Goal: Task Accomplishment & Management: Complete application form

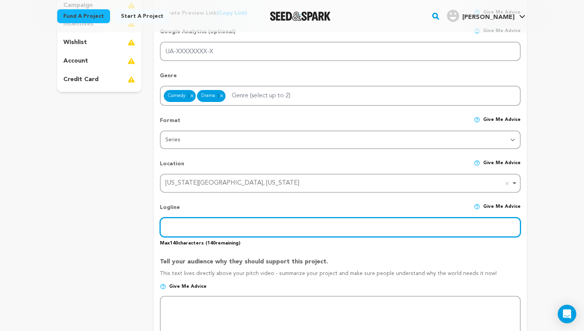
click at [202, 219] on input "text" at bounding box center [340, 227] width 360 height 20
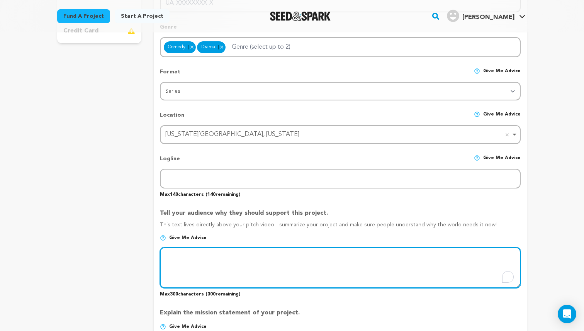
click at [195, 261] on textarea "To enrich screen reader interactions, please activate Accessibility in Grammarl…" at bounding box center [340, 267] width 360 height 41
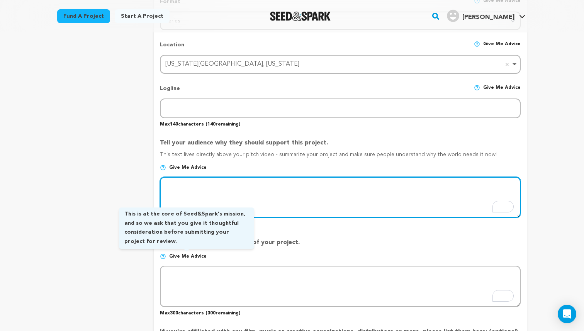
scroll to position [326, 0]
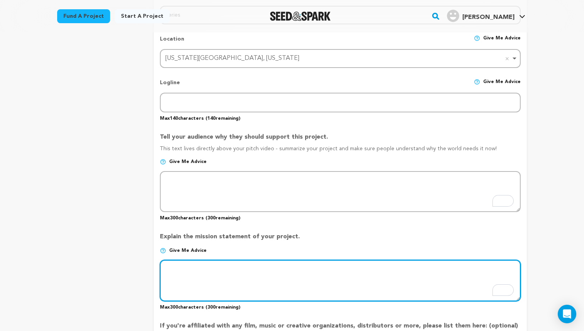
click at [189, 268] on textarea "To enrich screen reader interactions, please activate Accessibility in Grammarl…" at bounding box center [340, 280] width 360 height 41
paste textarea "Off-Book is a loving ode to the familial relationships that make us who we are,…"
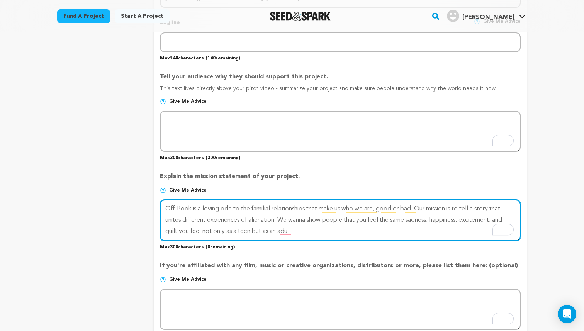
scroll to position [387, 0]
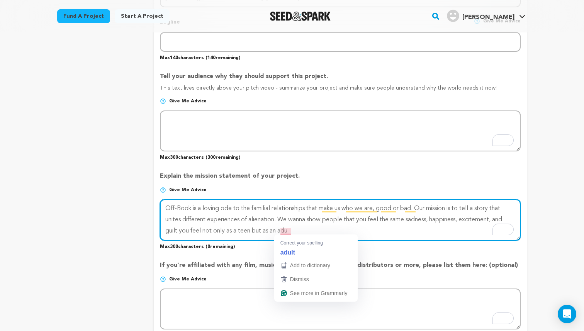
click at [288, 229] on textarea "To enrich screen reader interactions, please activate Accessibility in Grammarl…" at bounding box center [340, 219] width 360 height 41
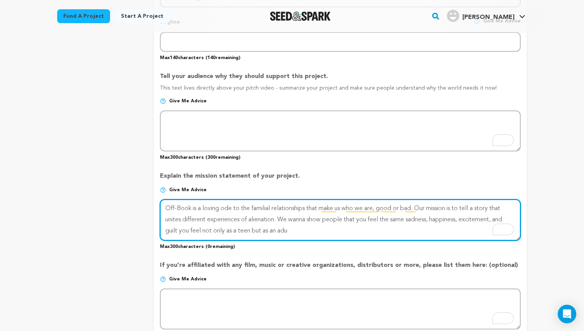
click at [309, 229] on textarea "To enrich screen reader interactions, please activate Accessibility in Grammarl…" at bounding box center [340, 219] width 360 height 41
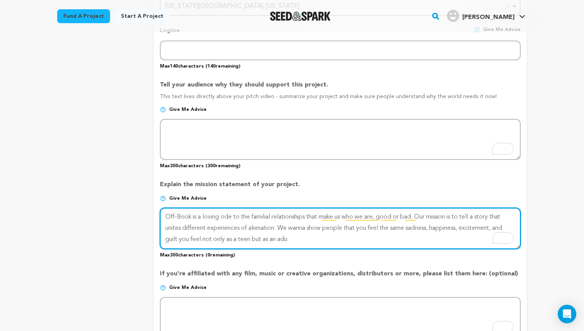
scroll to position [388, 0]
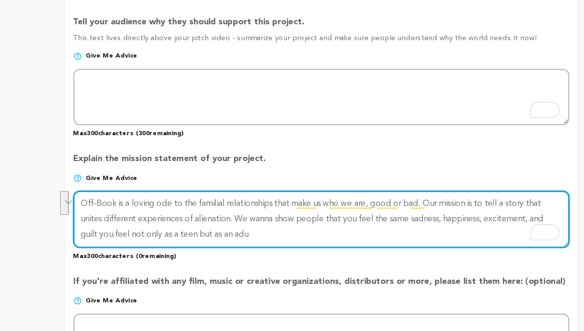
drag, startPoint x: 292, startPoint y: 232, endPoint x: 277, endPoint y: 219, distance: 19.7
click at [277, 219] on textarea "To enrich screen reader interactions, please activate Accessibility in Grammarl…" at bounding box center [340, 218] width 360 height 41
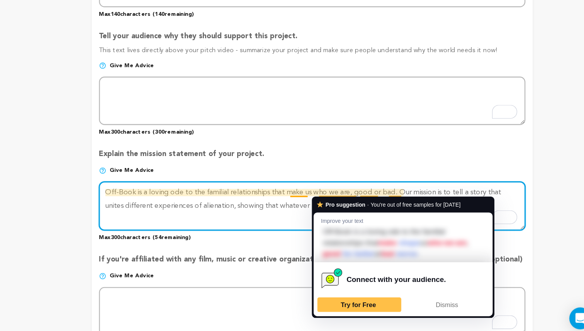
click at [323, 220] on textarea "To enrich screen reader interactions, please activate Accessibility in Grammarl…" at bounding box center [340, 218] width 360 height 41
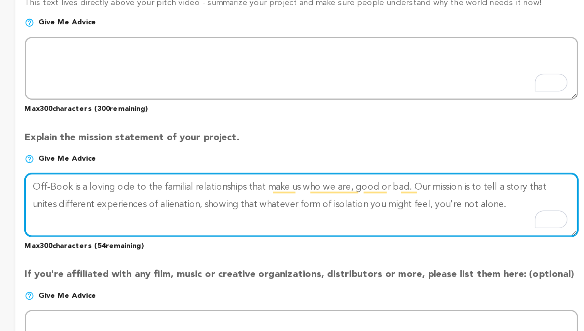
click at [485, 219] on textarea "To enrich screen reader interactions, please activate Accessibility in Grammarl…" at bounding box center [340, 218] width 360 height 41
drag, startPoint x: 485, startPoint y: 219, endPoint x: 279, endPoint y: 218, distance: 206.1
click at [279, 218] on textarea "To enrich screen reader interactions, please activate Accessibility in Grammarl…" at bounding box center [340, 218] width 360 height 41
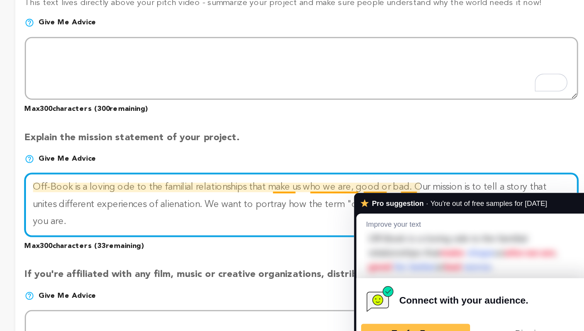
click at [400, 200] on textarea "To enrich screen reader interactions, please activate Accessibility in Grammarl…" at bounding box center [340, 218] width 360 height 41
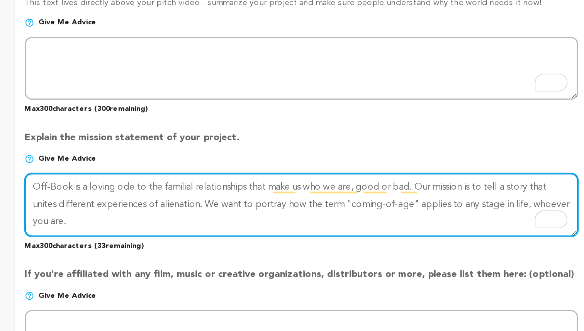
click at [245, 206] on textarea "To enrich screen reader interactions, please activate Accessibility in Grammarl…" at bounding box center [340, 218] width 360 height 41
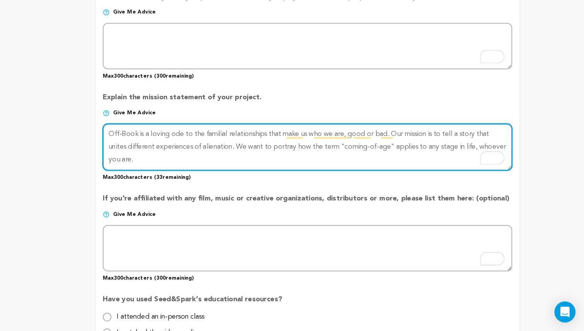
scroll to position [439, 0]
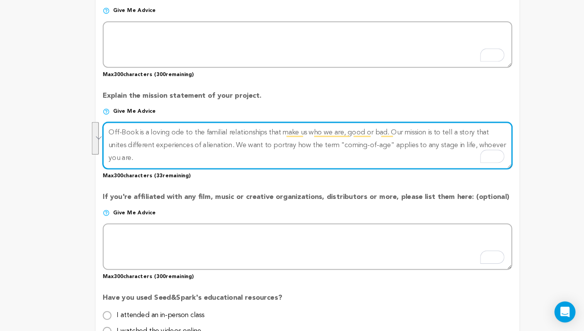
drag, startPoint x: 221, startPoint y: 175, endPoint x: 154, endPoint y: 150, distance: 71.0
click at [154, 150] on form "Project Title Project Name Off-Book Project URL Give me advice Project URL off-…" at bounding box center [340, 72] width 373 height 795
type textarea "Off-Book is a loving ode to the familial relationships that make us who we are,…"
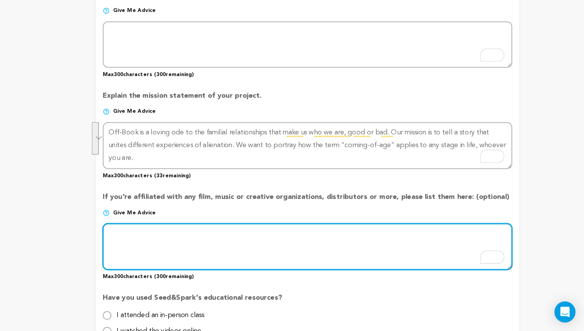
click at [292, 236] on textarea "To enrich screen reader interactions, please activate Accessibility in Grammarl…" at bounding box center [340, 256] width 360 height 41
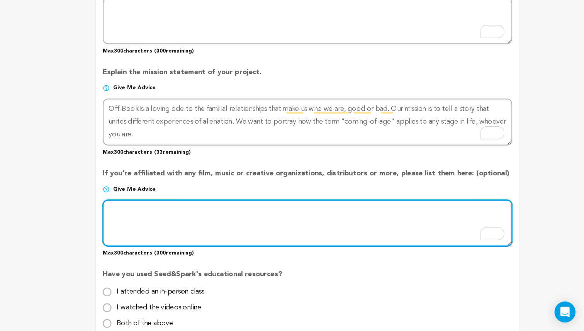
scroll to position [461, 0]
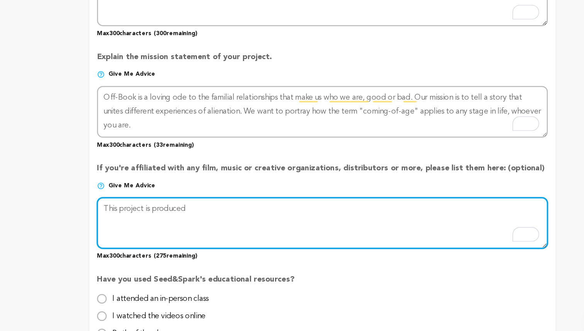
type textarea "This project is produced"
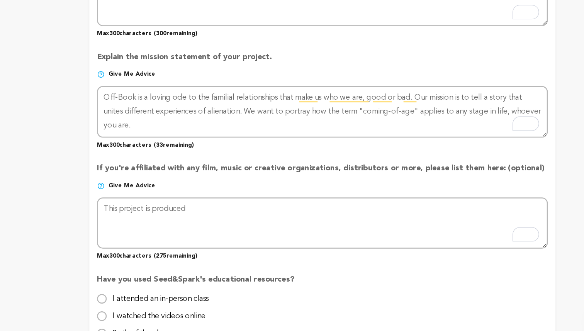
click at [220, 186] on p "If you're affiliated with any film, music or creative organizations, distributo…" at bounding box center [340, 193] width 360 height 15
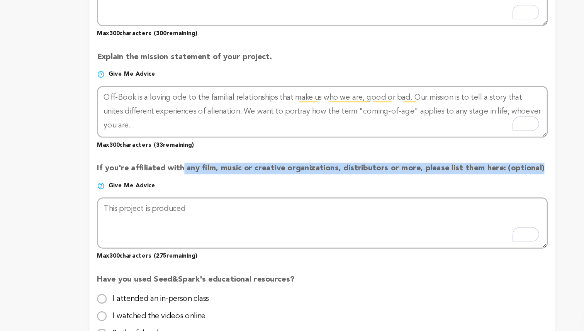
click at [220, 186] on p "If you're affiliated with any film, music or creative organizations, distributo…" at bounding box center [340, 193] width 360 height 15
copy div "If you're affiliated with any film, music or creative organizations, distributo…"
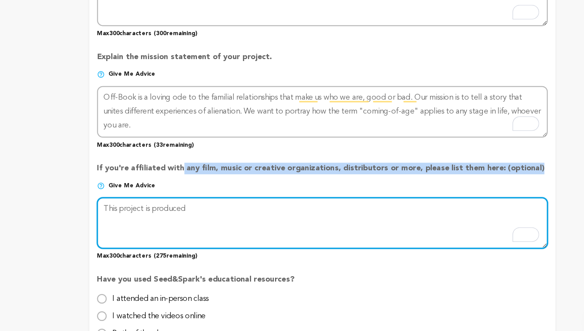
click at [429, 249] on textarea "To enrich screen reader interactions, please activate Accessibility in Grammarl…" at bounding box center [340, 234] width 360 height 41
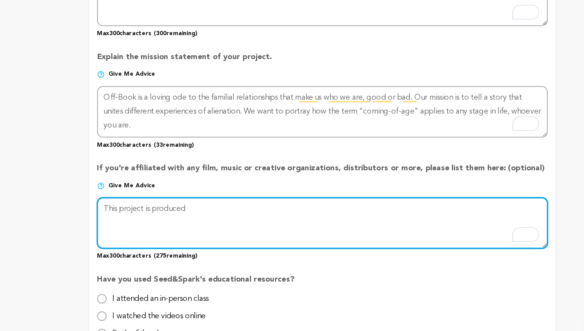
click at [441, 231] on textarea "To enrich screen reader interactions, please activate Accessibility in Grammarl…" at bounding box center [340, 234] width 360 height 41
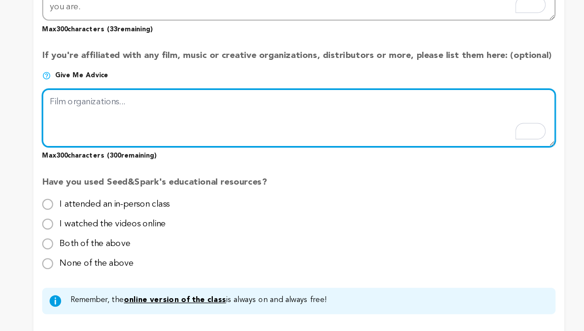
scroll to position [516, 0]
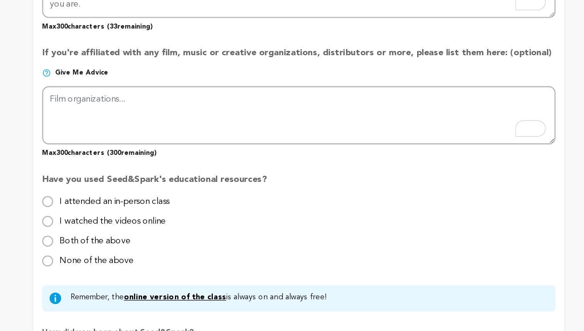
click at [215, 251] on label "I watched the videos online" at bounding box center [209, 250] width 74 height 12
click at [167, 251] on input "I watched the videos online" at bounding box center [164, 254] width 8 height 8
radio input "true"
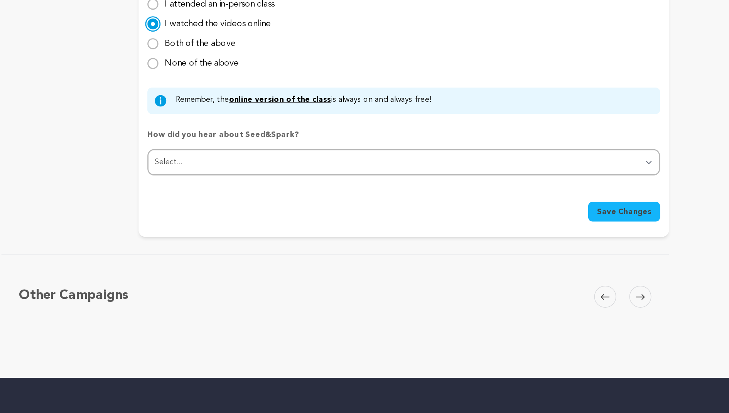
scroll to position [709, 0]
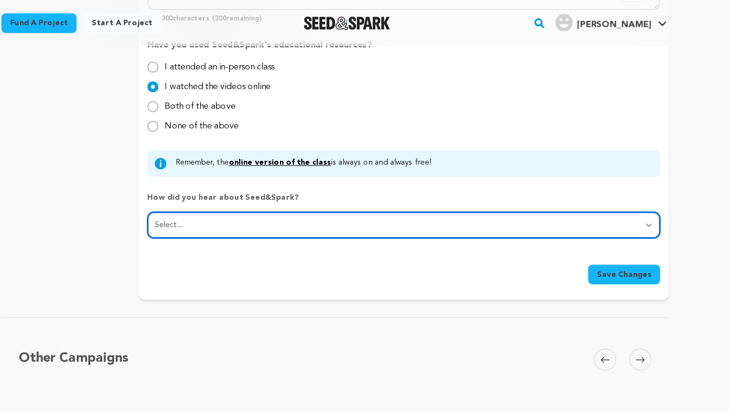
click at [293, 159] on select "Select... From a friend Social media Film festival or film organization Took an…" at bounding box center [413, 158] width 360 height 19
select select "1"
click at [233, 149] on select "Select... From a friend Social media Film festival or film organization Took an…" at bounding box center [413, 158] width 360 height 19
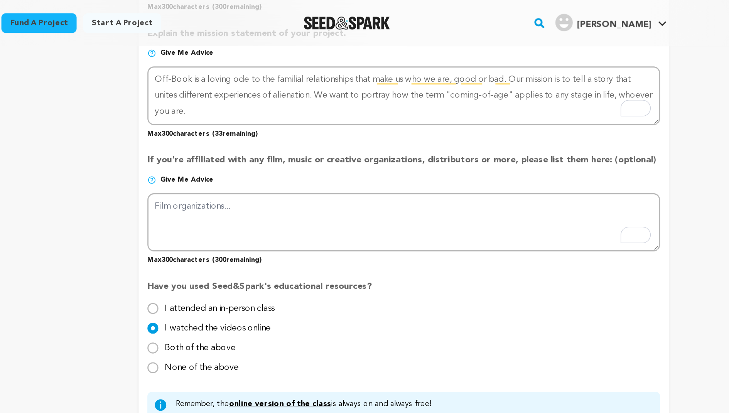
scroll to position [527, 0]
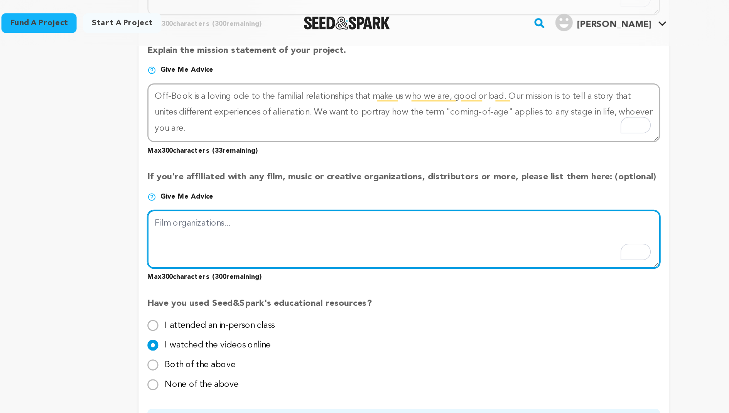
click at [257, 163] on textarea "To enrich screen reader interactions, please activate Accessibility in Grammarl…" at bounding box center [413, 168] width 360 height 41
click at [250, 158] on textarea "To enrich screen reader interactions, please activate Accessibility in Grammarl…" at bounding box center [413, 168] width 360 height 41
paste textarea "Off-Book in a New York University undergraduate film production as part of the …"
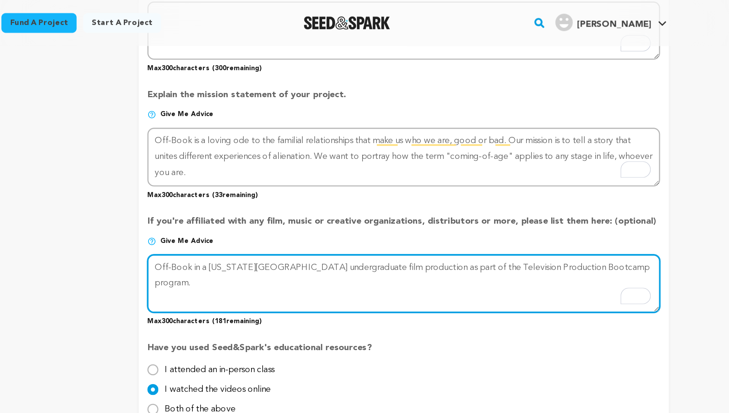
type textarea "Off-Book in a New York University undergraduate film production as part of the …"
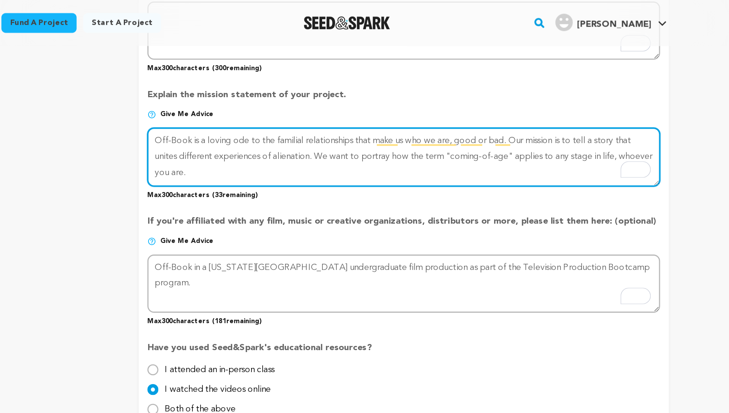
click at [313, 120] on textarea "To enrich screen reader interactions, please activate Accessibility in Grammarl…" at bounding box center [413, 110] width 360 height 41
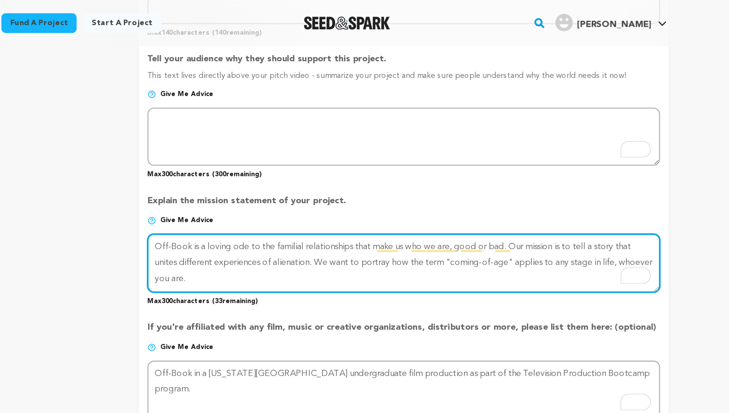
scroll to position [401, 0]
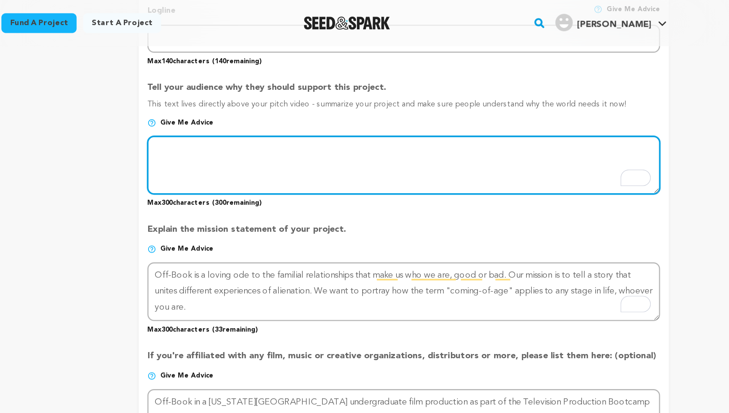
click at [307, 108] on textarea "To enrich screen reader interactions, please activate Accessibility in Grammarl…" at bounding box center [413, 116] width 360 height 41
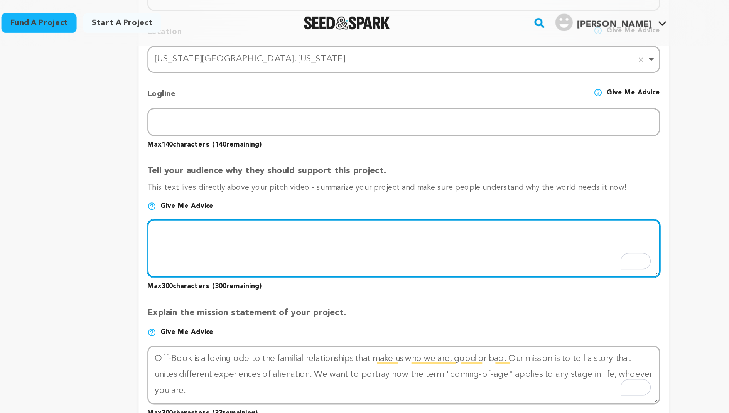
scroll to position [311, 0]
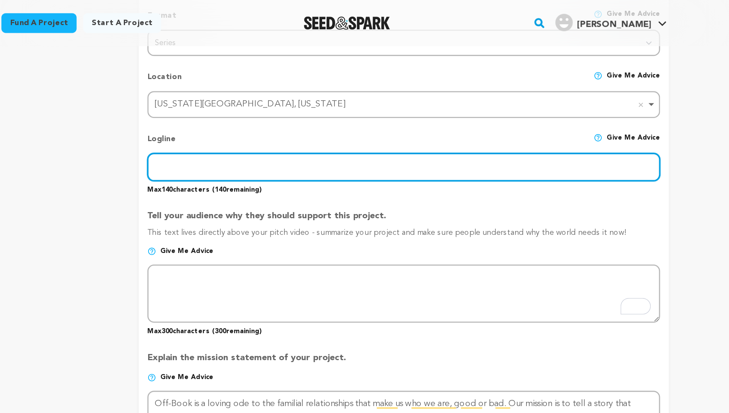
click at [282, 117] on input "text" at bounding box center [413, 118] width 360 height 20
paste input "When Patrick, an eccentric high school drama teacher, is kicked out of his hous…"
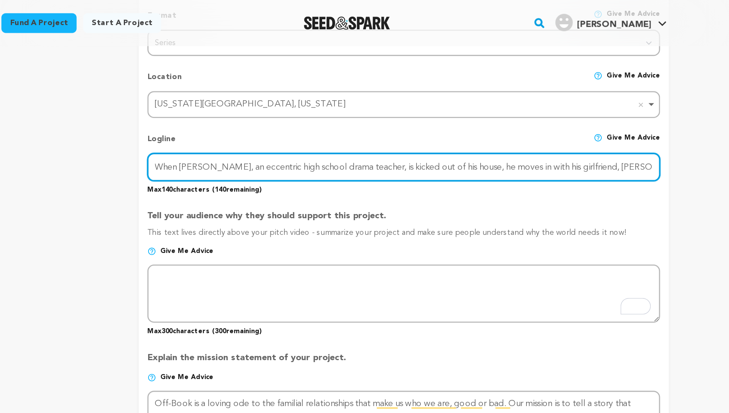
scroll to position [0, 24]
click at [420, 114] on input "When Patrick, an eccentric high school drama teacher, is kicked out of his hous…" at bounding box center [413, 118] width 360 height 20
click at [301, 119] on input "When Patrick, an eccentric high school drama teacher, is kicked out of his hous…" at bounding box center [413, 118] width 360 height 20
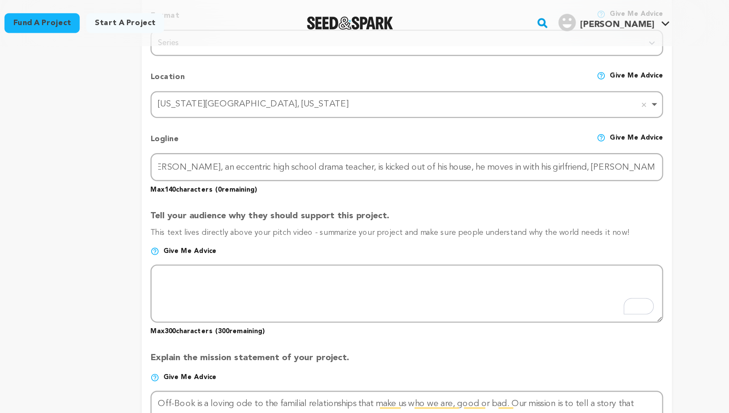
scroll to position [0, 0]
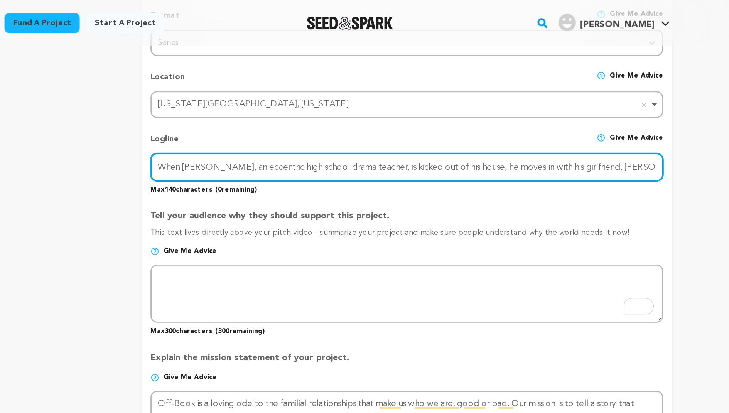
click at [268, 108] on input "When Patrick, an eccentric high school drama teacher, is kicked out of his hous…" at bounding box center [413, 118] width 360 height 20
paste input "drama teacher, is kicked out of his house, he moves in with his girlfriend, Ang…"
click at [263, 117] on input "When Patrick, an eccentric drama teacher, is kicked out of his house, he moves …" at bounding box center [413, 118] width 360 height 20
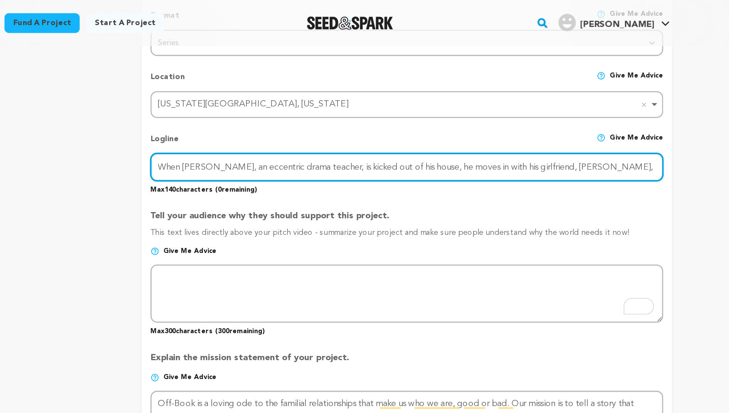
click at [263, 117] on input "When Patrick, an eccentric drama teacher, is kicked out of his house, he moves …" at bounding box center [413, 118] width 360 height 20
paste input "only to realize she’s the mother of h"
click at [255, 119] on input "When Patrick, an eccentric drama teacher, is kicked out of his house, he moves …" at bounding box center [413, 118] width 360 height 20
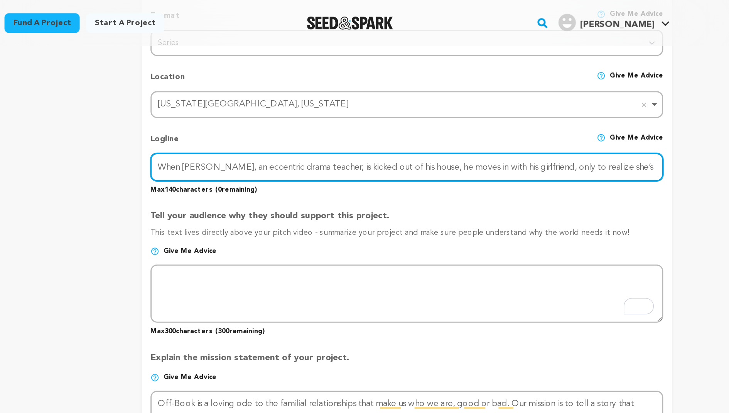
paste input "moves in with his girlfriend, he’s hit with the realization that she’s the moth…"
click at [293, 120] on input "When Patrick, an eccentric drama teacher, moves in with his girlfriend, he’s hi…" at bounding box center [413, 118] width 360 height 20
paste input "quickly realizes that she’s the mother of his new student."
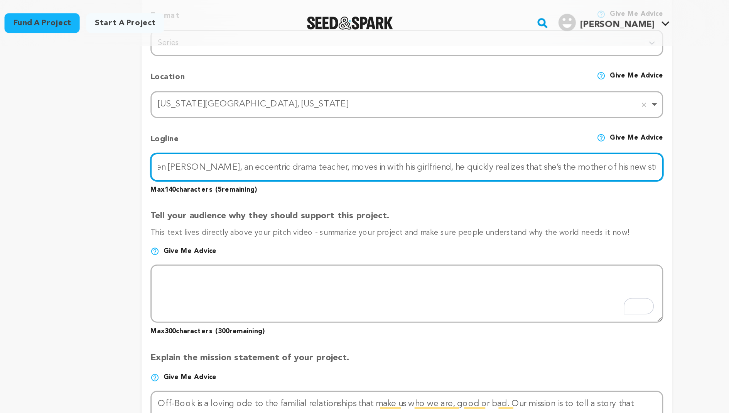
scroll to position [0, 8]
type input "When Patrick, an eccentric drama teacher, moves in with his girlfriend, he quic…"
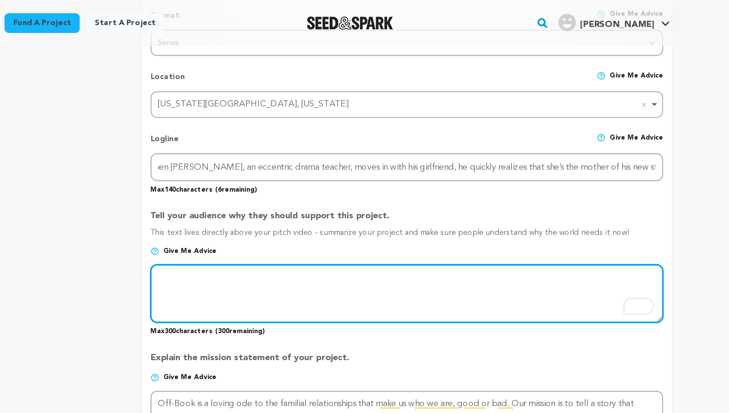
scroll to position [0, 0]
click at [325, 197] on textarea "To enrich screen reader interactions, please activate Accessibility in Grammarl…" at bounding box center [413, 206] width 360 height 41
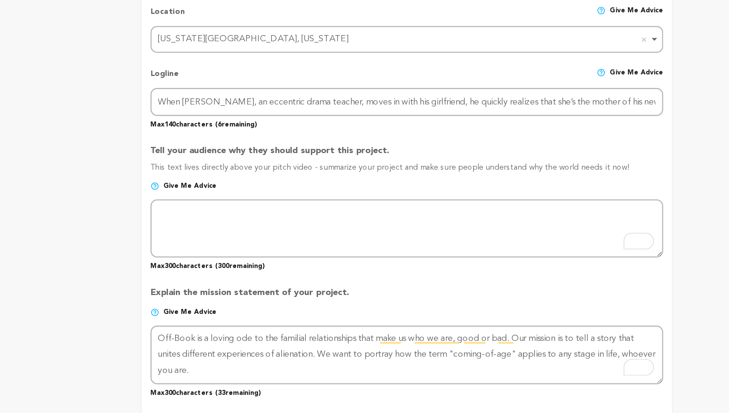
click at [238, 174] on img at bounding box center [236, 177] width 6 height 6
click at [235, 174] on img at bounding box center [236, 177] width 6 height 6
click at [252, 174] on span "Give me advice" at bounding box center [260, 177] width 37 height 6
click at [237, 175] on img at bounding box center [236, 177] width 6 height 6
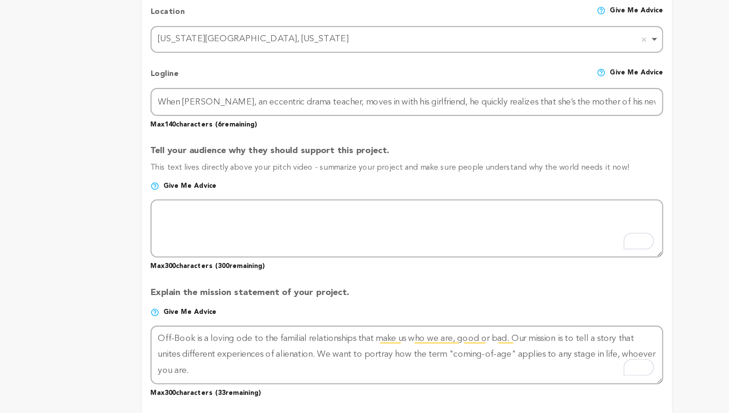
click at [237, 175] on img at bounding box center [236, 177] width 6 height 6
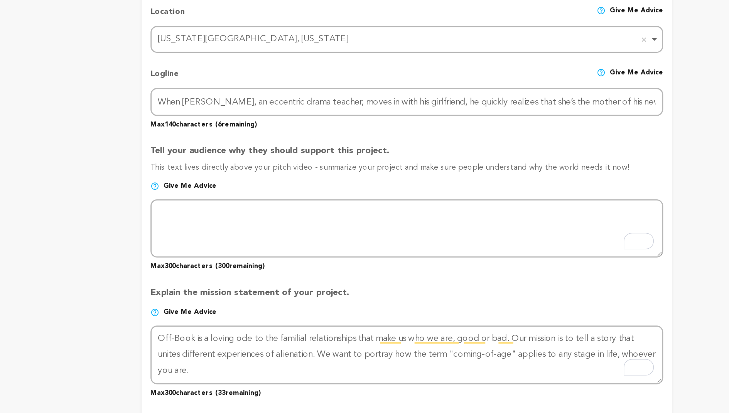
click at [235, 174] on img at bounding box center [236, 177] width 6 height 6
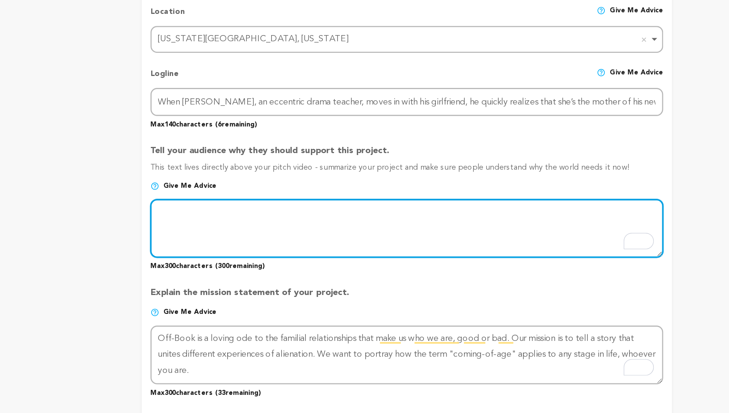
click at [296, 211] on textarea "To enrich screen reader interactions, please activate Accessibility in Grammarl…" at bounding box center [413, 206] width 360 height 41
paste textarea "Although it’s portrayed more subtly in our series, the core of this premise ste…"
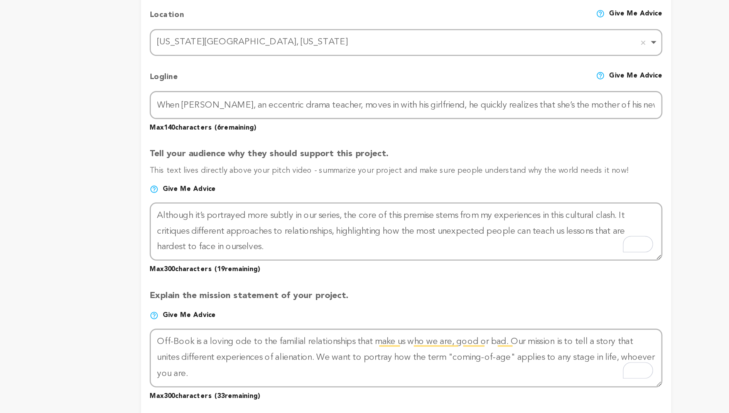
click at [237, 174] on img at bounding box center [236, 177] width 6 height 6
click at [235, 174] on img at bounding box center [236, 177] width 6 height 6
click at [244, 174] on span "Give me advice" at bounding box center [260, 177] width 37 height 6
click at [235, 174] on img at bounding box center [236, 177] width 6 height 6
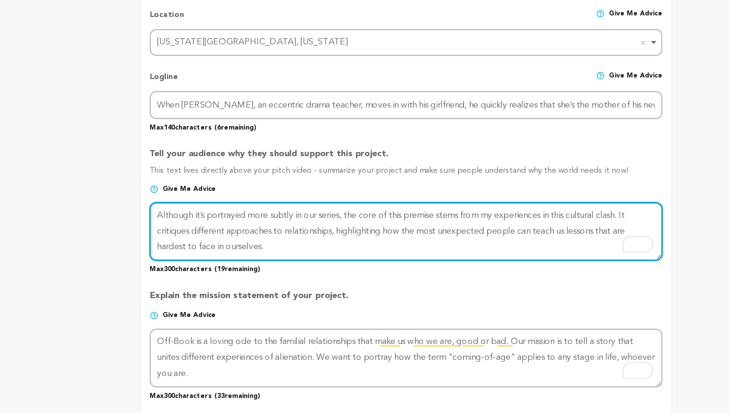
click at [273, 193] on textarea "To enrich screen reader interactions, please activate Accessibility in Grammarl…" at bounding box center [413, 206] width 360 height 41
drag, startPoint x: 374, startPoint y: 193, endPoint x: 238, endPoint y: 194, distance: 136.2
click at [238, 194] on textarea "To enrich screen reader interactions, please activate Accessibility in Grammarl…" at bounding box center [413, 206] width 360 height 41
type textarea "The core of this premise stems from my experiences in this cultural clash. It c…"
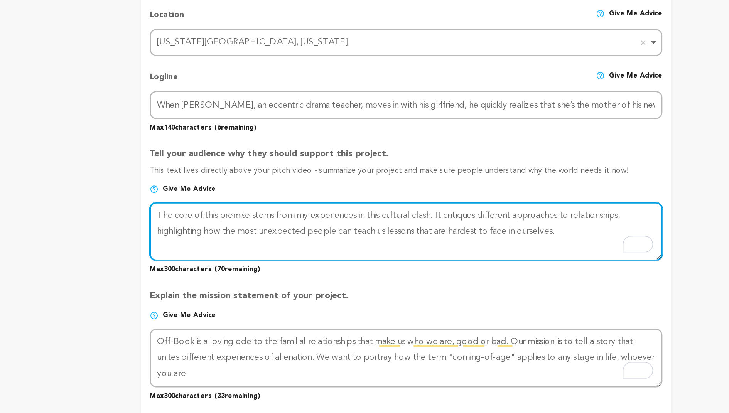
click at [435, 194] on textarea "To enrich screen reader interactions, please activate Accessibility in Grammarl…" at bounding box center [413, 206] width 360 height 41
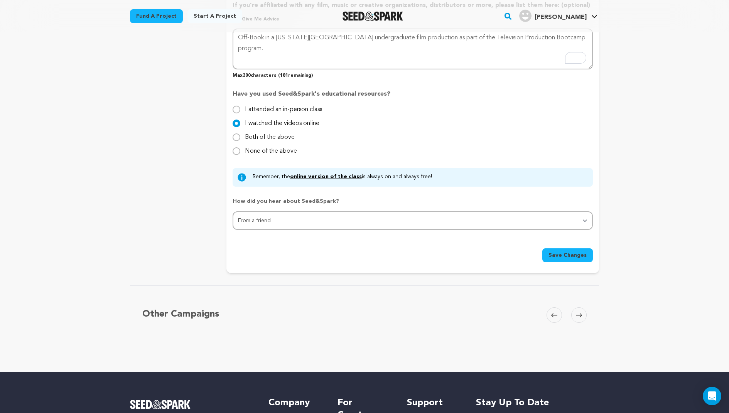
scroll to position [819, 0]
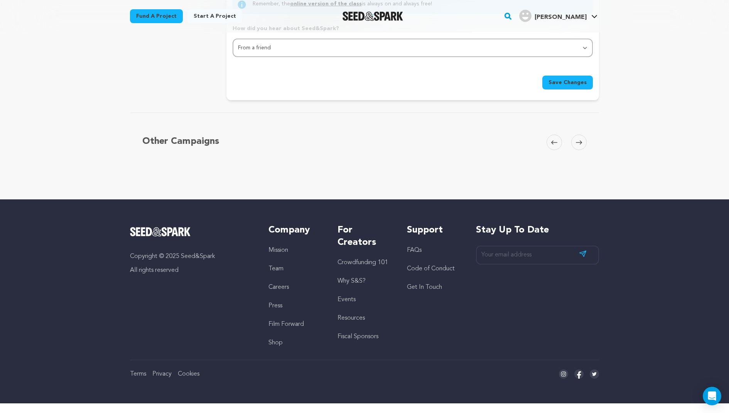
click at [559, 83] on span "Save Changes" at bounding box center [568, 83] width 38 height 8
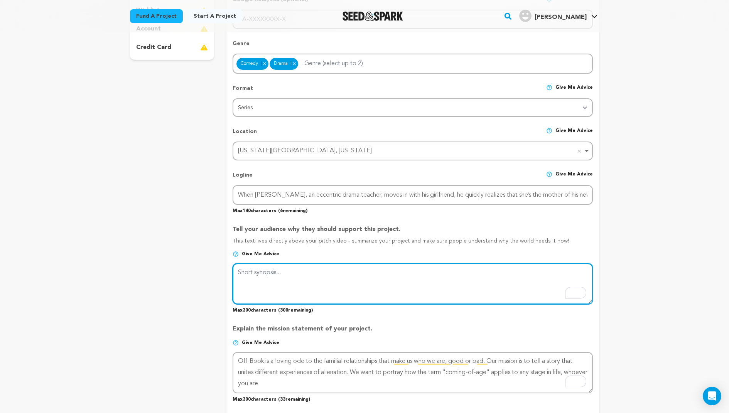
scroll to position [239, 0]
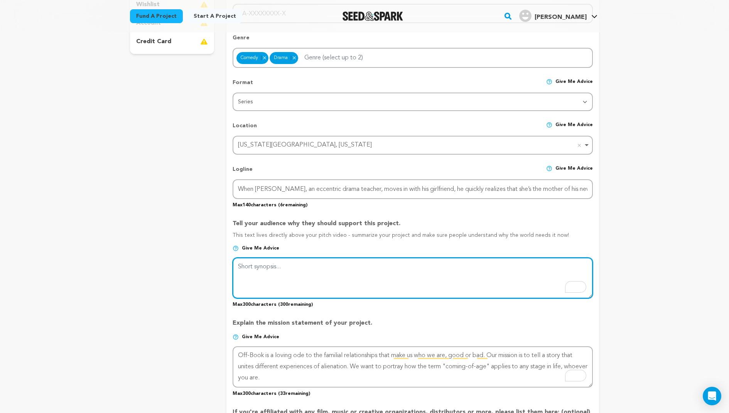
click at [272, 262] on textarea "To enrich screen reader interactions, please activate Accessibility in Grammarl…" at bounding box center [413, 278] width 360 height 41
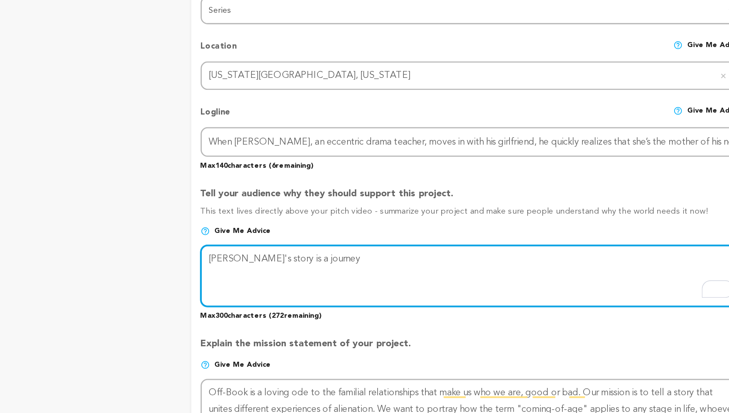
click at [276, 270] on textarea "To enrich screen reader interactions, please activate Accessibility in Grammarl…" at bounding box center [413, 278] width 360 height 41
type textarea "Patrick's story is a journey"
click at [340, 266] on textarea "To enrich screen reader interactions, please activate Accessibility in Grammarl…" at bounding box center [413, 278] width 360 height 41
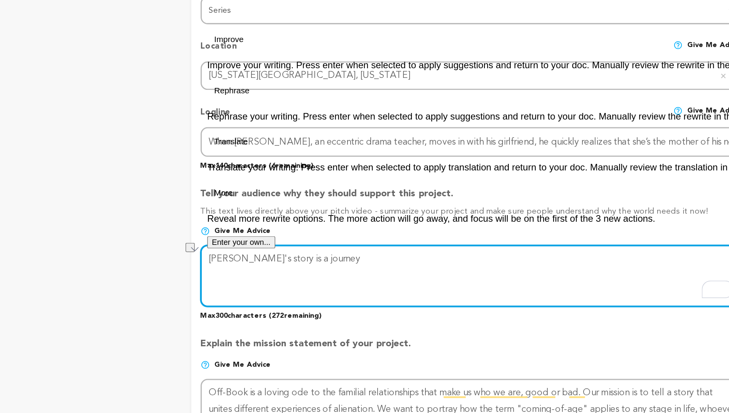
drag, startPoint x: 340, startPoint y: 266, endPoint x: 233, endPoint y: 266, distance: 106.9
click at [233, 266] on html "Fund a project Start a project Search" at bounding box center [364, 378] width 729 height 1235
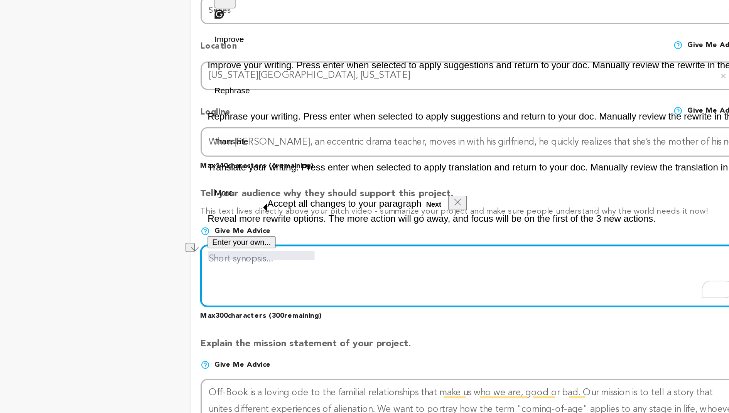
click at [249, 264] on textarea "To enrich screen reader interactions, please activate Accessibility in Grammarl…" at bounding box center [413, 278] width 360 height 41
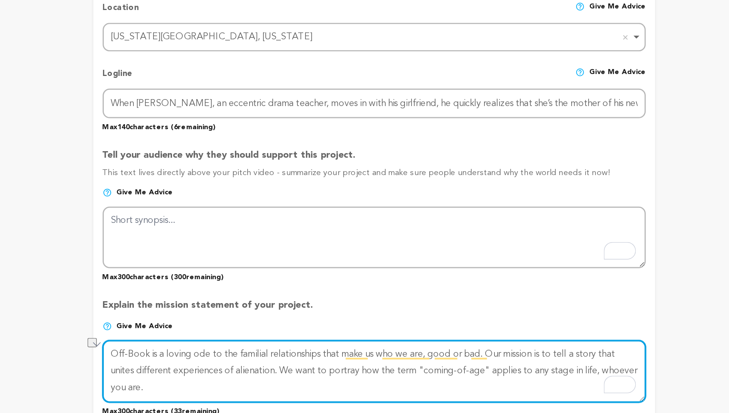
drag, startPoint x: 491, startPoint y: 353, endPoint x: 236, endPoint y: 351, distance: 255.1
click at [236, 330] on textarea "To enrich screen reader interactions, please activate Accessibility in Grammarl…" at bounding box center [413, 367] width 360 height 41
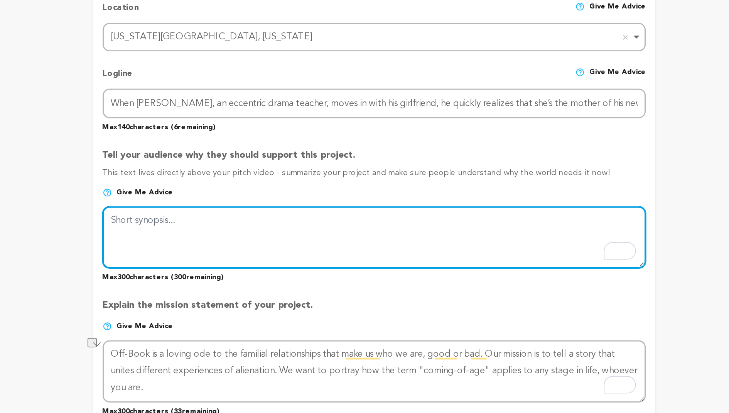
click at [277, 272] on textarea "To enrich screen reader interactions, please activate Accessibility in Grammarl…" at bounding box center [413, 278] width 360 height 41
paste textarea "Off-Book is a loving ode to the familial relationships that make us who we are,…"
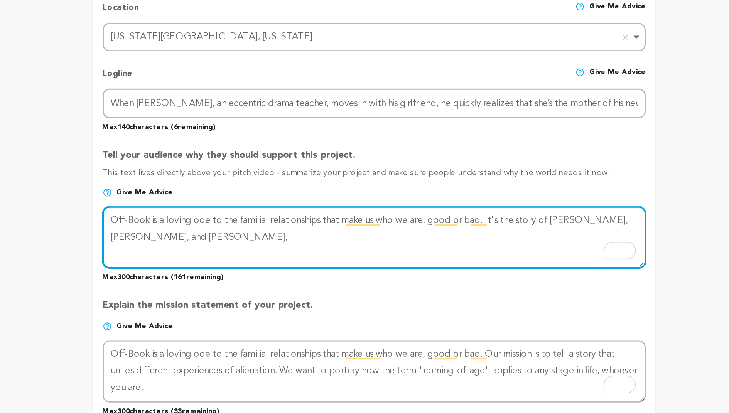
click at [526, 275] on textarea "To enrich screen reader interactions, please activate Accessibility in Grammarl…" at bounding box center [413, 278] width 360 height 41
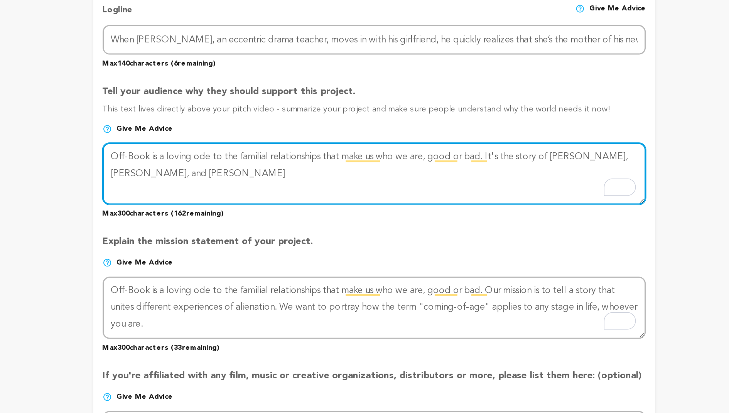
scroll to position [270, 0]
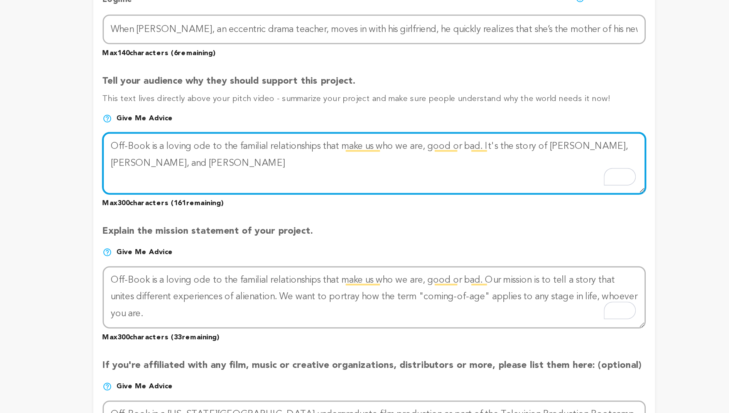
type textarea "Off-Book is a loving ode to the familial relationships that make us who we are,…"
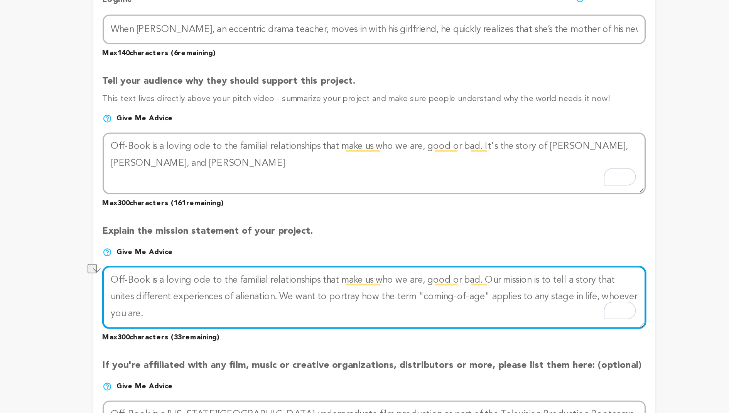
drag, startPoint x: 490, startPoint y: 321, endPoint x: 239, endPoint y: 323, distance: 251.2
click at [239, 323] on textarea "To enrich screen reader interactions, please activate Accessibility in Grammarl…" at bounding box center [413, 336] width 360 height 41
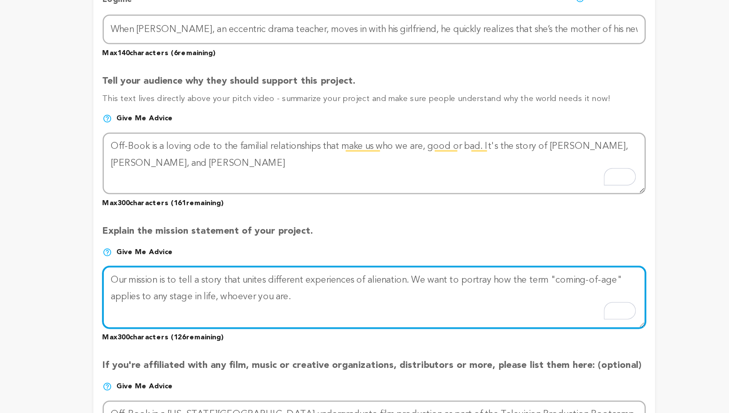
type textarea "Our mission is to tell a story that unites different experiences of alienation.…"
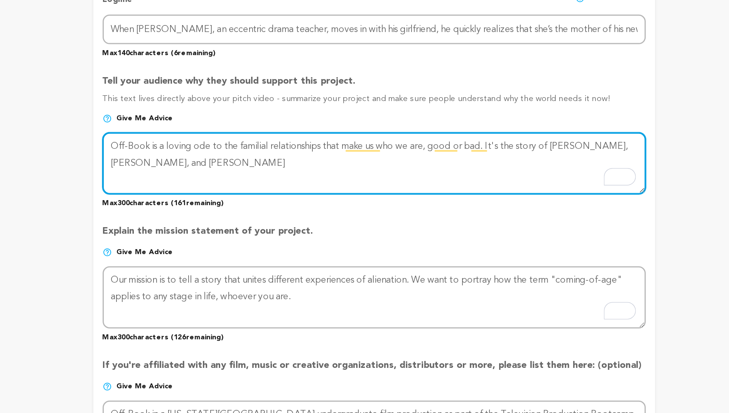
click at [352, 245] on textarea "To enrich screen reader interactions, please activate Accessibility in Grammarl…" at bounding box center [413, 247] width 360 height 41
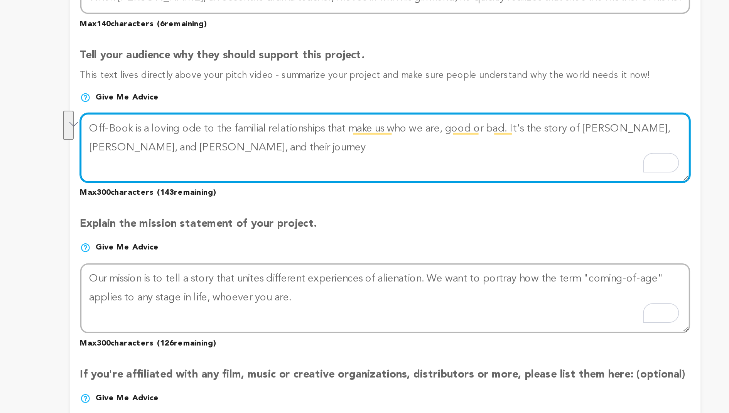
drag, startPoint x: 322, startPoint y: 247, endPoint x: 542, endPoint y: 234, distance: 220.4
click at [542, 234] on textarea "To enrich screen reader interactions, please activate Accessibility in Grammarl…" at bounding box center [413, 247] width 360 height 41
click at [524, 245] on textarea "To enrich screen reader interactions, please activate Accessibility in Grammarl…" at bounding box center [413, 247] width 360 height 41
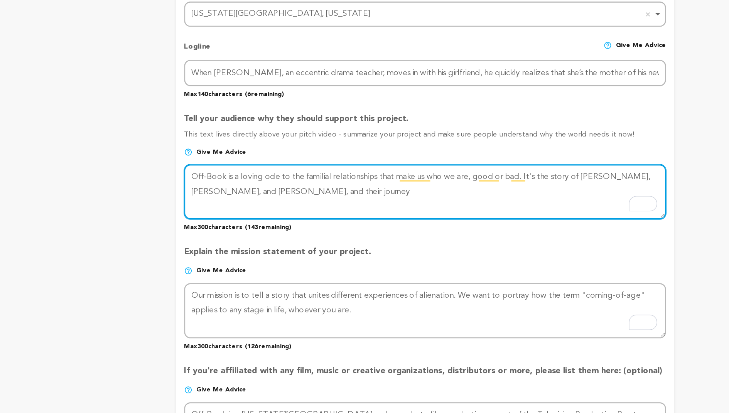
scroll to position [270, 0]
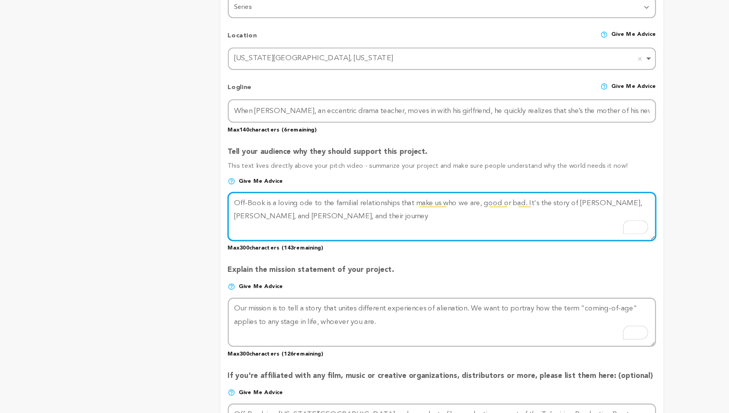
type textarea "Off-Book is a loving ode to the familial relationships that make us who we are,…"
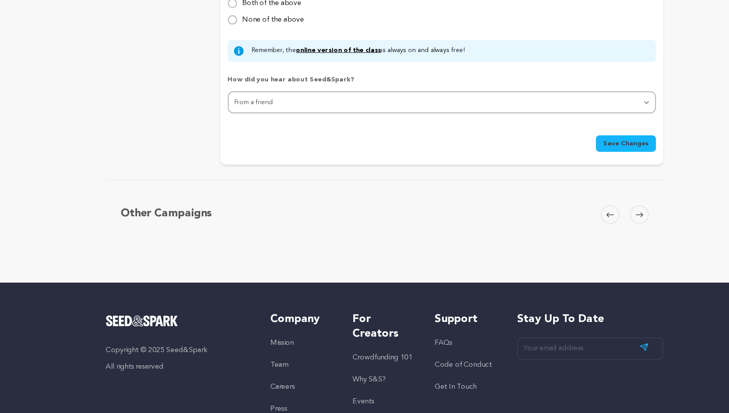
scroll to position [715, 0]
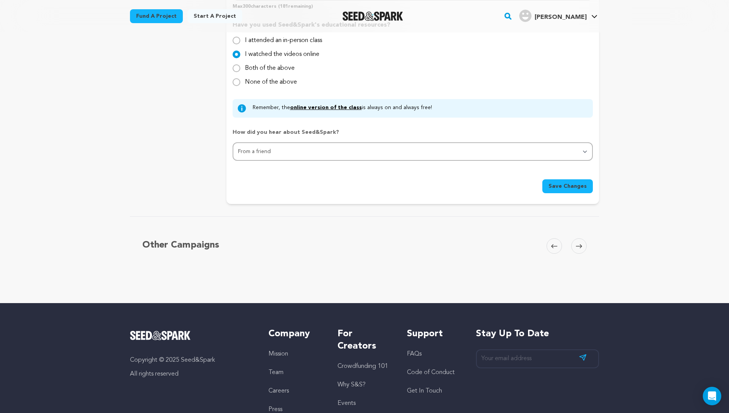
click at [577, 239] on span at bounding box center [579, 245] width 15 height 15
click at [547, 244] on span at bounding box center [554, 245] width 15 height 15
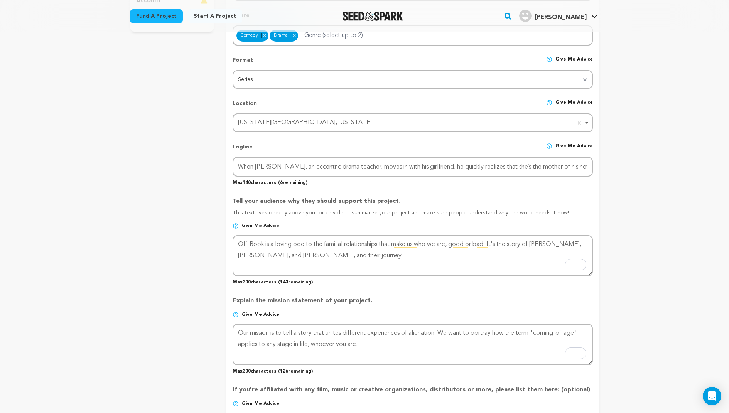
scroll to position [283, 0]
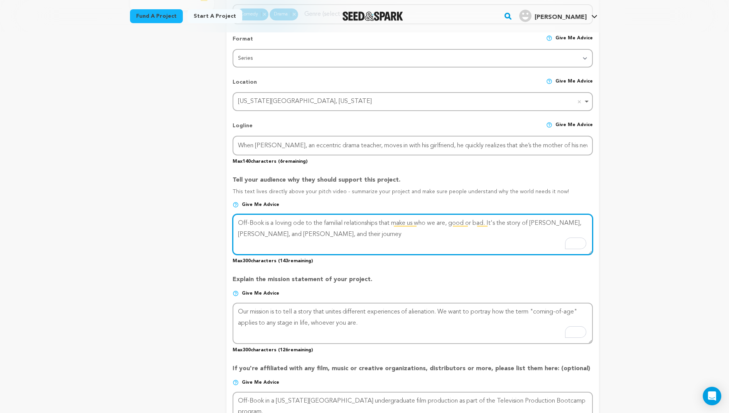
click at [493, 244] on textarea "To enrich screen reader interactions, please activate Accessibility in Grammarl…" at bounding box center [413, 234] width 360 height 41
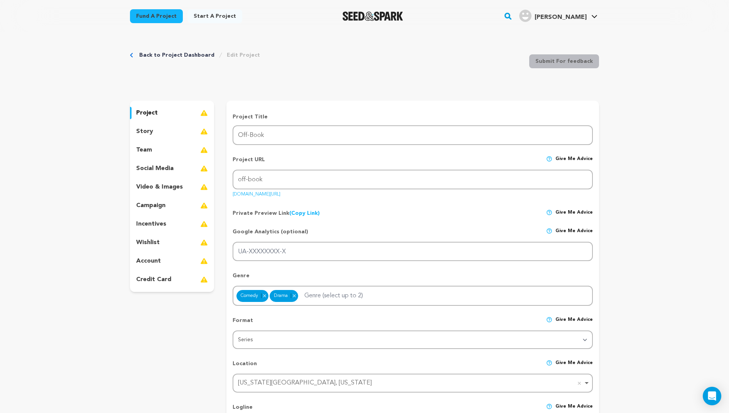
scroll to position [0, 0]
click at [169, 137] on div "story" at bounding box center [172, 133] width 84 height 12
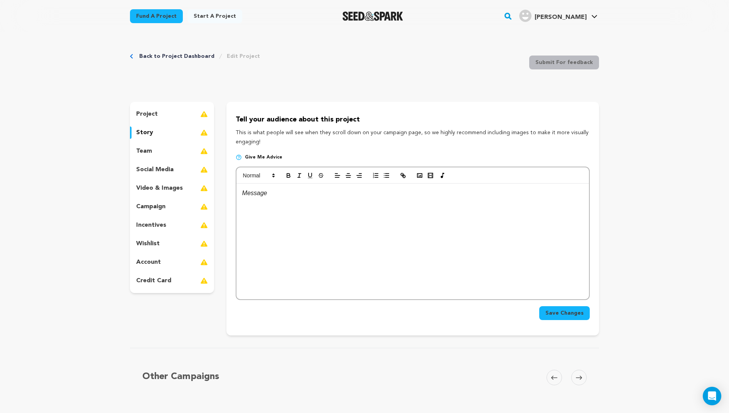
click at [164, 121] on div "project story team social media video & images campaign incentives wishlist acc…" at bounding box center [172, 197] width 84 height 191
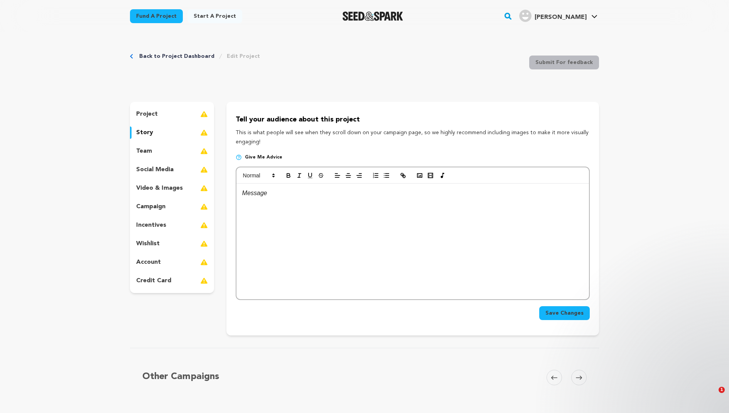
click at [164, 116] on div "project" at bounding box center [172, 114] width 84 height 12
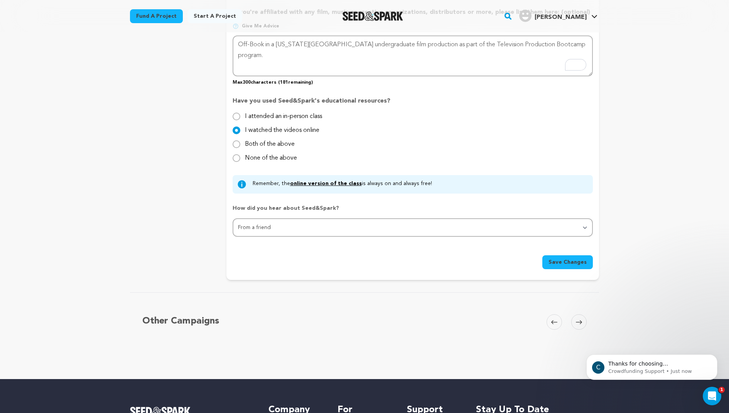
scroll to position [655, 0]
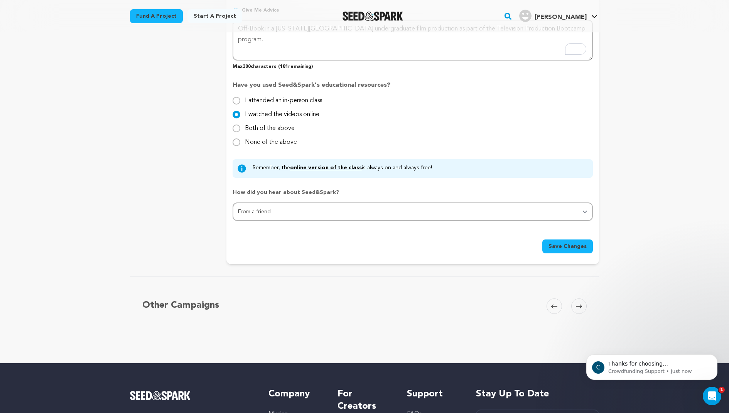
click at [551, 247] on span "Save Changes" at bounding box center [568, 247] width 38 height 8
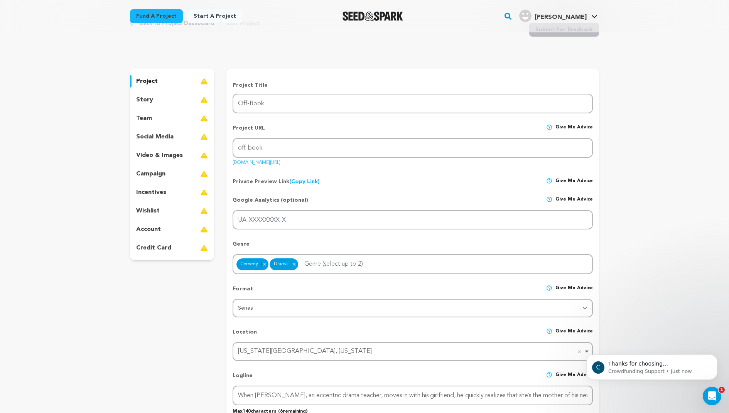
scroll to position [0, 0]
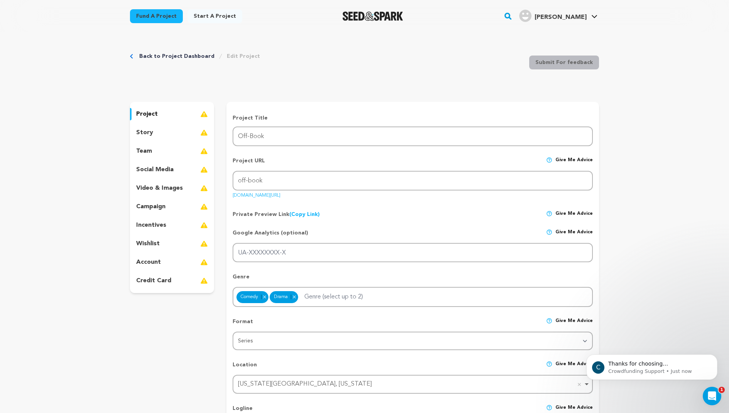
click at [158, 208] on p "campaign" at bounding box center [150, 206] width 29 height 9
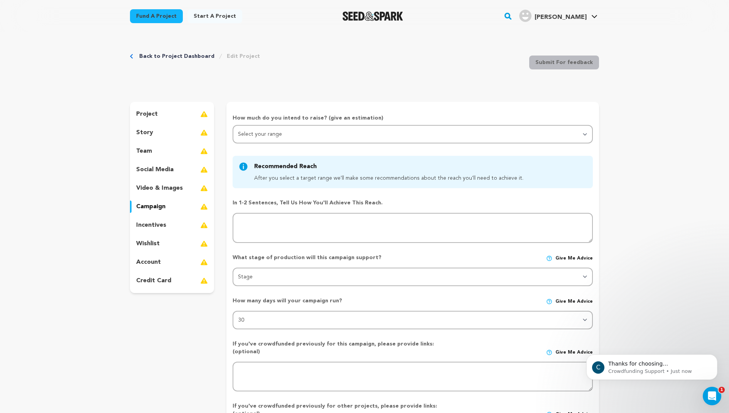
click at [171, 211] on div "campaign" at bounding box center [172, 207] width 84 height 12
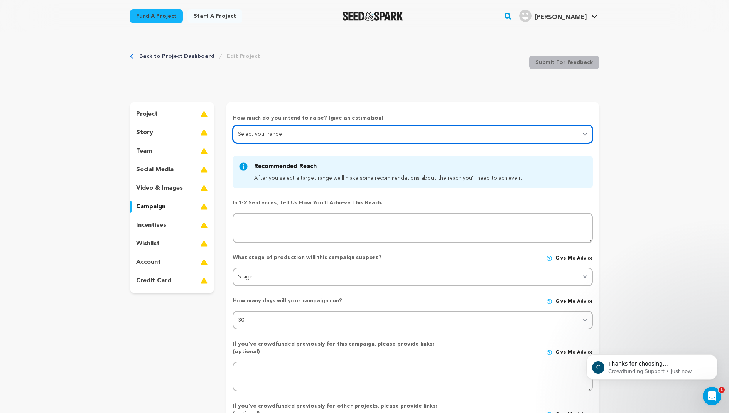
click at [284, 140] on select "Select your range Less than $10k 10k - $14k 15k - $24k 25k - $49k 50k or more" at bounding box center [413, 134] width 360 height 19
select select "1"
click at [233, 125] on select "Select your range Less than $10k 10k - $14k 15k - $24k 25k - $49k 50k or more" at bounding box center [413, 134] width 360 height 19
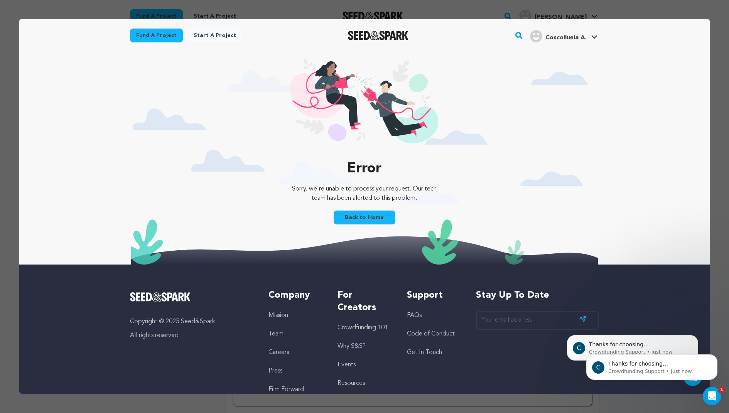
click at [353, 215] on link "Back to Home" at bounding box center [365, 218] width 62 height 14
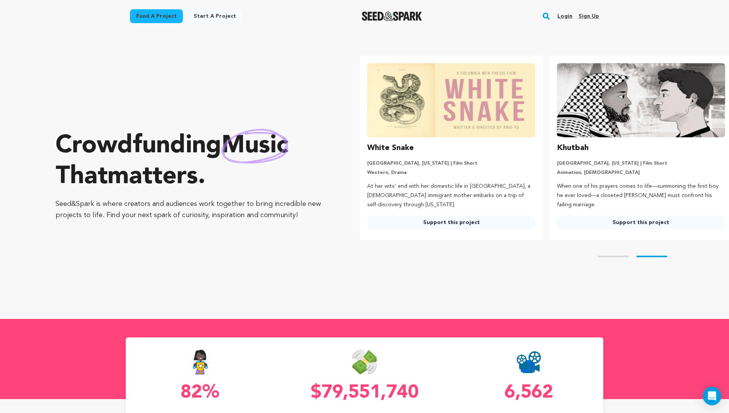
scroll to position [0, 196]
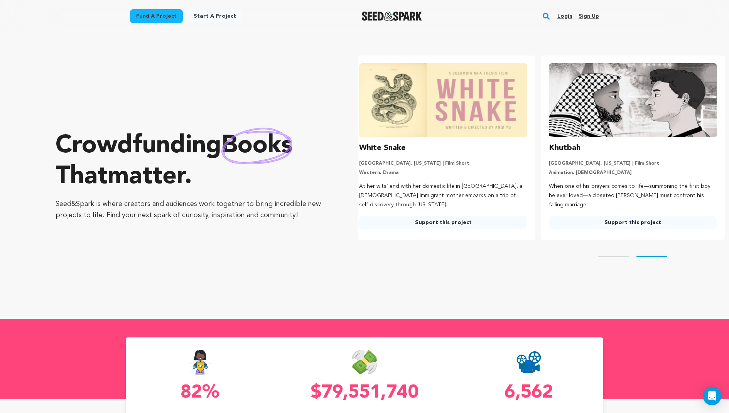
click at [567, 11] on link "Login" at bounding box center [565, 16] width 15 height 12
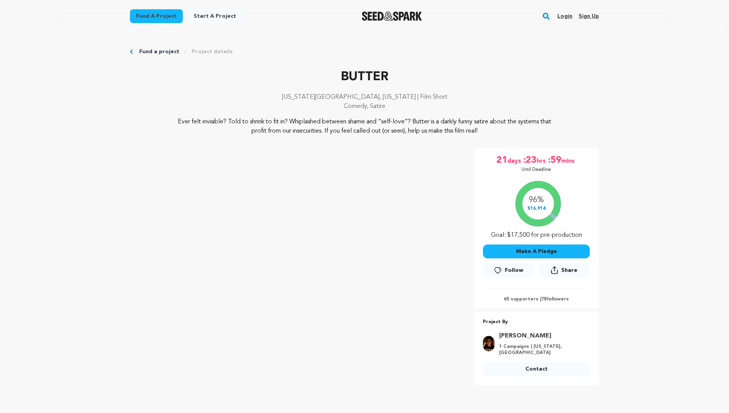
scroll to position [132, 0]
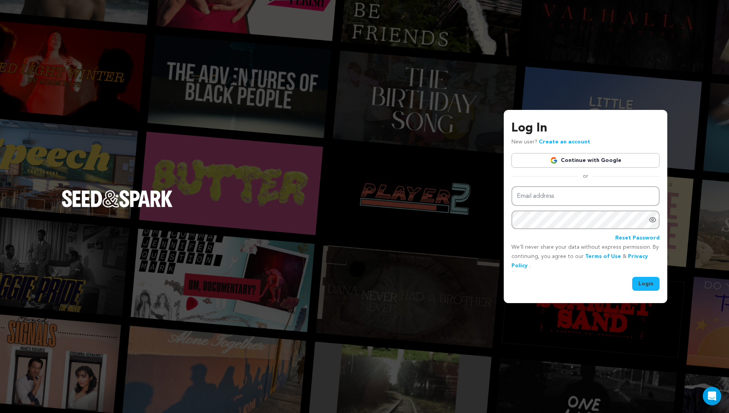
click at [635, 279] on button "Login" at bounding box center [646, 284] width 27 height 14
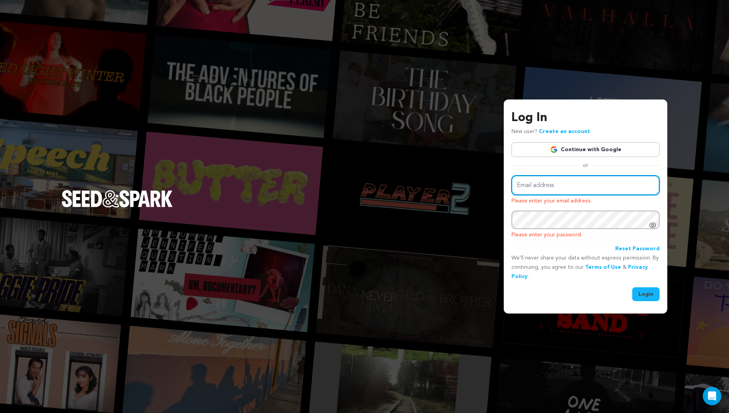
click at [582, 182] on input "Email address" at bounding box center [586, 186] width 148 height 20
click at [577, 158] on div "Log In New user? Create an account Continue with Google or Email address Please…" at bounding box center [586, 205] width 148 height 193
click at [574, 150] on link "Continue with Google" at bounding box center [586, 149] width 148 height 15
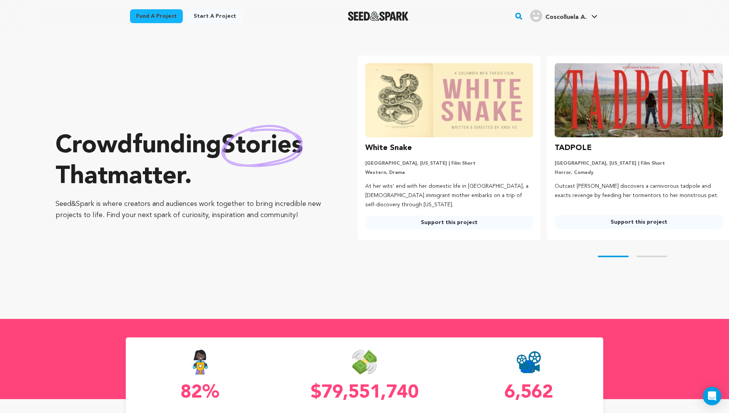
click at [176, 14] on link "Fund a project" at bounding box center [156, 16] width 53 height 14
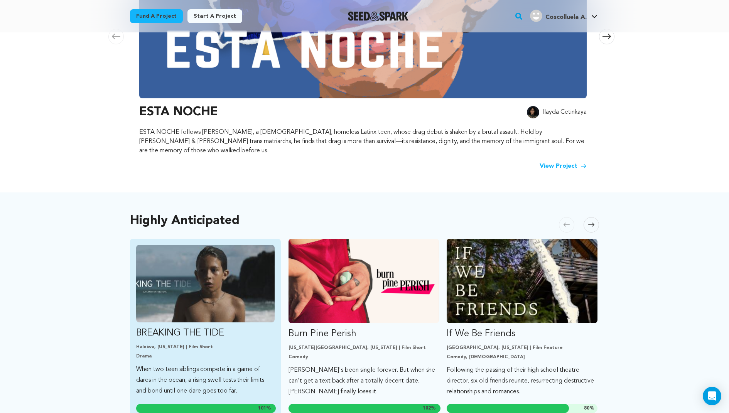
scroll to position [244, 0]
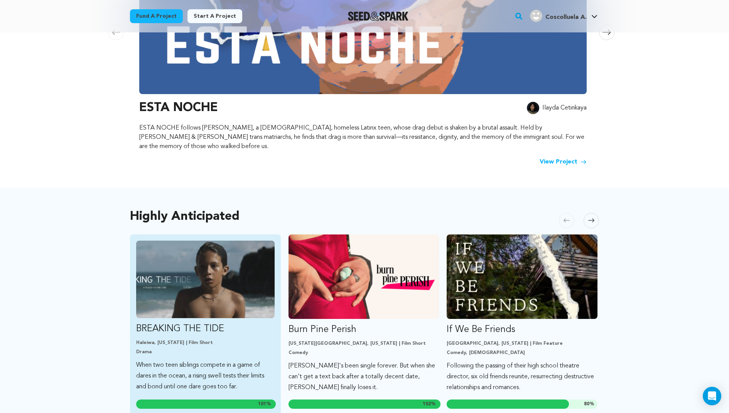
click at [183, 360] on p "When two teen siblings compete in a game of dares in the ocean, a rising swell …" at bounding box center [205, 376] width 139 height 32
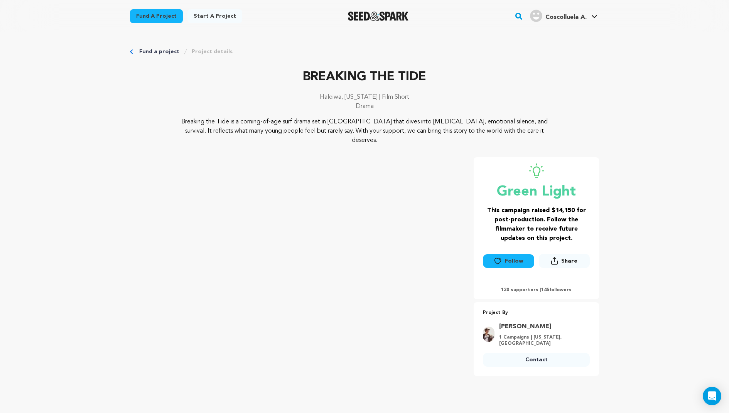
click at [363, 125] on p "Breaking the Tide is a coming-of-age surf drama set in Hawai‘i that dives into …" at bounding box center [364, 131] width 375 height 28
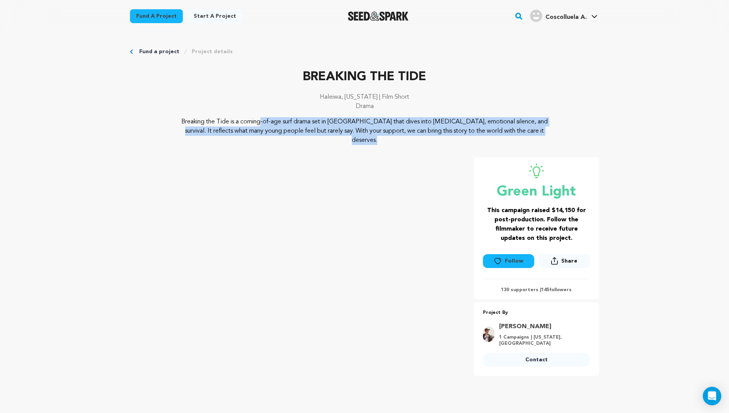
copy div "Breaking the Tide is a coming-of-age surf drama set in Hawai‘i that dives into …"
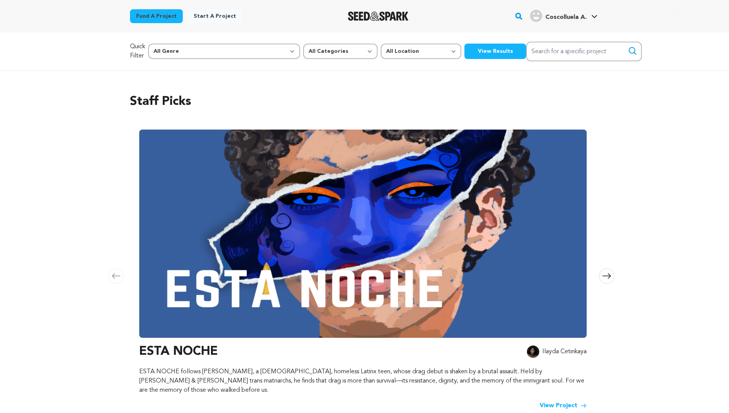
scroll to position [244, 0]
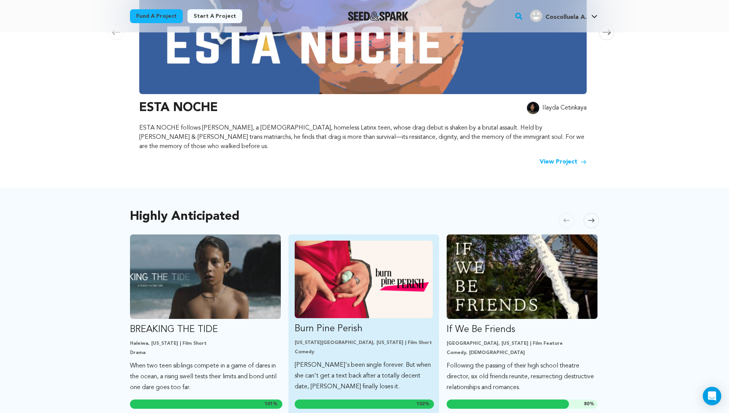
click at [340, 281] on img "Fund Burn Pine Perish" at bounding box center [364, 280] width 139 height 78
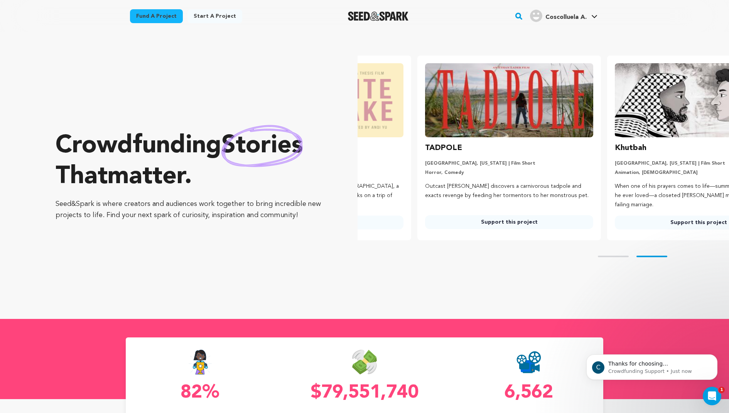
scroll to position [0, 193]
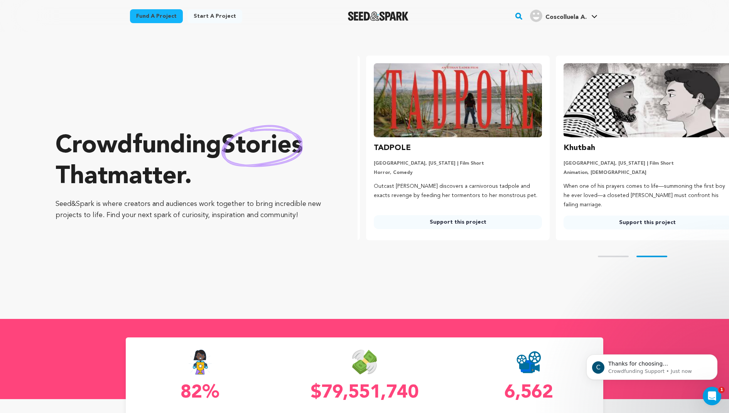
click at [205, 20] on link "Start a project" at bounding box center [215, 16] width 55 height 14
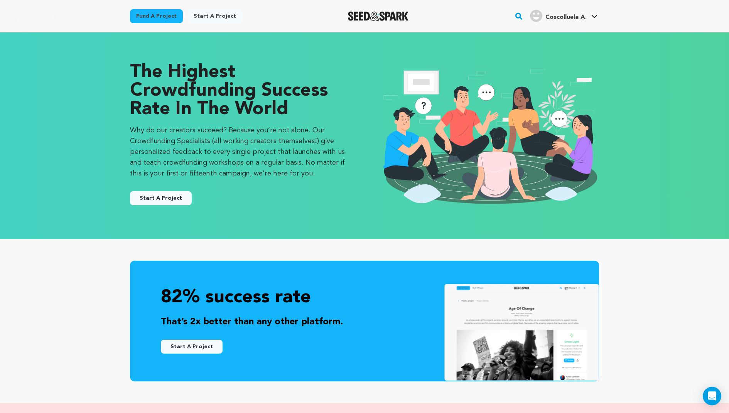
click at [205, 20] on link "Start a project" at bounding box center [215, 16] width 55 height 14
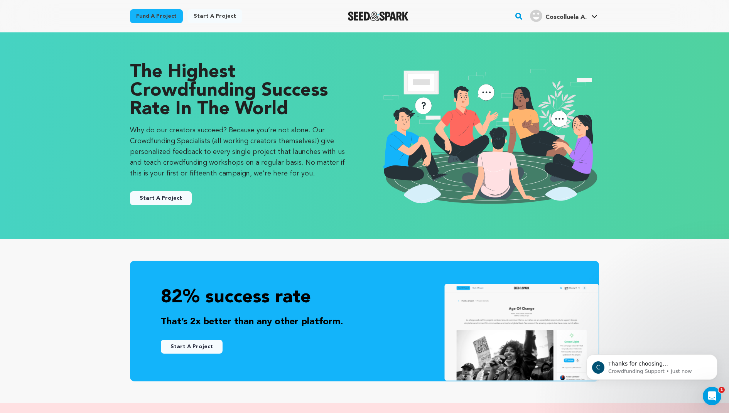
click at [220, 17] on link "Start a project" at bounding box center [215, 16] width 55 height 14
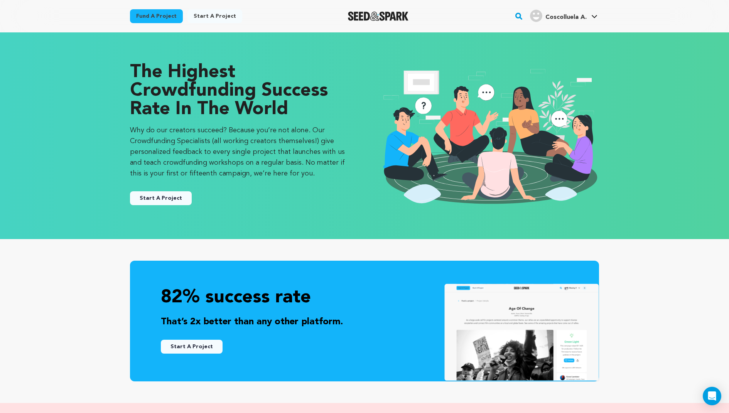
click at [553, 15] on span "Coscolluela A." at bounding box center [566, 17] width 41 height 6
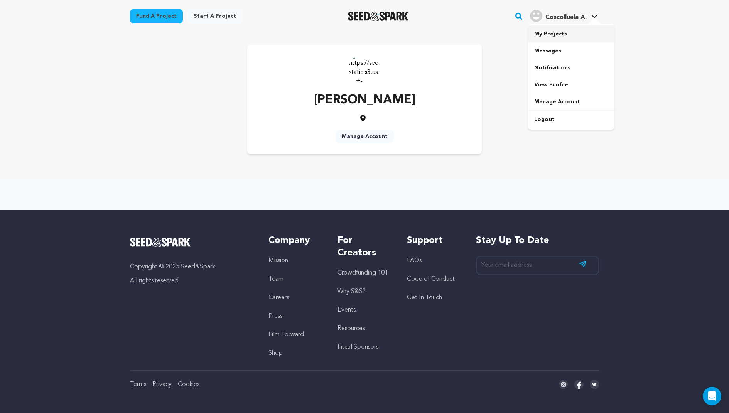
click at [543, 28] on link "My Projects" at bounding box center [571, 33] width 86 height 17
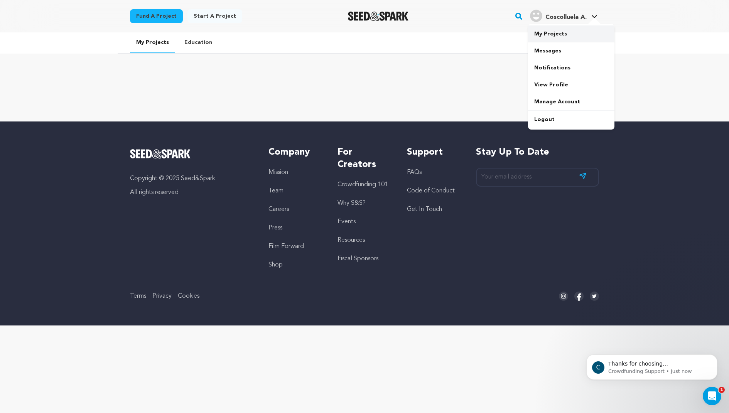
click at [566, 28] on link "My Projects" at bounding box center [571, 33] width 86 height 17
click at [192, 47] on link "Education" at bounding box center [198, 42] width 40 height 20
click at [551, 34] on link "My Projects" at bounding box center [571, 33] width 86 height 17
click at [198, 43] on link "Education" at bounding box center [198, 42] width 40 height 20
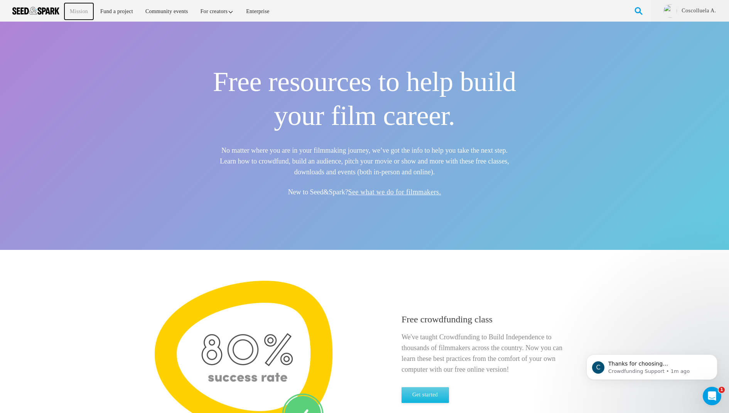
click at [83, 10] on link "Mission" at bounding box center [78, 11] width 29 height 17
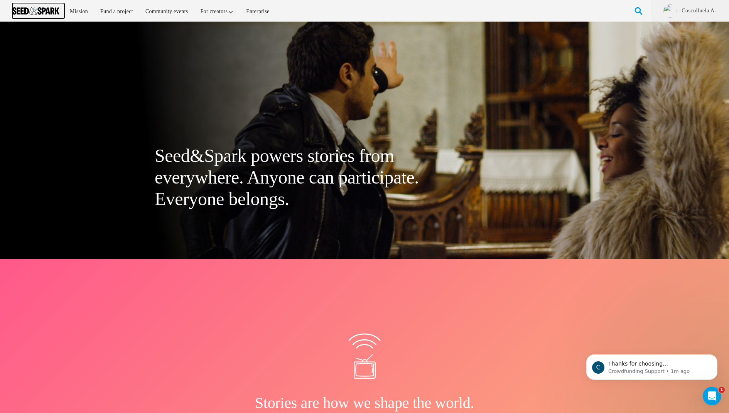
click at [37, 11] on img at bounding box center [35, 11] width 47 height 8
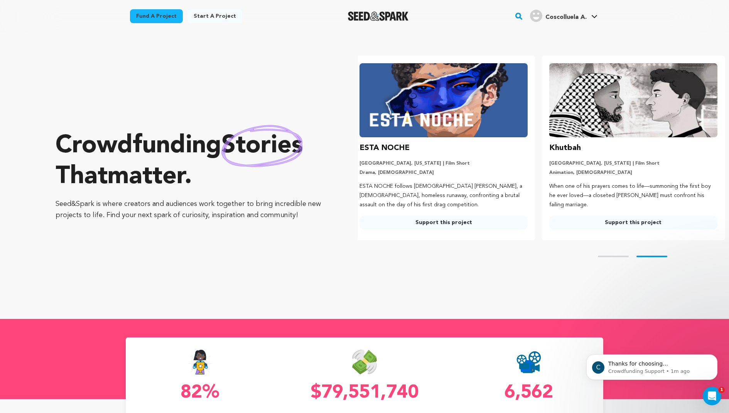
scroll to position [0, 196]
click at [576, 13] on h4 "Coscolluela A." at bounding box center [566, 17] width 41 height 9
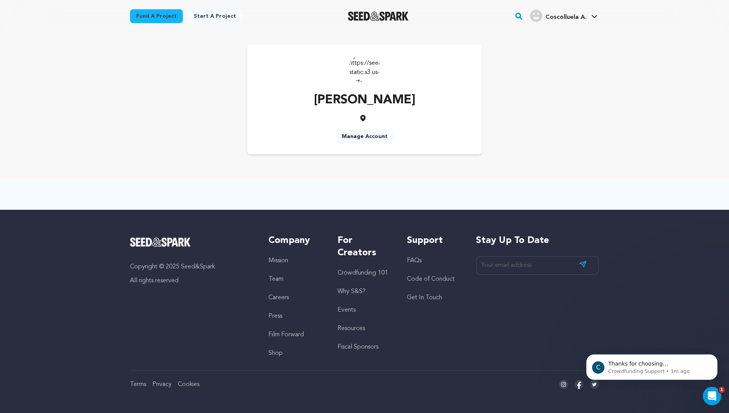
click at [363, 135] on link "Manage Account" at bounding box center [365, 137] width 58 height 14
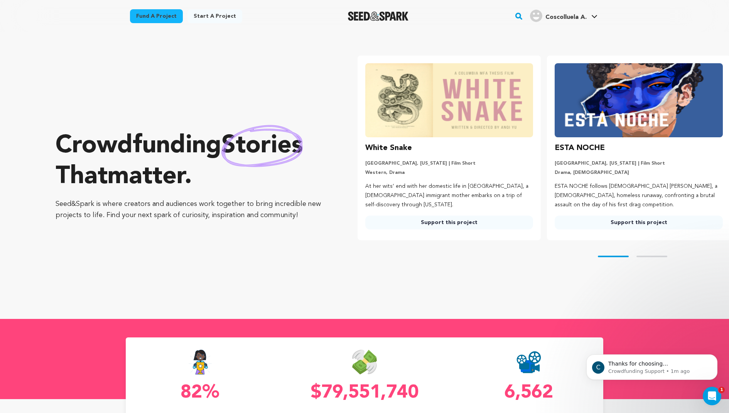
click at [587, 13] on link "Coscolluela [PERSON_NAME] A." at bounding box center [564, 15] width 71 height 14
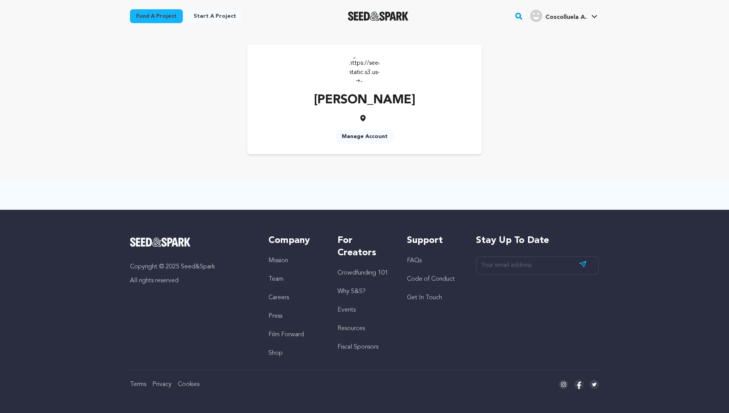
click at [587, 13] on link "Coscolluela [PERSON_NAME] A." at bounding box center [564, 15] width 71 height 14
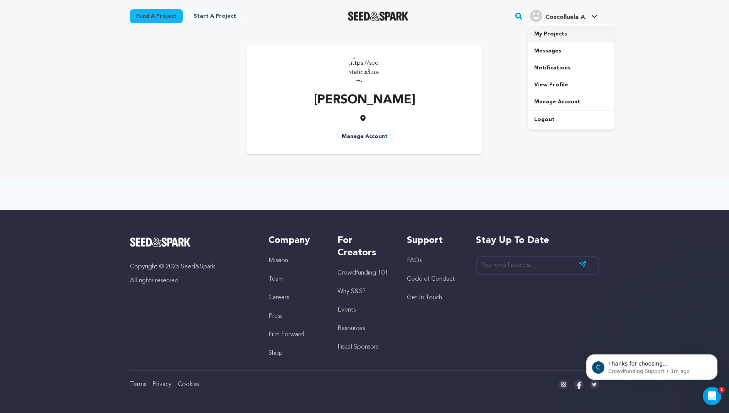
click at [573, 30] on link "My Projects" at bounding box center [571, 33] width 86 height 17
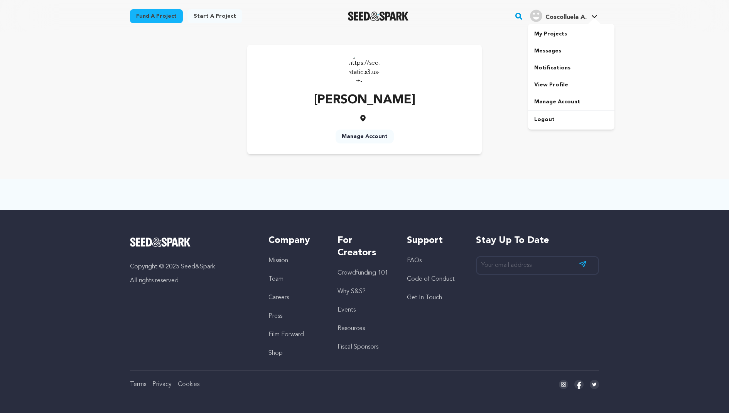
click at [557, 14] on h4 "Coscolluela A." at bounding box center [566, 17] width 41 height 9
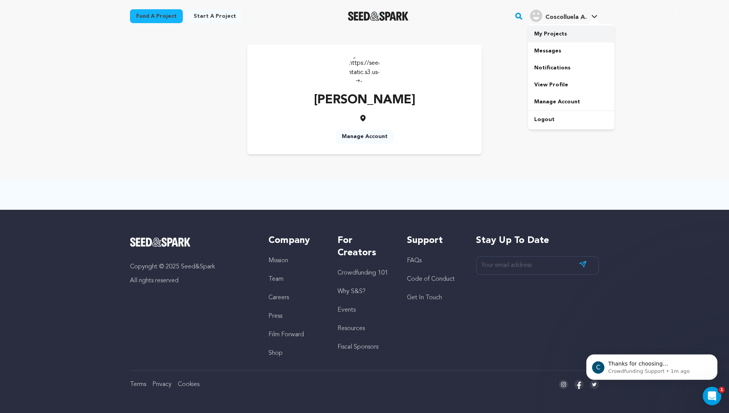
click at [554, 34] on link "My Projects" at bounding box center [571, 33] width 86 height 17
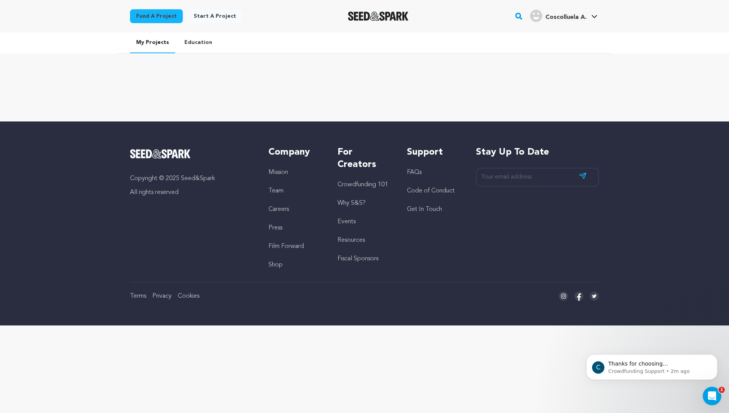
click at [192, 41] on link "Education" at bounding box center [198, 42] width 40 height 20
click at [160, 44] on link "My Projects" at bounding box center [152, 42] width 45 height 21
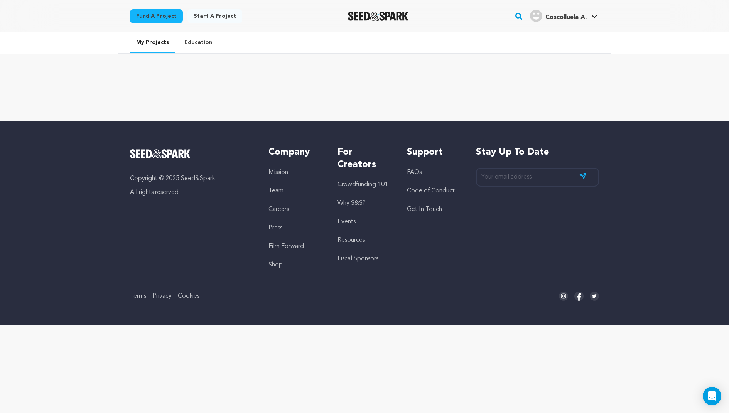
click at [160, 44] on link "My Projects" at bounding box center [152, 42] width 45 height 21
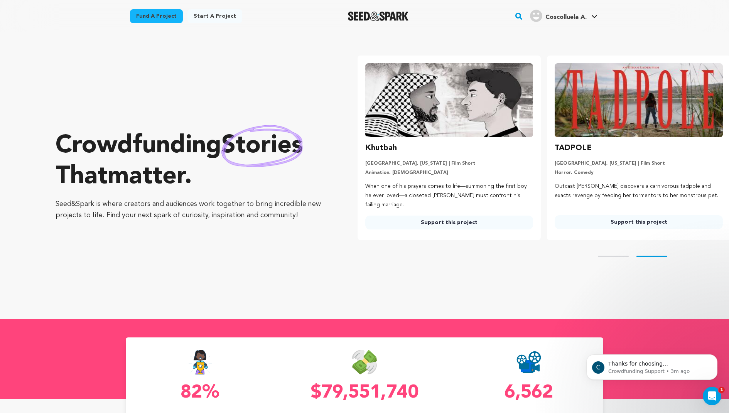
click at [205, 18] on link "Start a project" at bounding box center [215, 16] width 55 height 14
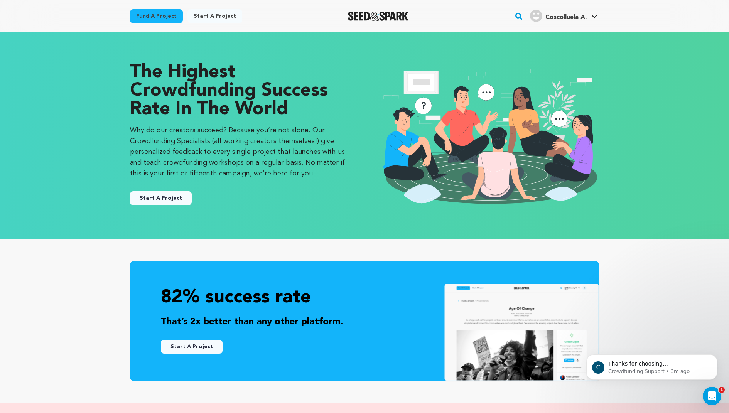
click at [162, 204] on button "Start A Project" at bounding box center [161, 198] width 62 height 14
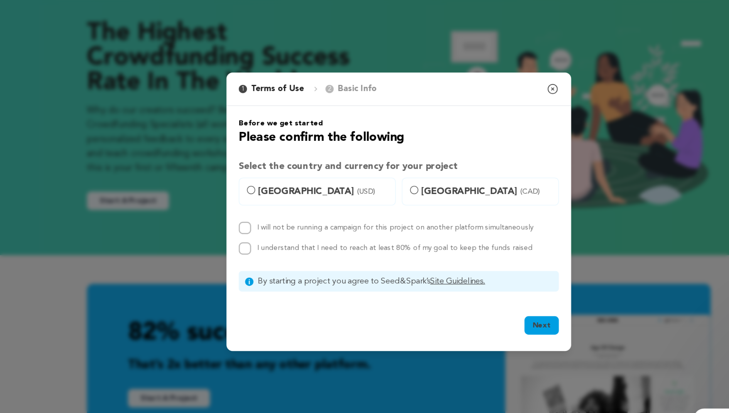
click at [261, 191] on span "United States (USD)" at bounding box center [308, 191] width 99 height 11
click at [257, 191] on input "United States (USD)" at bounding box center [253, 190] width 6 height 6
radio input "true"
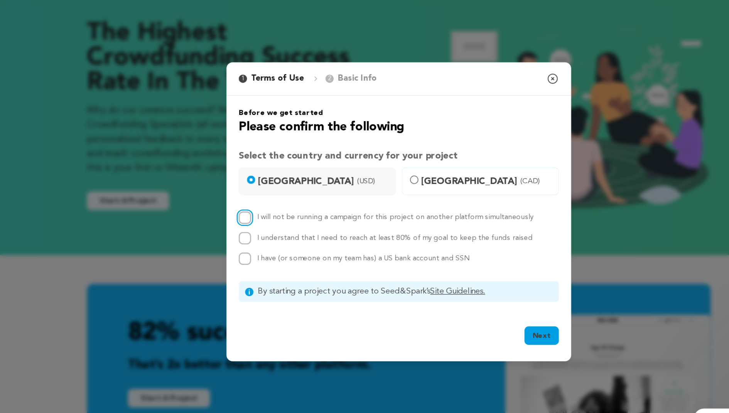
click at [251, 211] on input "I will not be running a campaign for this project on another platform simultane…" at bounding box center [248, 210] width 9 height 9
checkbox input "true"
click at [249, 227] on input "I understand that I need to reach at least 80% of my goal to keep the funds rai…" at bounding box center [248, 226] width 9 height 9
checkbox input "true"
click at [249, 234] on div "I will not be running a campaign for this project on another platform simultane…" at bounding box center [364, 226] width 241 height 40
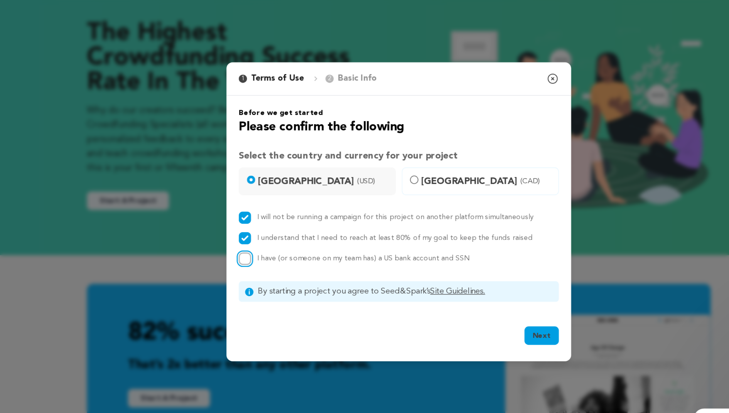
click at [250, 243] on input "I have (or someone on my team has) a US bank account and SSN" at bounding box center [248, 241] width 9 height 9
checkbox input "true"
click at [469, 301] on button "Next" at bounding box center [472, 300] width 26 height 14
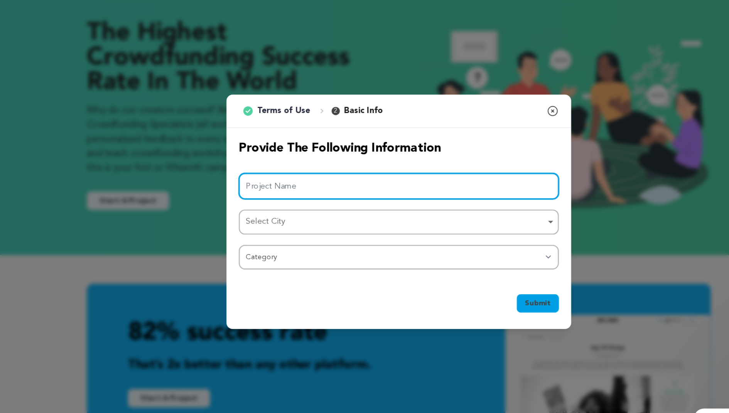
click at [331, 195] on input "Project Name" at bounding box center [364, 188] width 241 height 20
type input "Off-Book"
click at [321, 213] on div "Select City Remove item" at bounding box center [362, 214] width 225 height 11
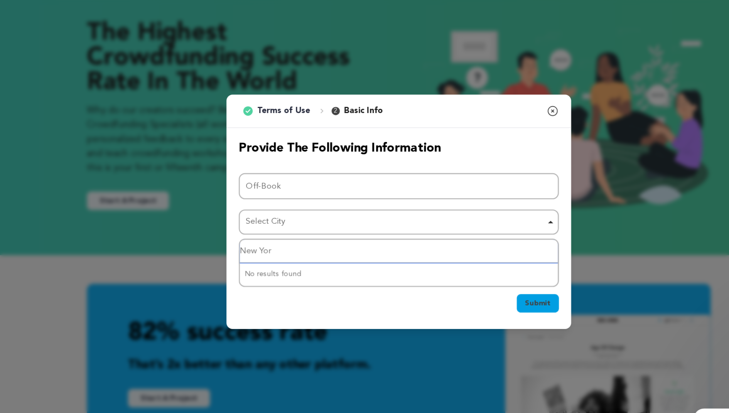
type input "New York"
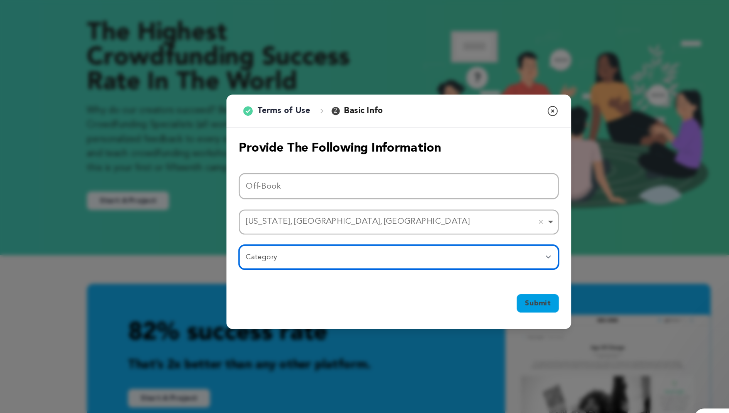
click at [283, 245] on select "Category Film Feature Film Short Series Film Festival Company Music Video VR Ex…" at bounding box center [364, 241] width 241 height 19
click at [269, 240] on select "Category Film Feature Film Short Series Film Festival Company Music Video VR Ex…" at bounding box center [364, 241] width 241 height 19
click at [289, 239] on select "Category Film Feature Film Short Series Film Festival Company Music Video VR Ex…" at bounding box center [364, 241] width 241 height 19
select select "1293"
click at [244, 232] on select "Category Film Feature Film Short Series Film Festival Company Music Video VR Ex…" at bounding box center [364, 241] width 241 height 19
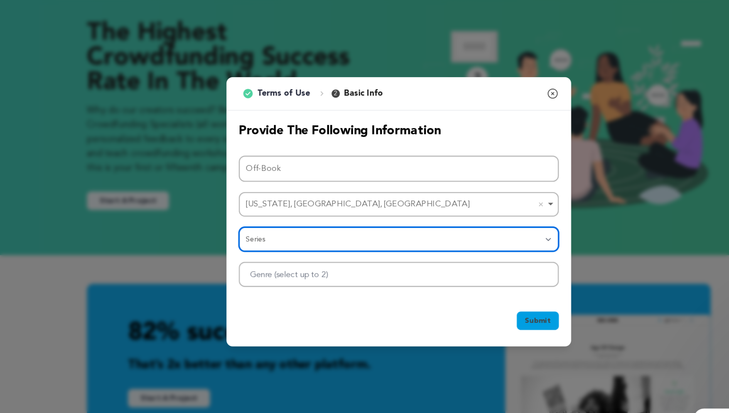
click at [409, 256] on div at bounding box center [364, 253] width 241 height 19
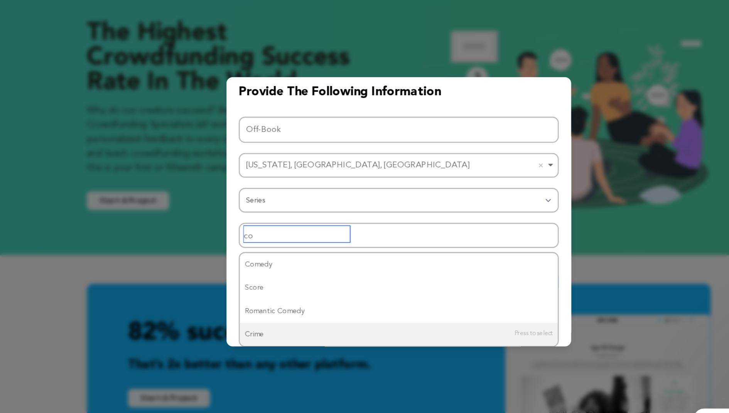
scroll to position [29, 0]
type input "comed"
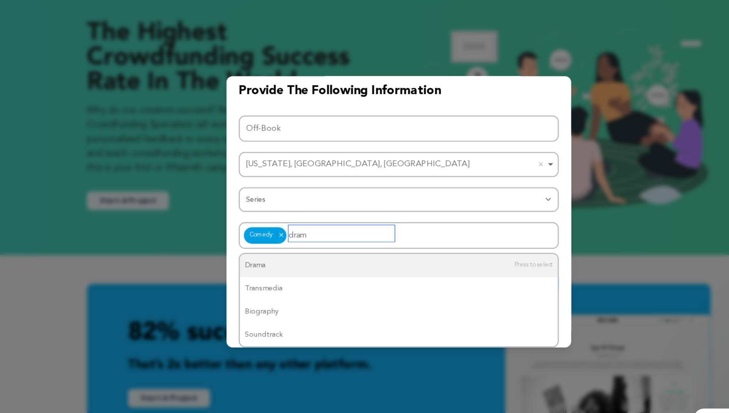
type input "drama"
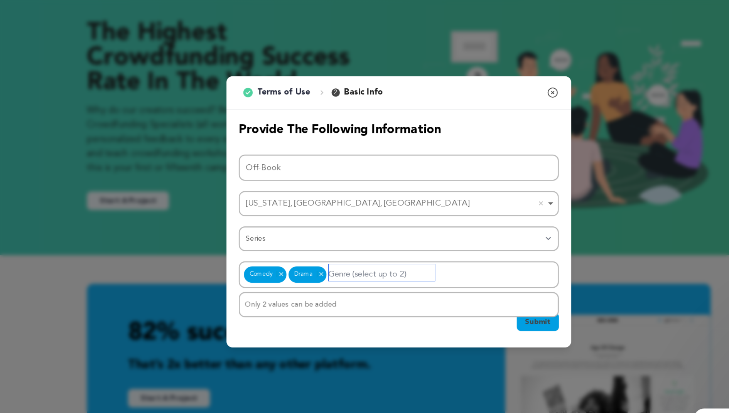
click at [432, 276] on div "Only 2 values can be added" at bounding box center [364, 276] width 239 height 17
click at [467, 289] on span "Submit" at bounding box center [469, 290] width 19 height 8
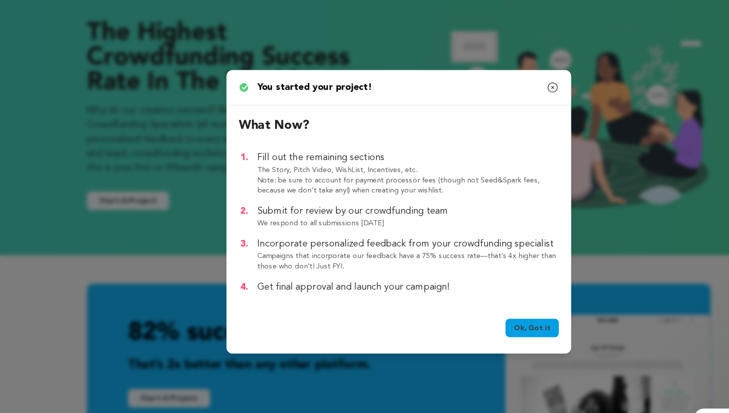
click at [467, 289] on link "Ok, Got it" at bounding box center [465, 294] width 40 height 14
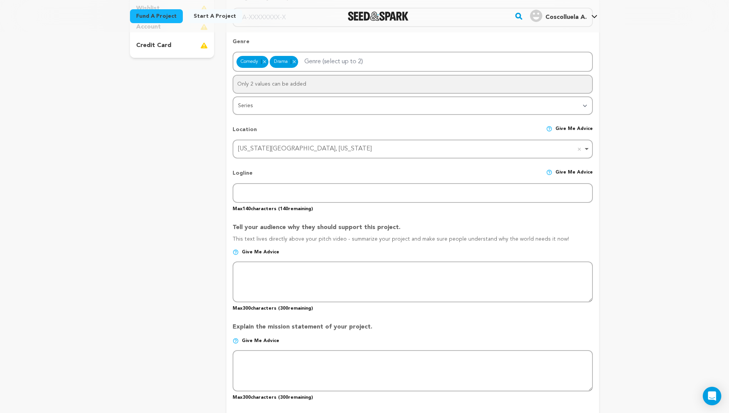
scroll to position [246, 0]
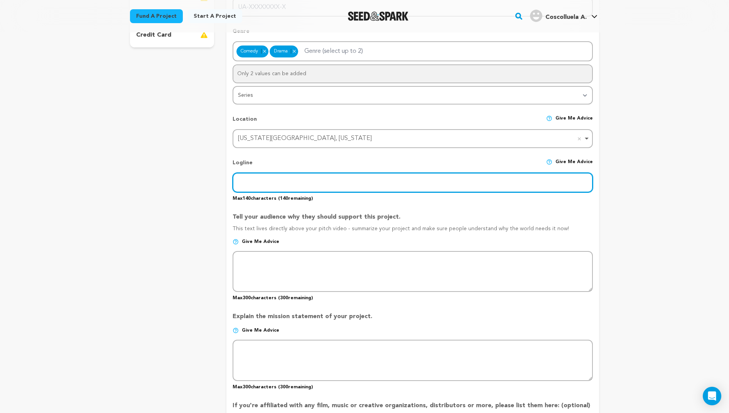
click at [288, 178] on input "text" at bounding box center [413, 183] width 360 height 20
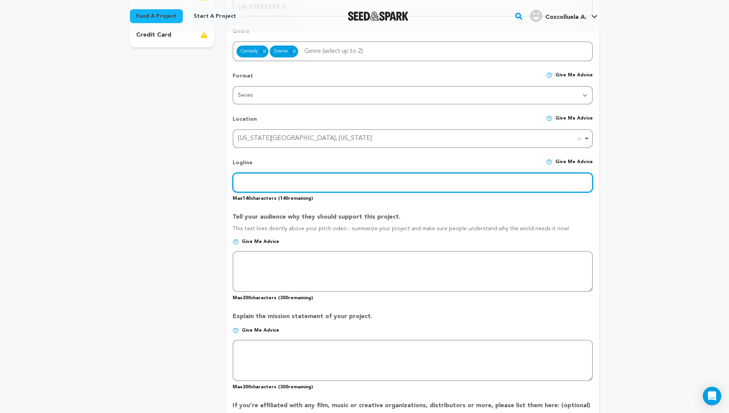
paste input "Patrick is an eccentric drama teacher who gets kicked out of his mother’s house…"
click at [299, 174] on input "Patrick is an eccentric drama teacher who gets kicked out of his mother’s house…" at bounding box center [413, 183] width 360 height 20
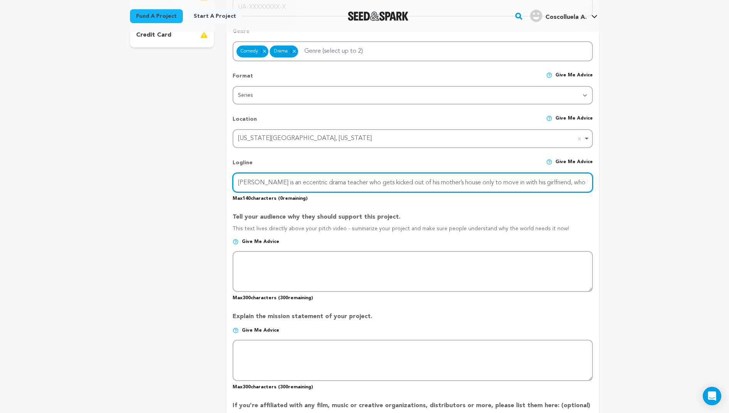
paste input "When [PERSON_NAME], an eccentric drama teacher, moves in with his girlfriend, h…"
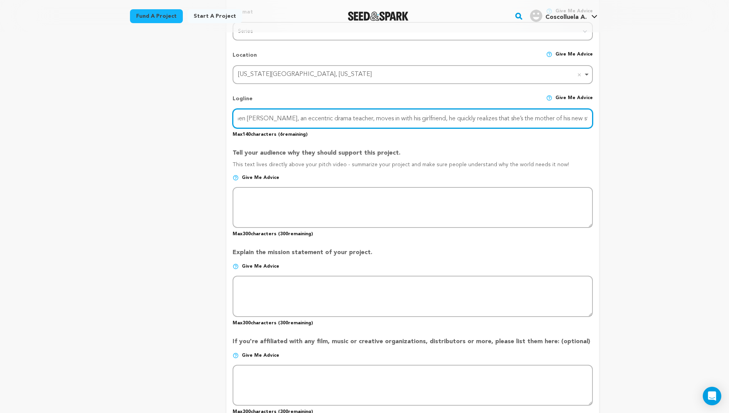
type input "When [PERSON_NAME], an eccentric drama teacher, moves in with his girlfriend, h…"
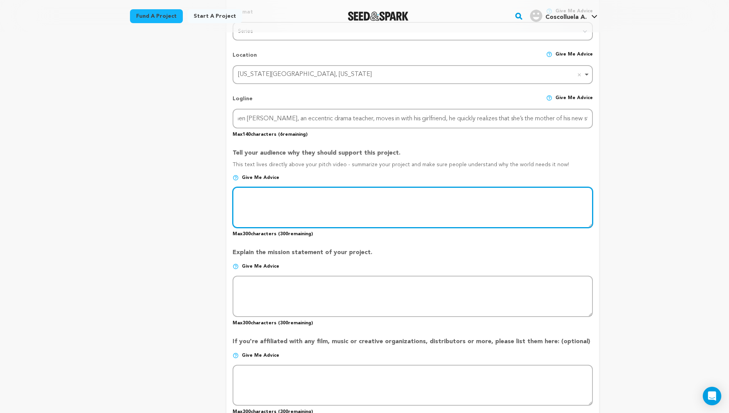
click at [295, 195] on textarea at bounding box center [413, 207] width 360 height 41
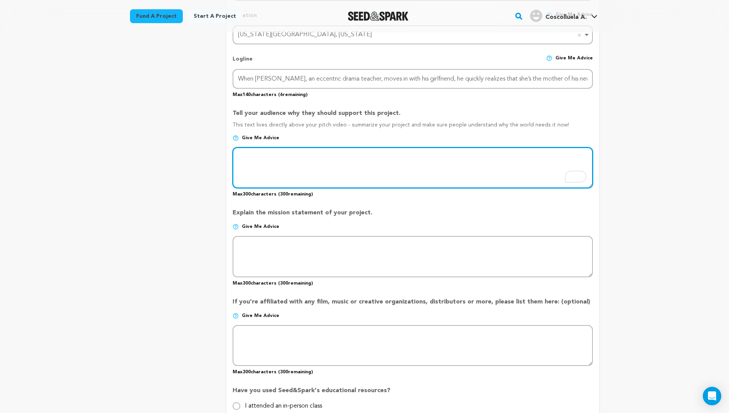
scroll to position [350, 0]
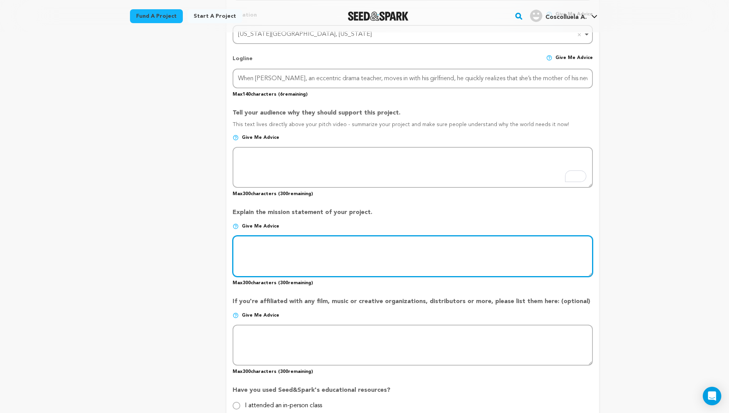
click at [288, 238] on textarea at bounding box center [413, 256] width 360 height 41
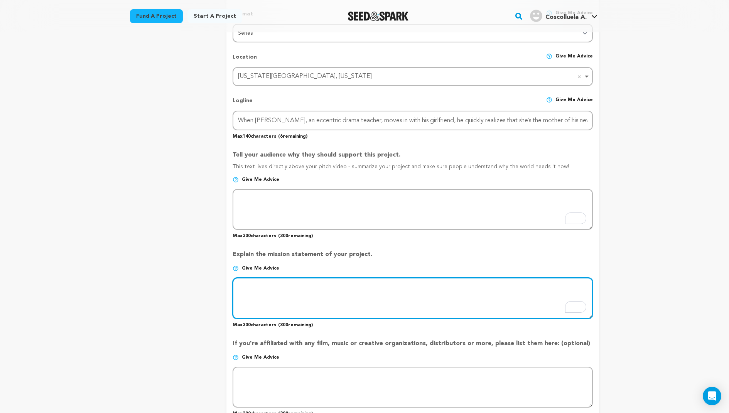
scroll to position [308, 0]
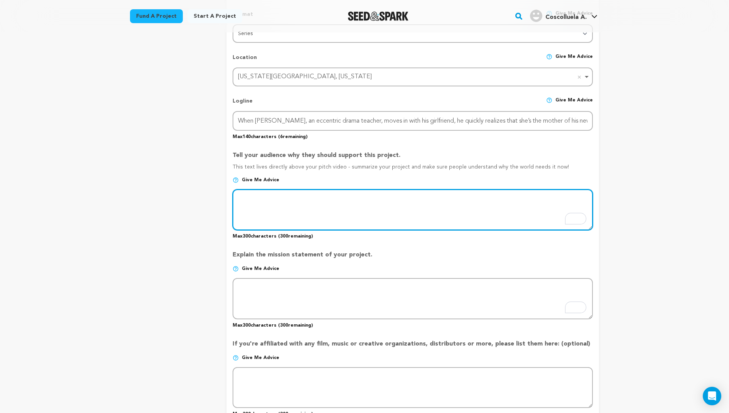
click at [284, 197] on textarea "To enrich screen reader interactions, please activate Accessibility in Grammarl…" at bounding box center [413, 209] width 360 height 41
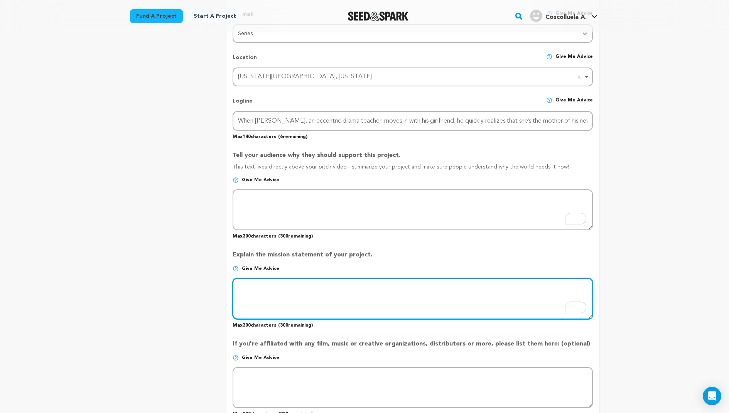
click at [286, 279] on textarea "To enrich screen reader interactions, please activate Accessibility in Grammarl…" at bounding box center [413, 298] width 360 height 41
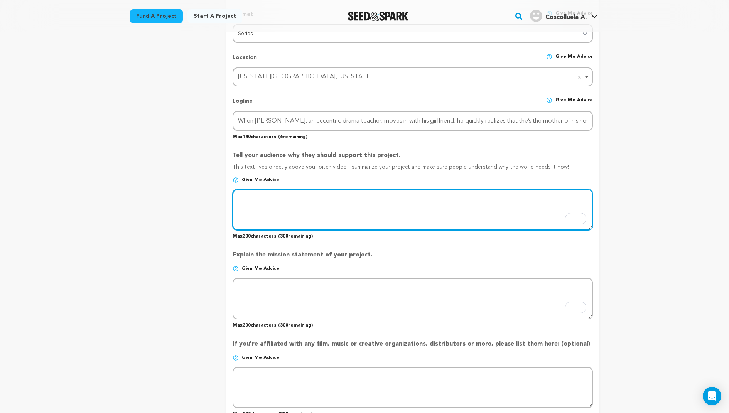
click at [272, 214] on textarea "To enrich screen reader interactions, please activate Accessibility in Grammarl…" at bounding box center [413, 209] width 360 height 41
paste textarea "Off-Book is a loving ode to the familial relationships that make us who we are,…"
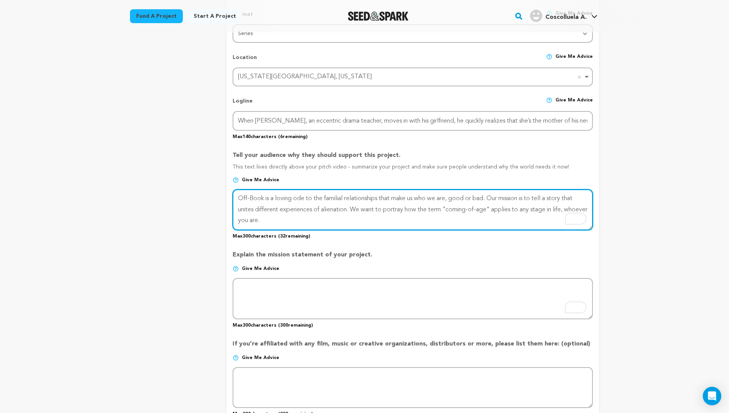
scroll to position [5, 0]
drag, startPoint x: 315, startPoint y: 216, endPoint x: 494, endPoint y: 196, distance: 180.3
click at [494, 196] on textarea "To enrich screen reader interactions, please activate Accessibility in Grammarl…" at bounding box center [413, 209] width 360 height 41
type textarea "Off-Book is a loving ode to the familial relationships that make us who we are,…"
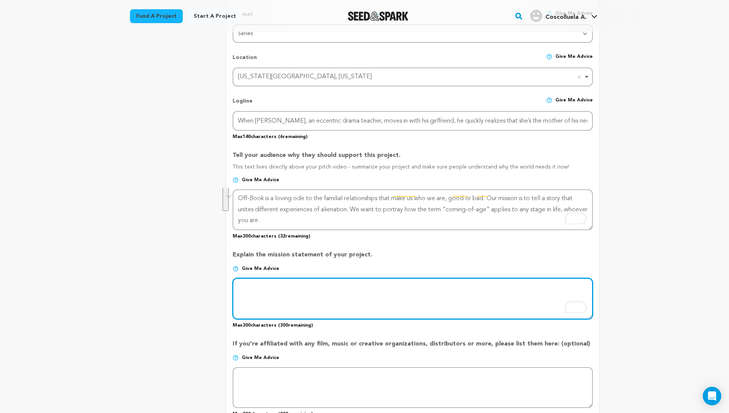
click at [393, 298] on textarea "To enrich screen reader interactions, please activate Accessibility in Grammarl…" at bounding box center [413, 298] width 360 height 41
paste textarea "Our mission is to tell a story that unites different experiences of alienation.…"
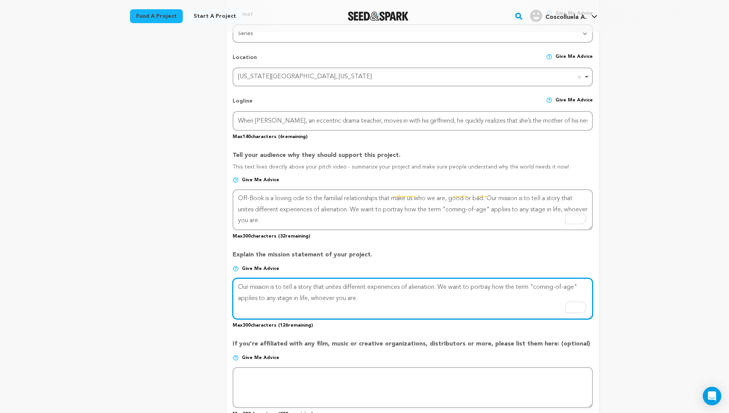
type textarea "Our mission is to tell a story that unites different experiences of alienation.…"
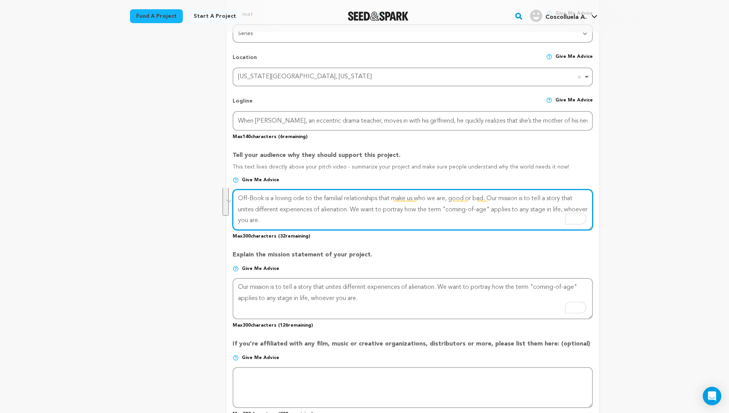
scroll to position [0, 0]
drag, startPoint x: 482, startPoint y: 218, endPoint x: 493, endPoint y: 200, distance: 20.6
click at [493, 200] on textarea "To enrich screen reader interactions, please activate Accessibility in Grammarl…" at bounding box center [413, 209] width 360 height 41
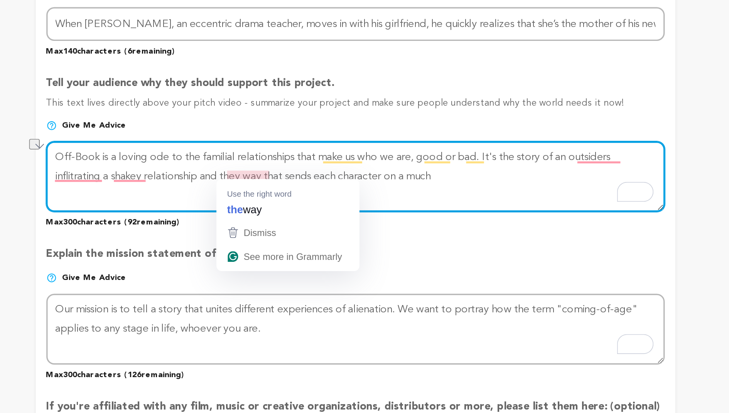
drag, startPoint x: 478, startPoint y: 209, endPoint x: 341, endPoint y: 206, distance: 137.0
click at [341, 206] on textarea "To enrich screen reader interactions, please activate Accessibility in Grammarl…" at bounding box center [413, 209] width 360 height 41
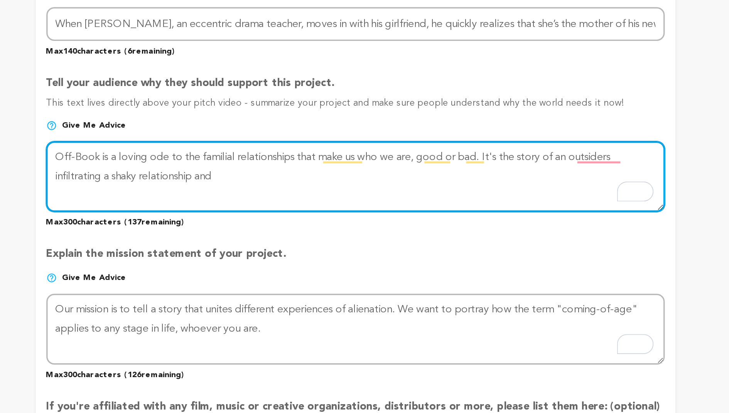
click at [339, 208] on textarea "To enrich screen reader interactions, please activate Accessibility in Grammarl…" at bounding box center [413, 209] width 360 height 41
drag, startPoint x: 541, startPoint y: 196, endPoint x: 528, endPoint y: 196, distance: 13.9
click at [528, 196] on textarea "To enrich screen reader interactions, please activate Accessibility in Grammarl…" at bounding box center [413, 209] width 360 height 41
click at [485, 203] on textarea "To enrich screen reader interactions, please activate Accessibility in Grammarl…" at bounding box center [413, 209] width 360 height 41
drag, startPoint x: 495, startPoint y: 203, endPoint x: 344, endPoint y: 205, distance: 151.3
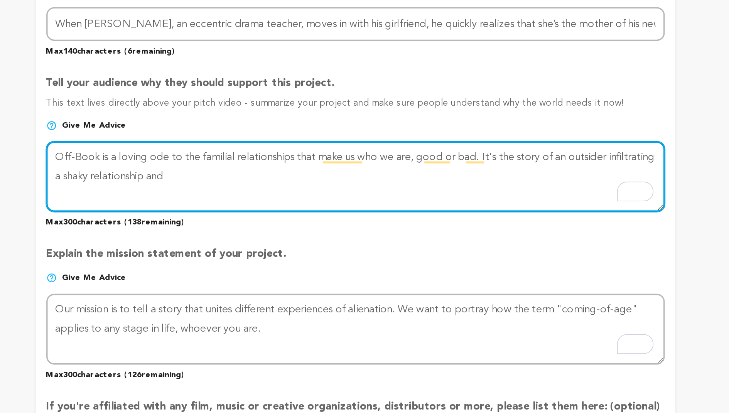
click at [344, 205] on textarea "To enrich screen reader interactions, please activate Accessibility in Grammarl…" at bounding box center [413, 209] width 360 height 41
drag, startPoint x: 384, startPoint y: 212, endPoint x: 325, endPoint y: 212, distance: 59.0
click at [325, 212] on textarea "To enrich screen reader interactions, please activate Accessibility in Grammarl…" at bounding box center [413, 209] width 360 height 41
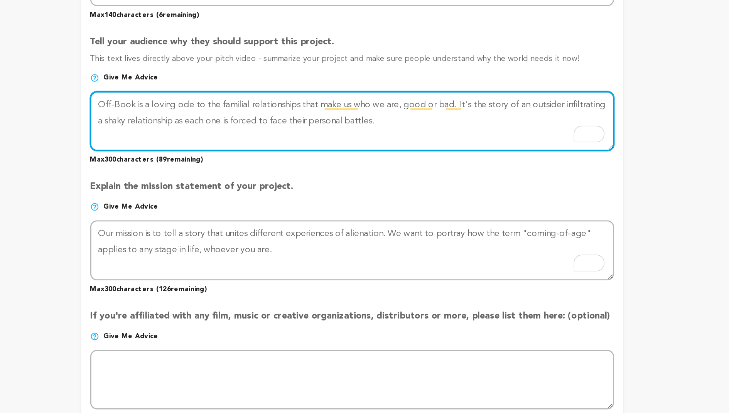
type textarea "Off-Book is a loving ode to the familial relationships that make us who we are,…"
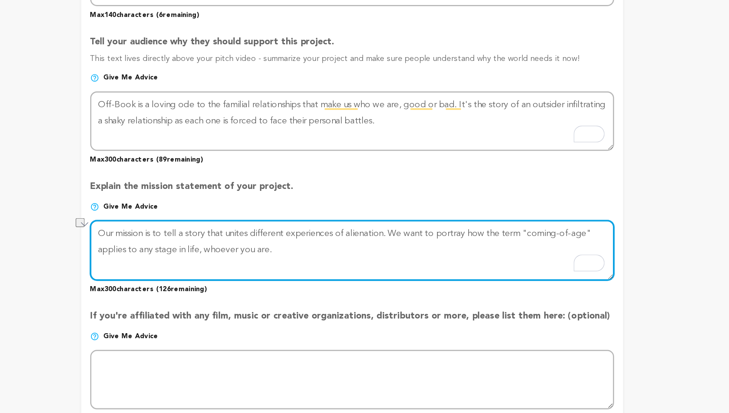
drag, startPoint x: 443, startPoint y: 287, endPoint x: 232, endPoint y: 280, distance: 210.8
click at [233, 280] on textarea "To enrich screen reader interactions, please activate Accessibility in Grammarl…" at bounding box center [413, 298] width 360 height 41
click at [506, 284] on textarea "To enrich screen reader interactions, please activate Accessibility in Grammarl…" at bounding box center [413, 298] width 360 height 41
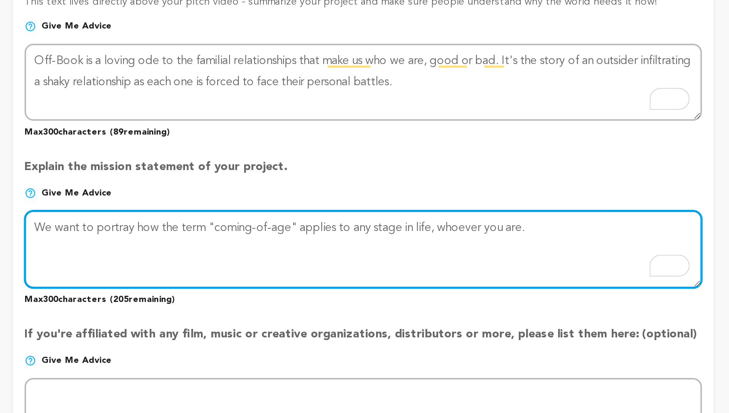
type textarea "We want to portray how the term "coming-of-age" applies to any stage in life, w…"
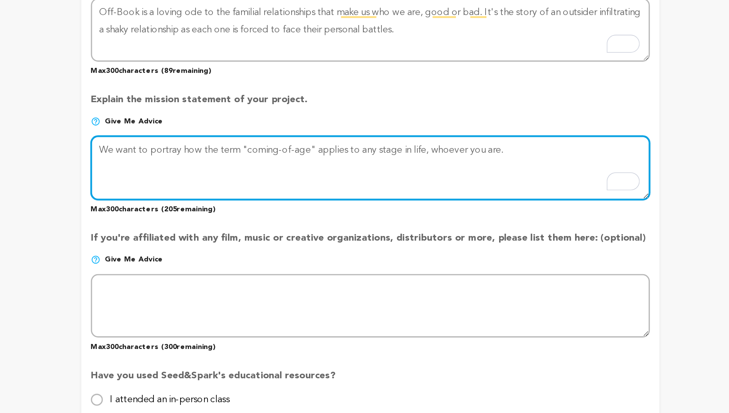
scroll to position [353, 0]
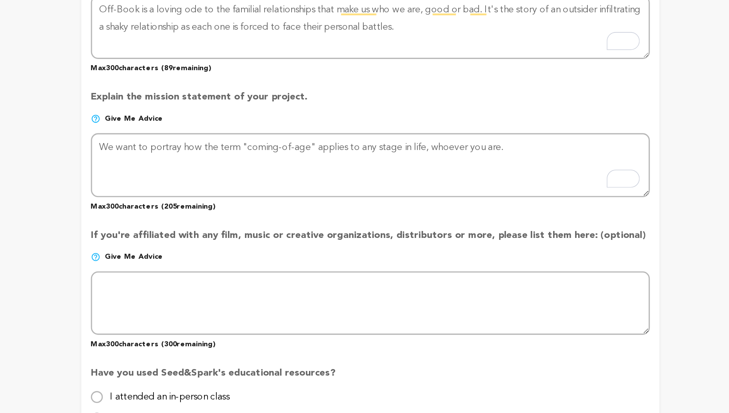
click at [320, 316] on p "Give me advice" at bounding box center [413, 316] width 360 height 12
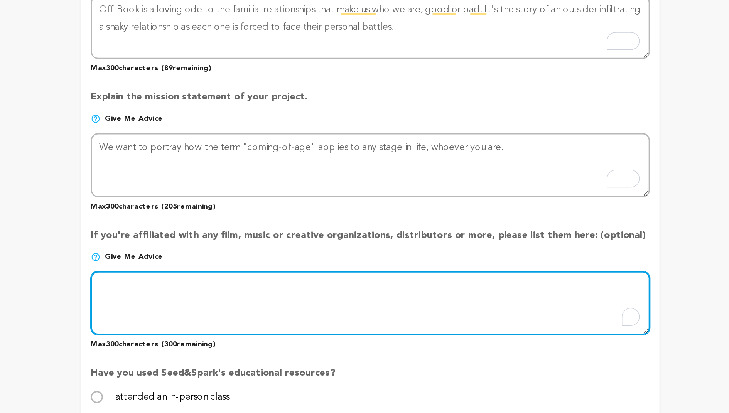
click at [314, 325] on textarea "To enrich screen reader interactions, please activate Accessibility in Grammarl…" at bounding box center [413, 342] width 360 height 41
paste textarea "Off-Book in a [US_STATE][GEOGRAPHIC_DATA] undergraduate film production as part…"
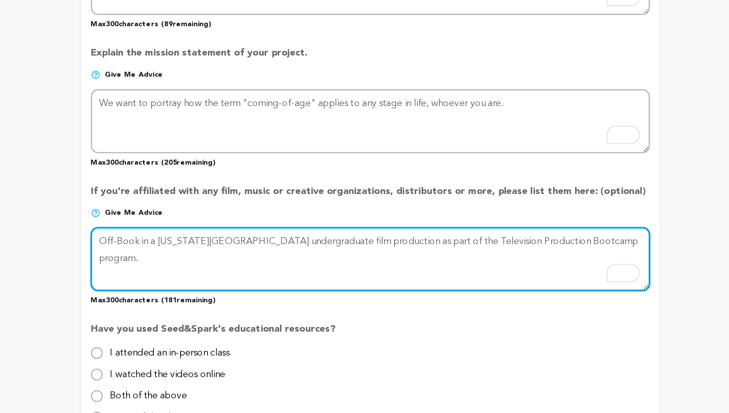
scroll to position [382, 0]
click at [302, 323] on textarea "To enrich screen reader interactions, please activate Accessibility in Grammarl…" at bounding box center [413, 313] width 360 height 41
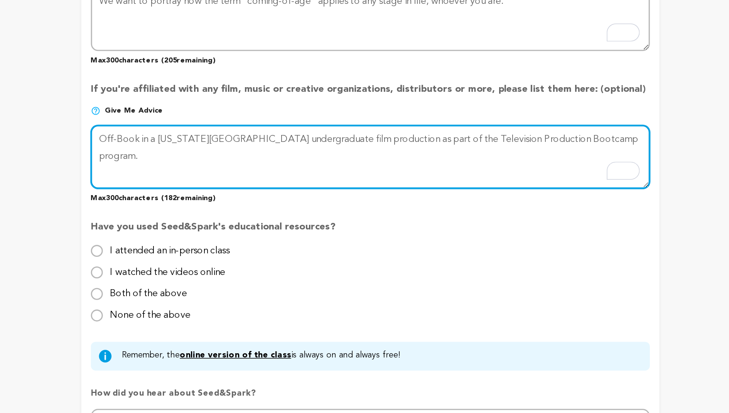
scroll to position [449, 0]
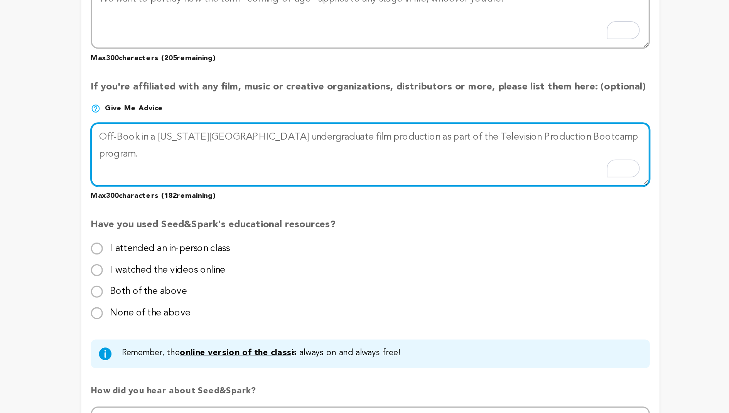
type textarea "Off-Book in a [US_STATE][GEOGRAPHIC_DATA] undergraduate film production as part…"
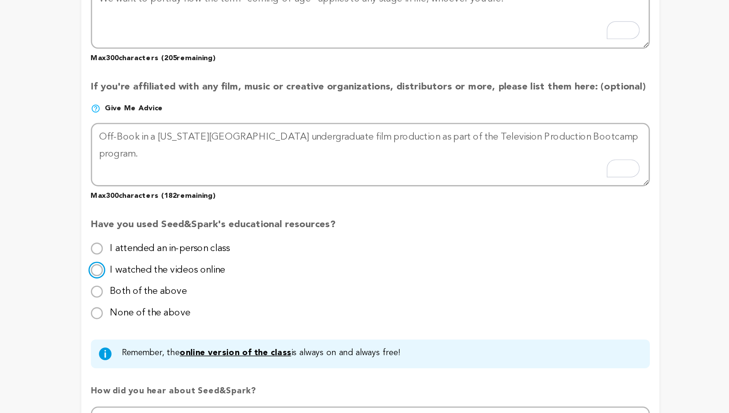
click at [236, 318] on input "I watched the videos online" at bounding box center [237, 321] width 8 height 8
radio input "true"
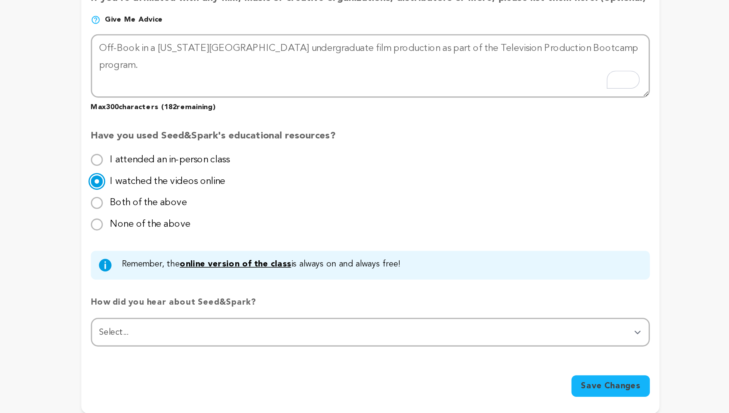
scroll to position [514, 0]
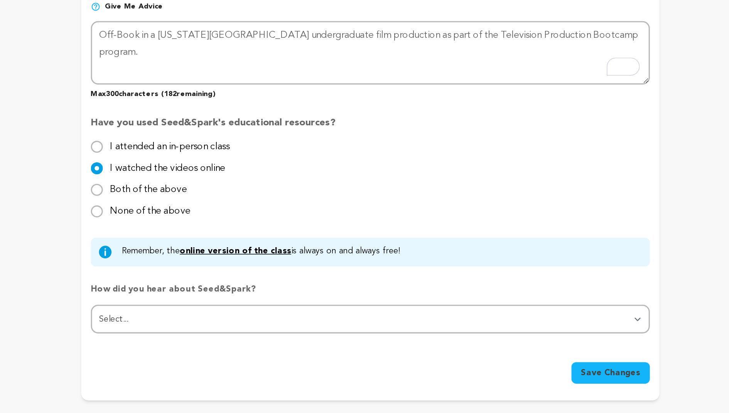
click at [246, 331] on p "How did you hear about Seed&Spark?" at bounding box center [413, 337] width 360 height 14
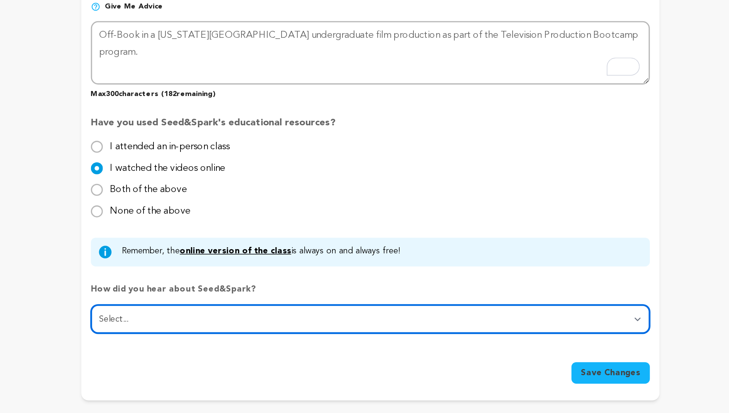
click at [256, 356] on select "Select... From a friend Social media Film festival or film organization Took an…" at bounding box center [413, 352] width 360 height 19
select select "1"
click at [233, 343] on select "Select... From a friend Social media Film festival or film organization Took an…" at bounding box center [413, 352] width 360 height 19
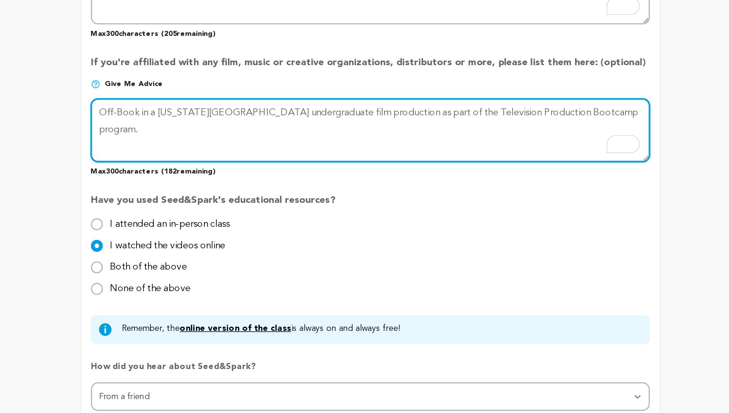
click at [284, 179] on textarea "To enrich screen reader interactions, please activate Accessibility in Grammarl…" at bounding box center [413, 181] width 360 height 41
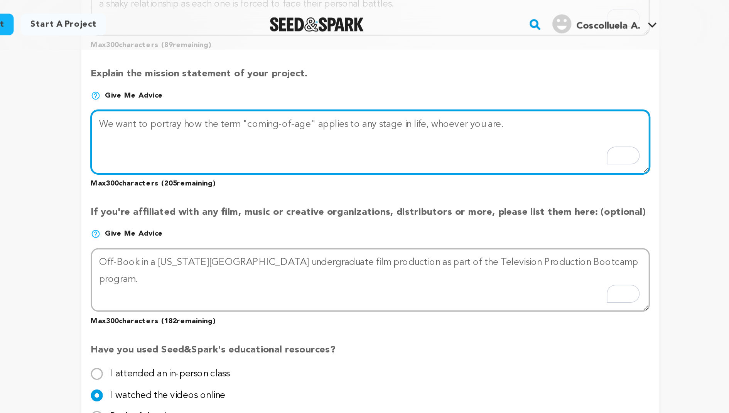
click at [284, 83] on textarea "To enrich screen reader interactions, please activate Accessibility in Grammarl…" at bounding box center [413, 91] width 360 height 41
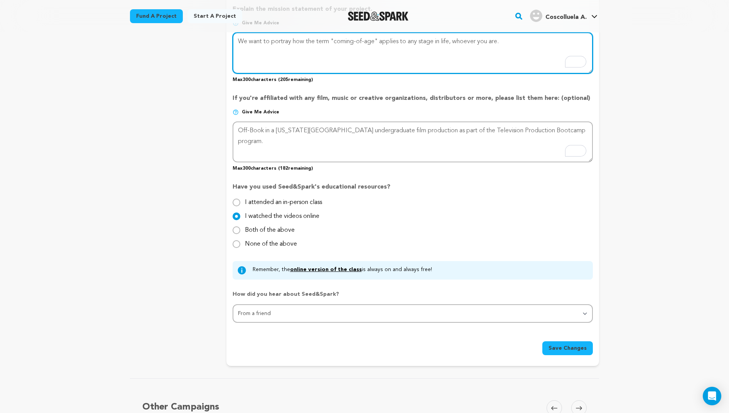
scroll to position [623, 0]
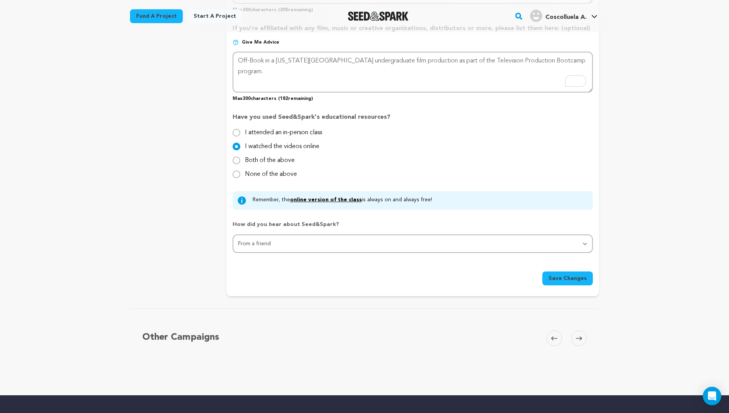
click at [578, 278] on span "Save Changes" at bounding box center [568, 279] width 38 height 8
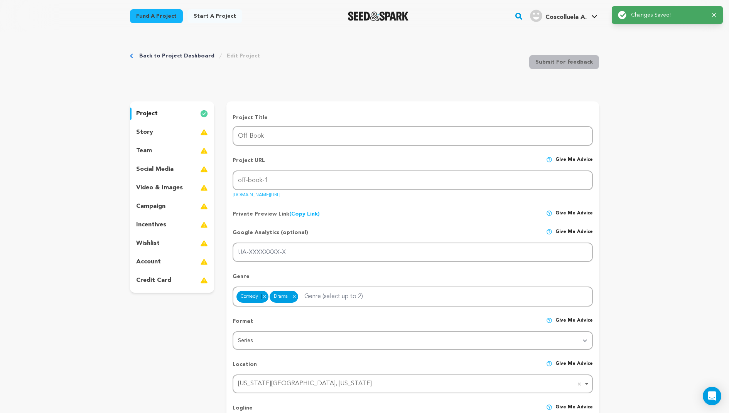
scroll to position [0, 0]
click at [167, 131] on div "story" at bounding box center [172, 133] width 84 height 12
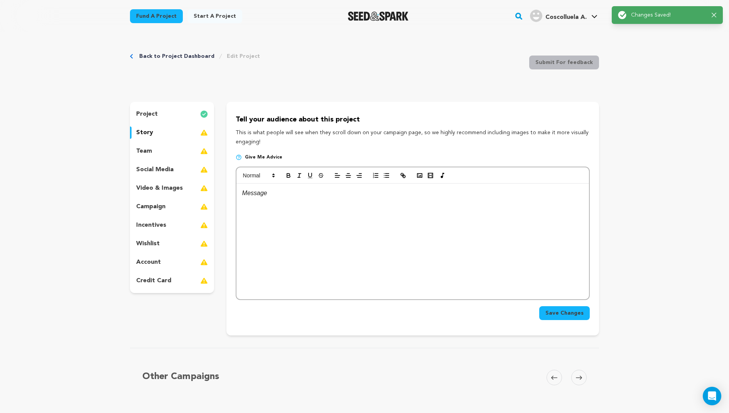
click at [167, 153] on div "team" at bounding box center [172, 151] width 84 height 12
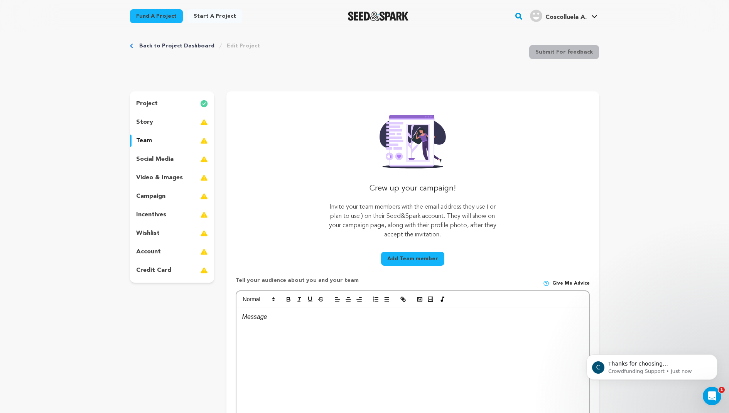
scroll to position [13, 0]
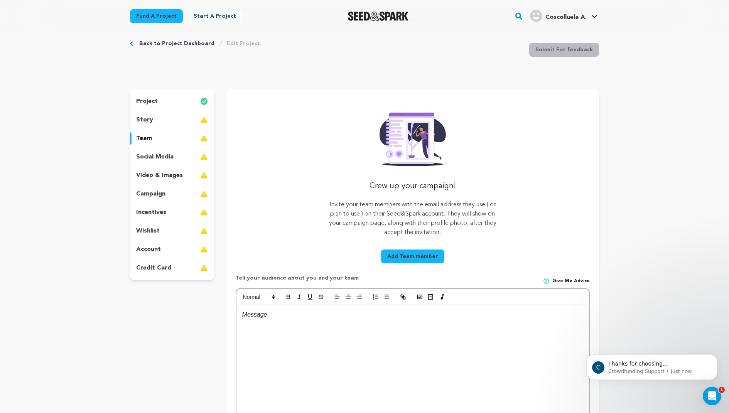
click at [396, 259] on button "Add Team member" at bounding box center [412, 257] width 63 height 14
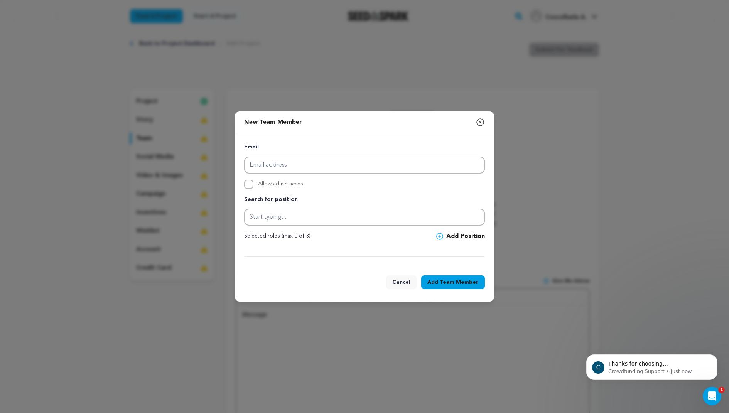
click at [326, 207] on div "Search for position" at bounding box center [364, 210] width 241 height 31
click at [305, 166] on input "email" at bounding box center [364, 165] width 241 height 17
click at [483, 124] on icon "button" at bounding box center [480, 122] width 9 height 9
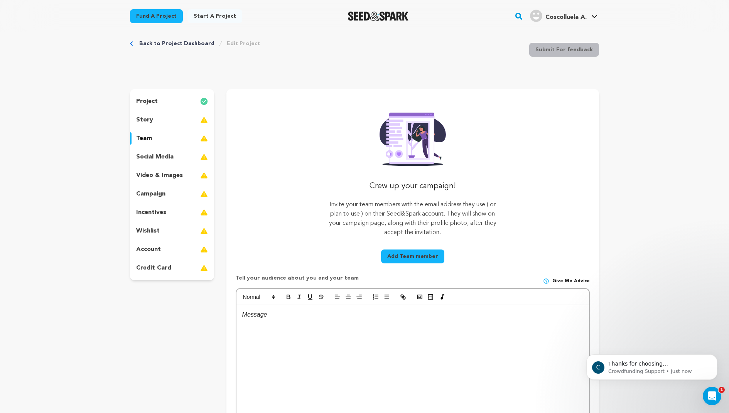
click at [159, 154] on p "social media" at bounding box center [154, 156] width 37 height 9
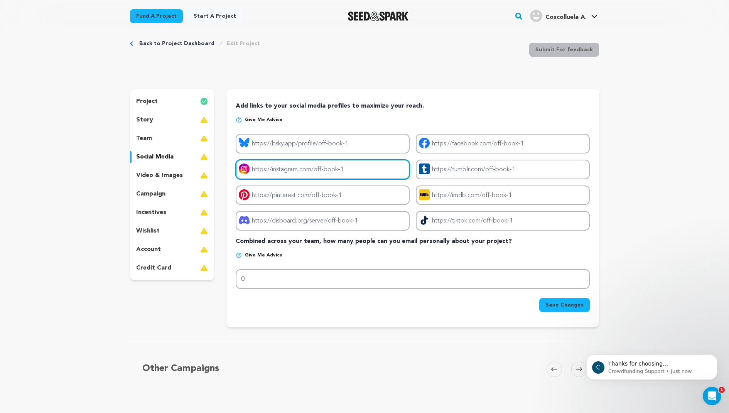
click at [266, 171] on input "Project instagram link" at bounding box center [323, 170] width 174 height 20
click at [169, 179] on p "video & images" at bounding box center [159, 175] width 47 height 9
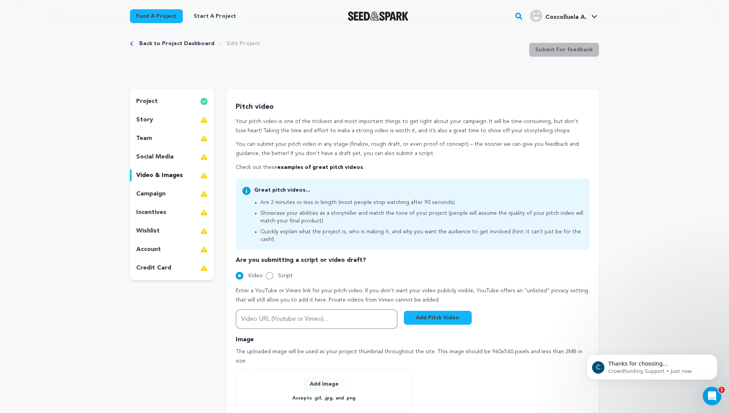
click at [169, 168] on div "project story team social media video & images campaign incentives wishlist acc…" at bounding box center [172, 184] width 84 height 191
click at [163, 159] on p "social media" at bounding box center [154, 156] width 37 height 9
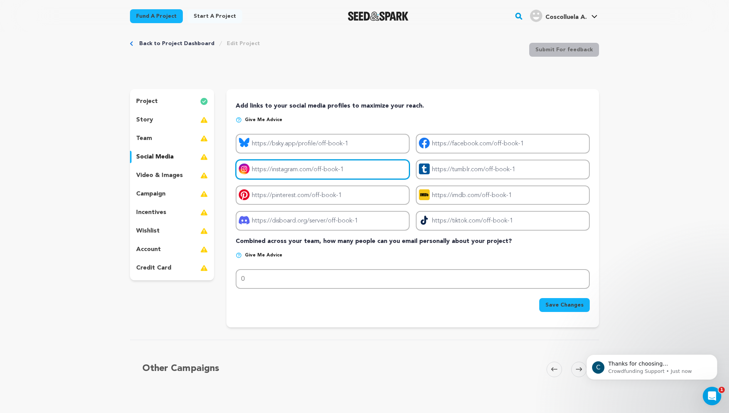
click at [270, 167] on input "Project instagram link" at bounding box center [323, 170] width 174 height 20
click at [179, 171] on p "video & images" at bounding box center [159, 175] width 47 height 9
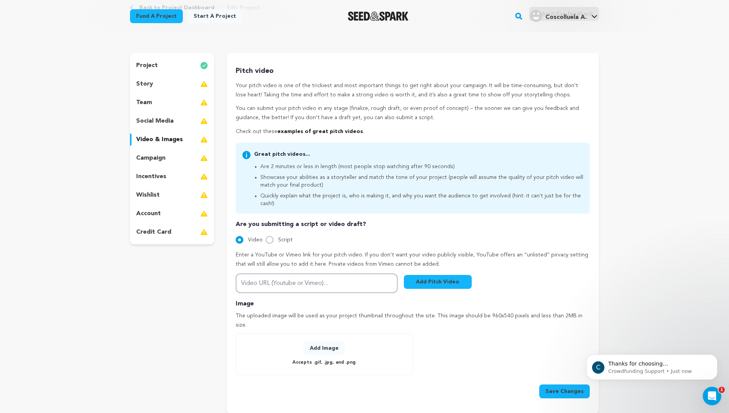
scroll to position [50, 0]
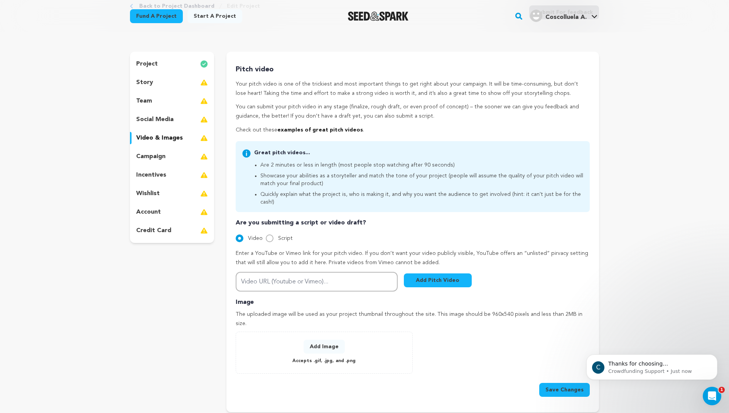
click at [160, 159] on p "campaign" at bounding box center [150, 156] width 29 height 9
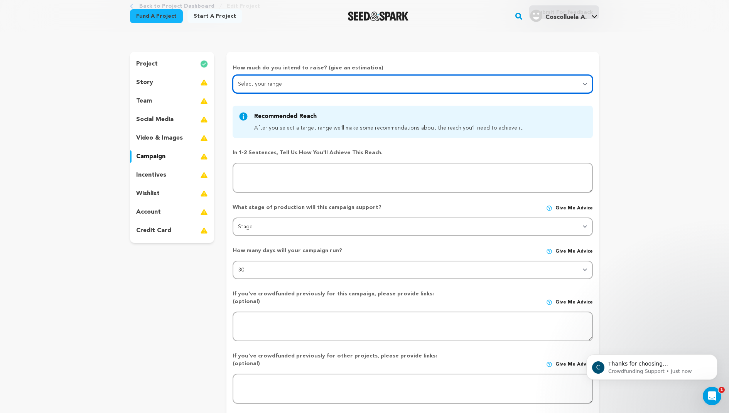
click at [253, 88] on select "Select your range Less than $10k 10k - $14k 15k - $24k 25k - $49k 50k or more" at bounding box center [413, 84] width 360 height 19
select select "1"
click at [233, 75] on select "Select your range Less than $10k 10k - $14k 15k - $24k 25k - $49k 50k or more" at bounding box center [413, 84] width 360 height 19
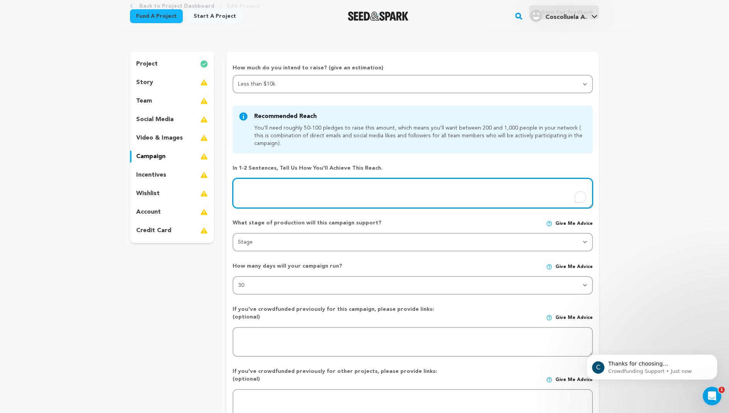
click at [279, 190] on textarea "To enrich screen reader interactions, please activate Accessibility in Grammarl…" at bounding box center [413, 193] width 360 height 30
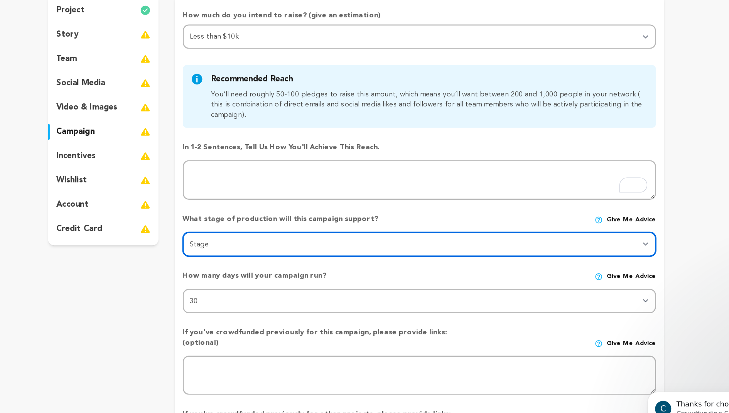
click at [329, 249] on select "Stage DEVELOPMENT PRODUCTION POST-PRODUCTION DISTRIBUTION PRE-PRODUCTION ENHANC…" at bounding box center [413, 242] width 360 height 19
select select "1406"
click at [233, 233] on select "Stage DEVELOPMENT PRODUCTION POST-PRODUCTION DISTRIBUTION PRE-PRODUCTION ENHANC…" at bounding box center [413, 242] width 360 height 19
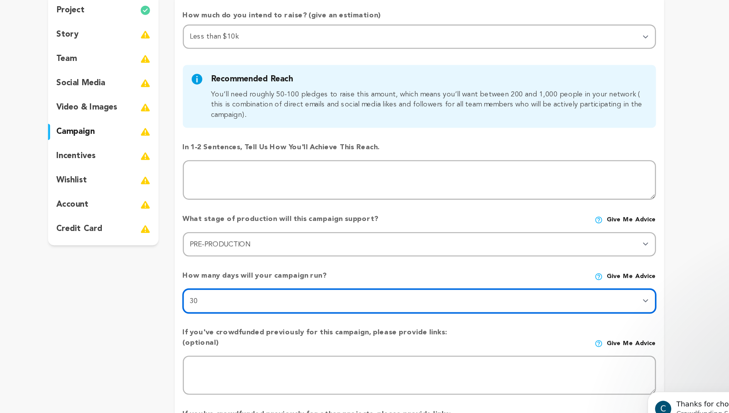
click at [328, 282] on select "30 45 60" at bounding box center [413, 285] width 360 height 19
click at [233, 276] on select "30 45 60" at bounding box center [413, 285] width 360 height 19
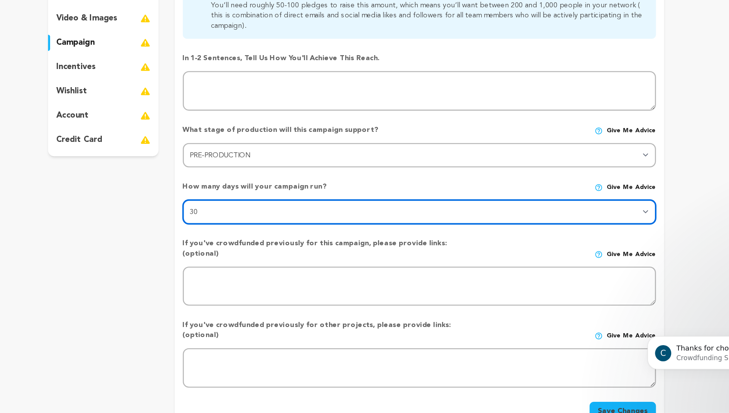
scroll to position [80, 0]
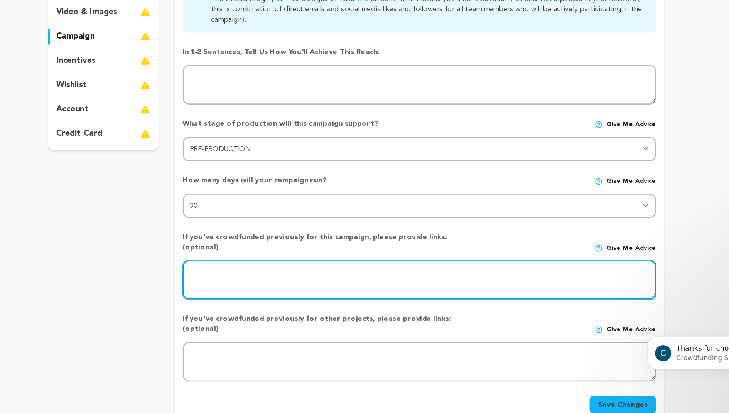
click at [330, 300] on textarea at bounding box center [413, 312] width 360 height 30
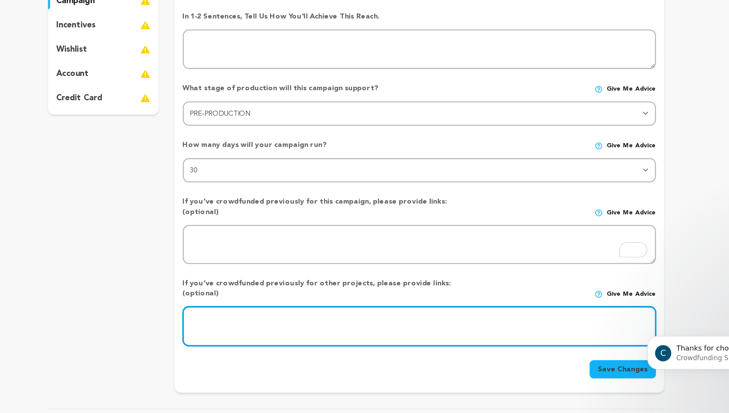
click at [313, 332] on textarea at bounding box center [413, 347] width 360 height 30
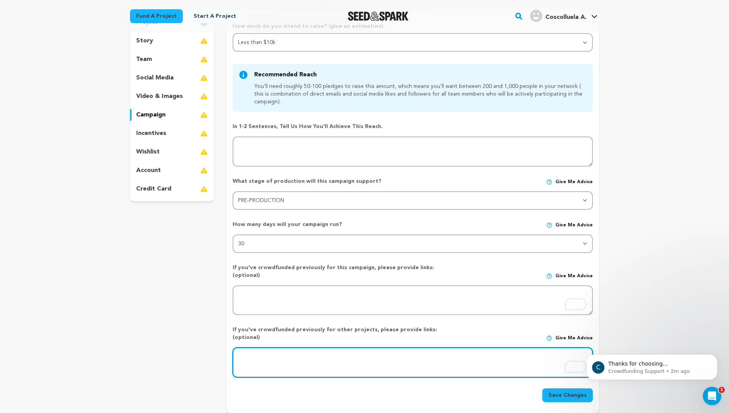
scroll to position [0, 0]
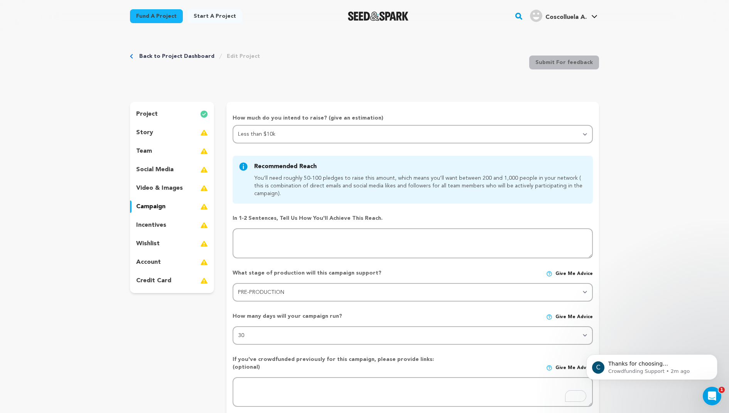
click at [173, 228] on div "incentives" at bounding box center [172, 225] width 84 height 12
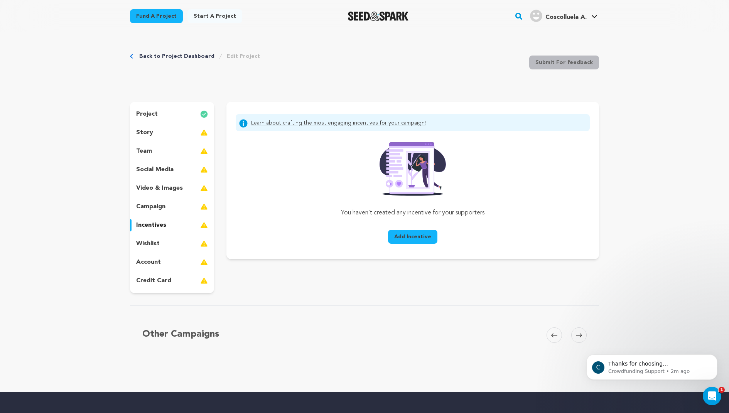
click at [165, 207] on p "campaign" at bounding box center [150, 206] width 29 height 9
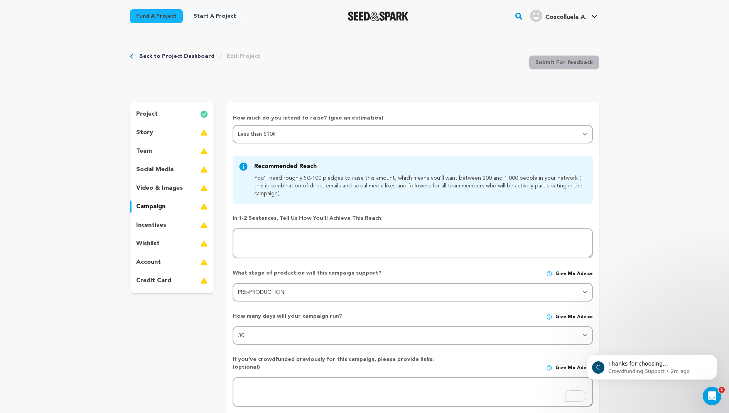
click at [170, 221] on div "incentives" at bounding box center [172, 225] width 84 height 12
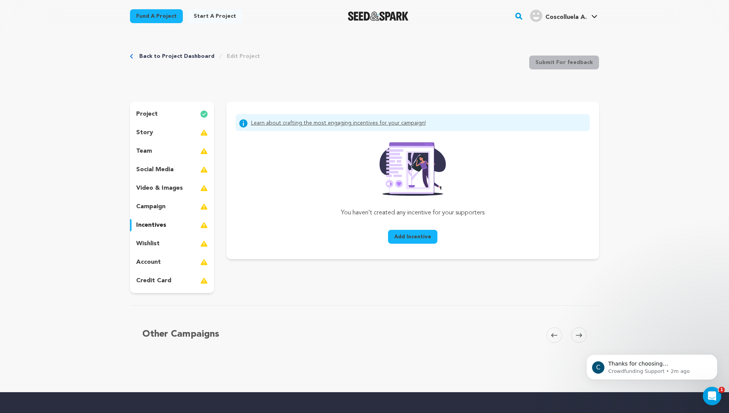
click at [167, 236] on div "project story team social media video & images campaign incentives wishlist acc…" at bounding box center [172, 197] width 84 height 191
click at [156, 244] on p "wishlist" at bounding box center [148, 243] width 24 height 9
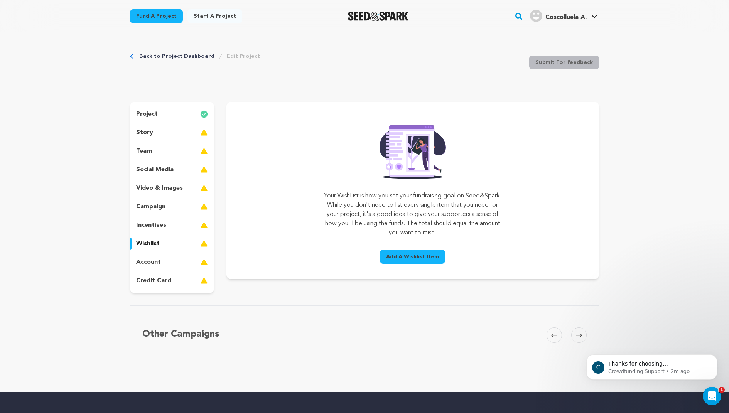
click at [169, 260] on div "account" at bounding box center [172, 262] width 84 height 12
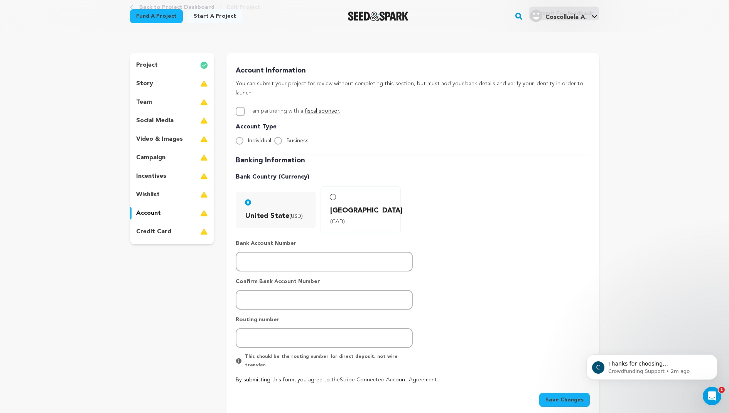
scroll to position [46, 0]
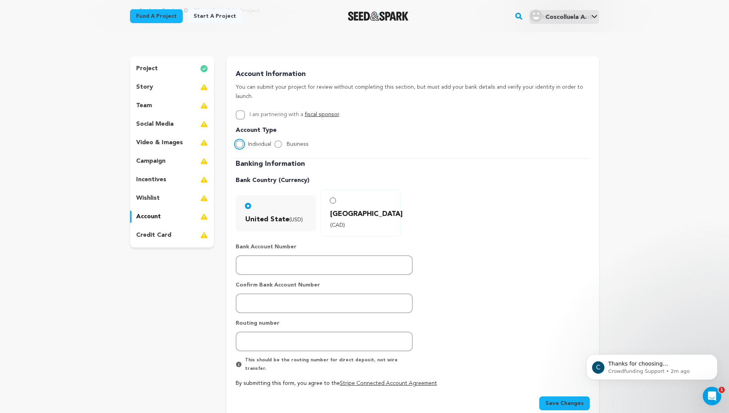
click at [238, 140] on input "Individual" at bounding box center [240, 144] width 8 height 8
radio input "true"
click at [241, 100] on div "Account Information You can submit your project for review without completing t…" at bounding box center [413, 254] width 354 height 371
click at [240, 110] on input "I am partnering with a fiscal sponsor ." at bounding box center [240, 114] width 9 height 9
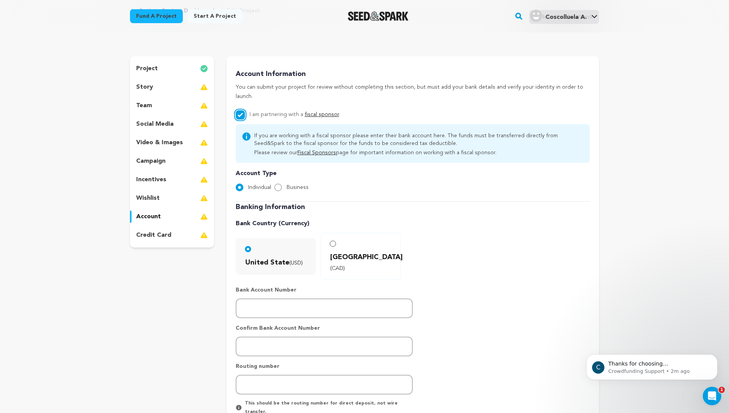
click at [240, 110] on input "I am partnering with a fiscal sponsor ." at bounding box center [240, 114] width 9 height 9
checkbox input "false"
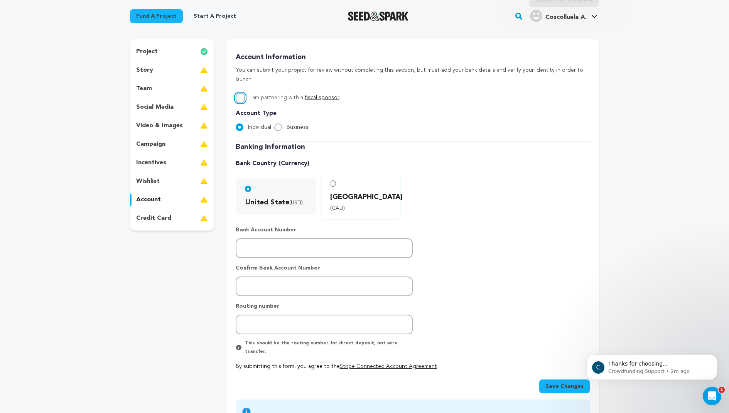
scroll to position [64, 0]
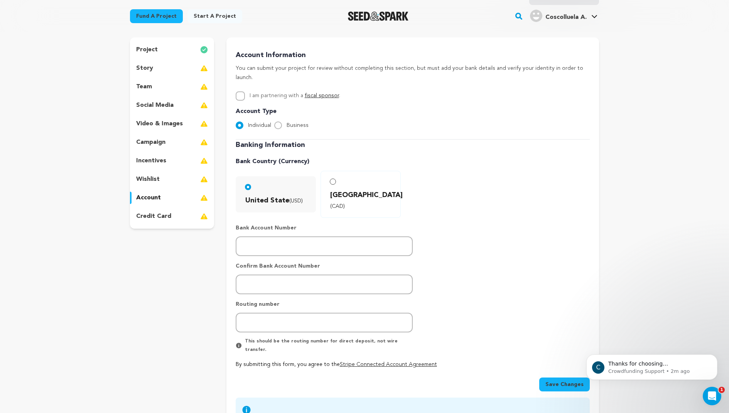
click at [173, 219] on div "credit card" at bounding box center [172, 216] width 84 height 12
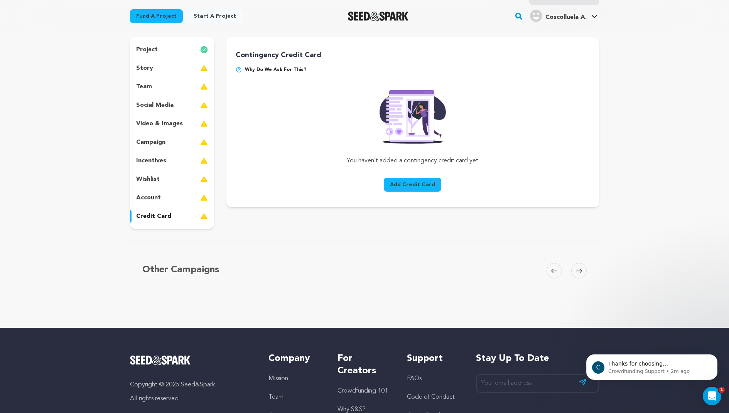
click at [171, 200] on div "account" at bounding box center [172, 198] width 84 height 12
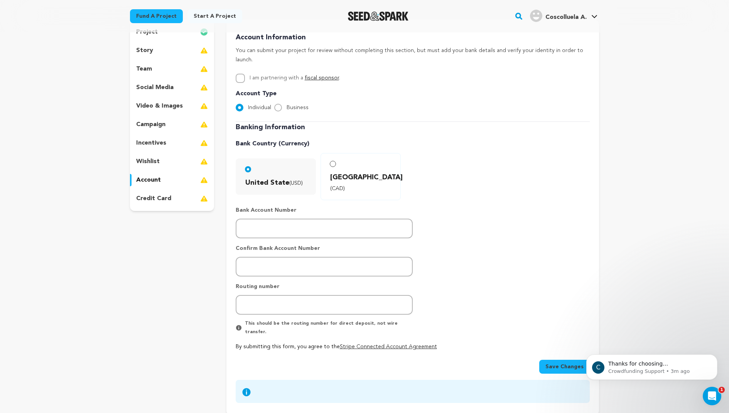
scroll to position [93, 0]
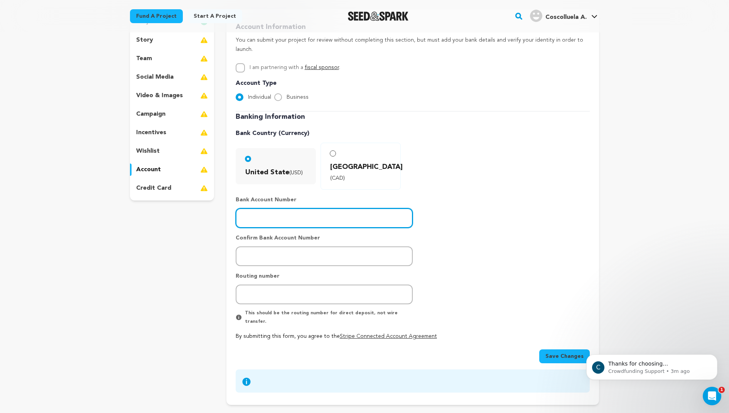
click at [271, 208] on input "number" at bounding box center [324, 218] width 177 height 20
type input "2"
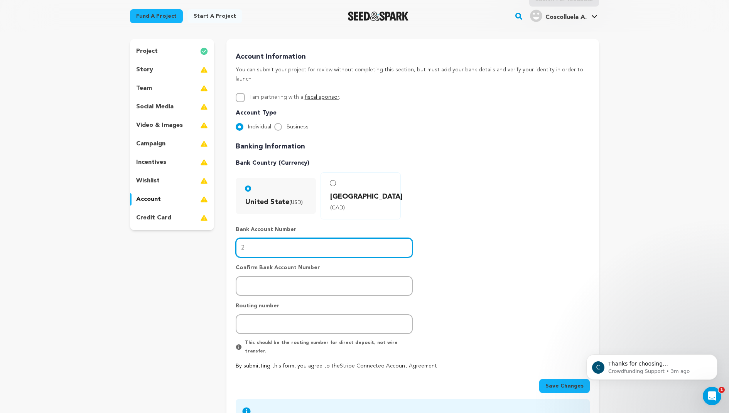
scroll to position [61, 0]
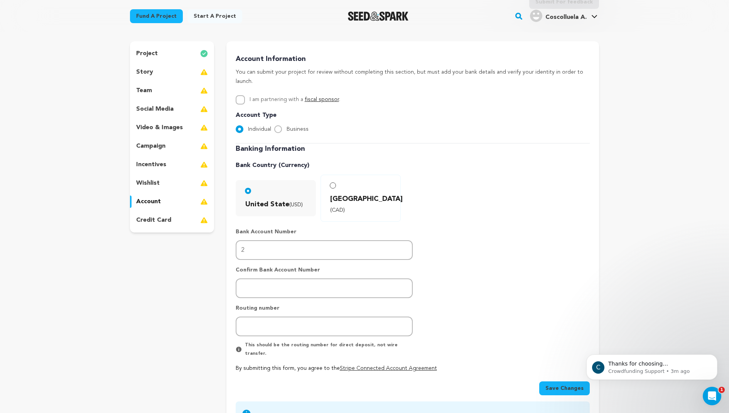
click at [153, 220] on p "credit card" at bounding box center [153, 220] width 35 height 9
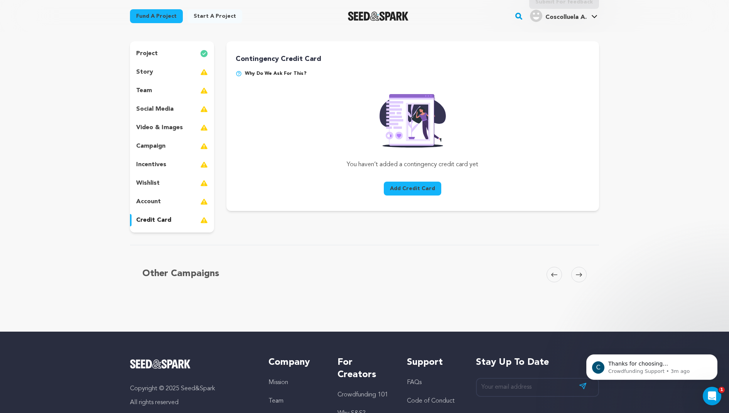
click at [152, 203] on p "account" at bounding box center [148, 201] width 25 height 9
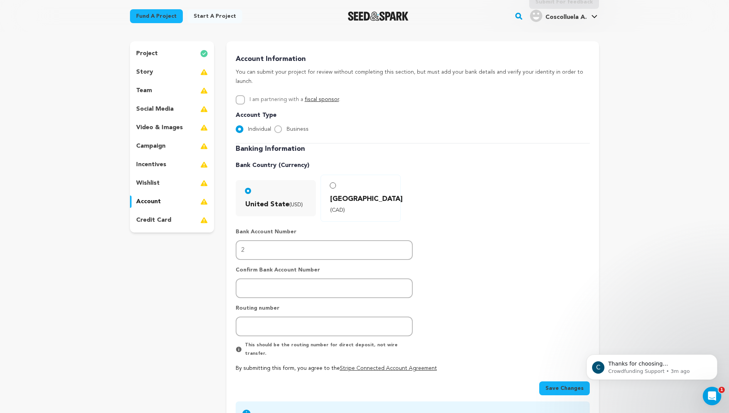
click at [180, 178] on div "wishlist" at bounding box center [172, 183] width 84 height 12
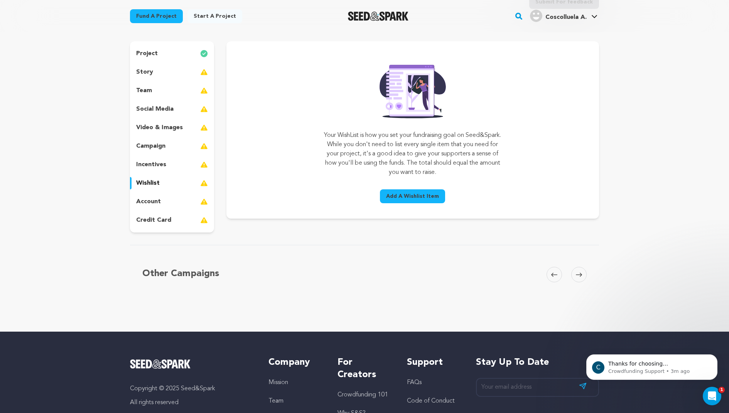
click at [165, 166] on p "incentives" at bounding box center [151, 164] width 30 height 9
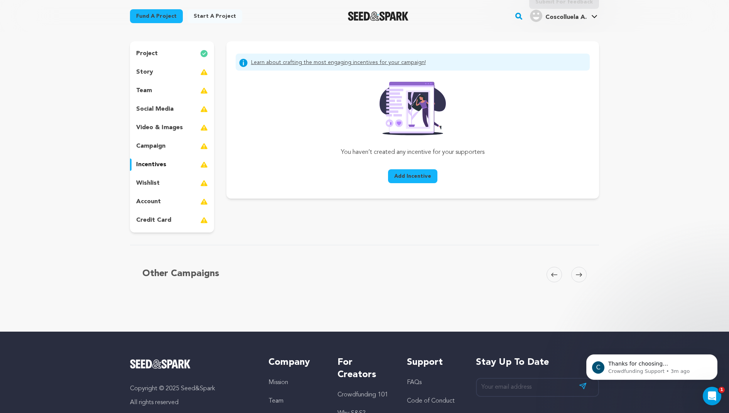
click at [159, 147] on p "campaign" at bounding box center [150, 146] width 29 height 9
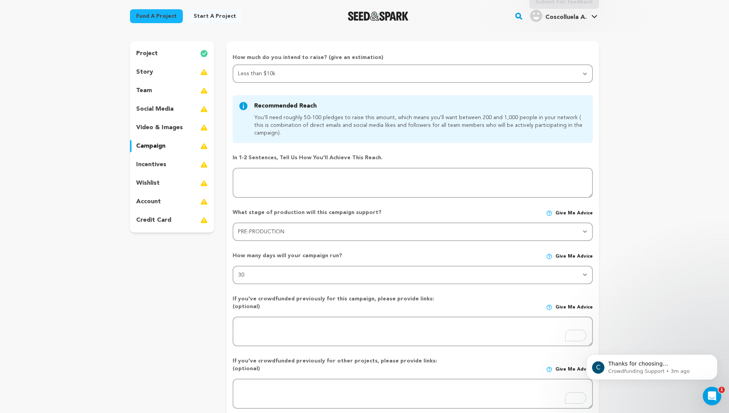
click at [159, 131] on p "video & images" at bounding box center [159, 127] width 47 height 9
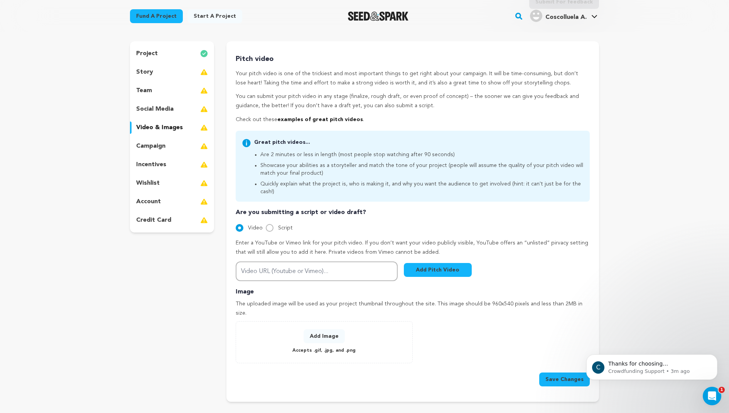
click at [152, 115] on div "social media" at bounding box center [172, 109] width 84 height 12
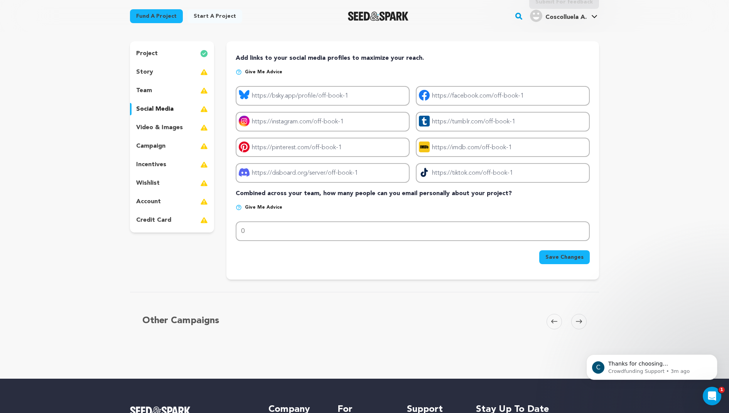
click at [151, 96] on div "team" at bounding box center [172, 91] width 84 height 12
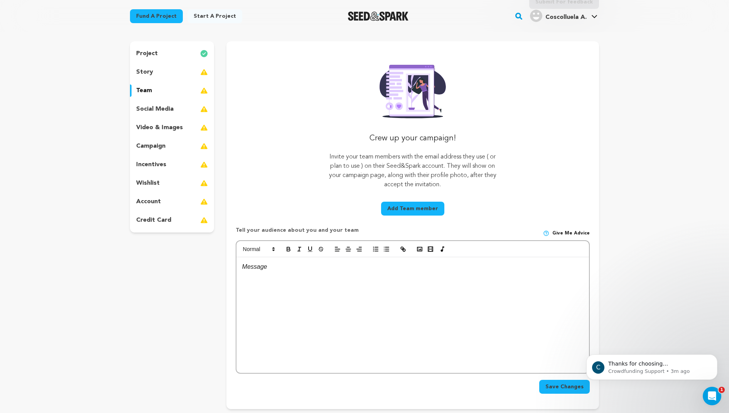
click at [148, 76] on div "story" at bounding box center [172, 72] width 84 height 12
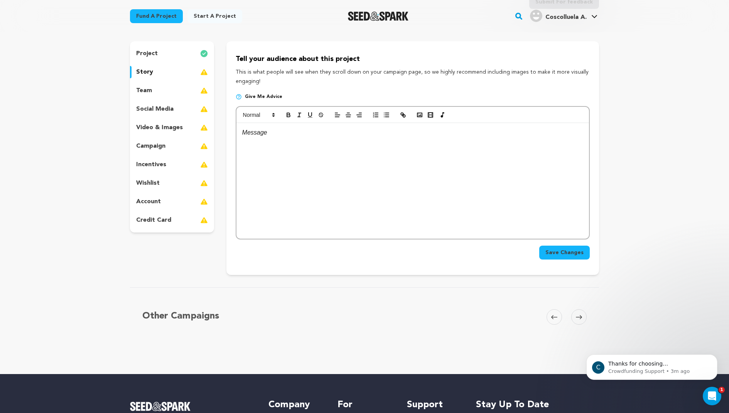
click at [150, 56] on p "project" at bounding box center [147, 53] width 22 height 9
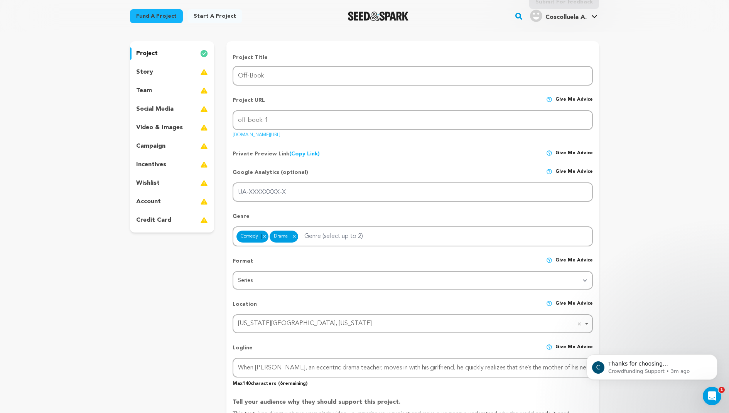
click at [152, 66] on div "story" at bounding box center [172, 72] width 84 height 12
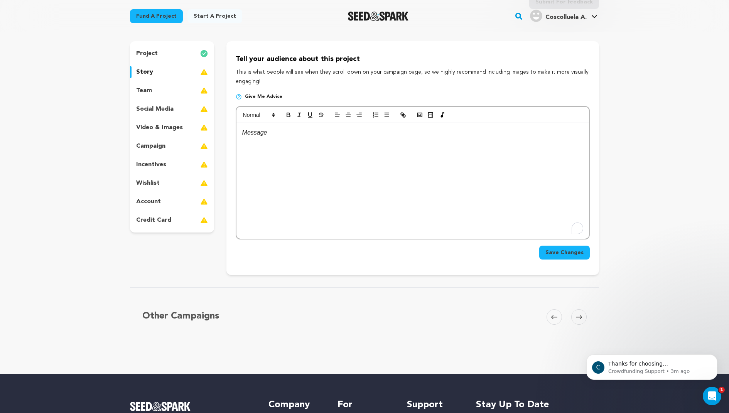
click at [279, 166] on div "To enrich screen reader interactions, please activate Accessibility in Grammarl…" at bounding box center [413, 181] width 353 height 116
paste div
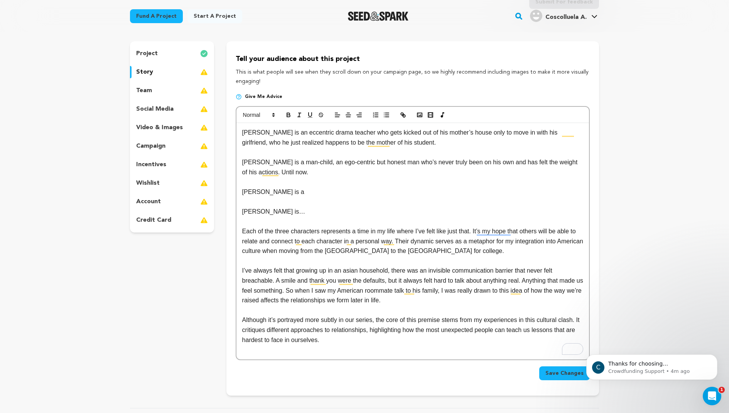
click at [616, 230] on div "Back to Project Dashboard Edit Project Submit For feedback Submit For feedback …" at bounding box center [364, 335] width 729 height 727
click at [466, 223] on p "To enrich screen reader interactions, please activate Accessibility in Grammarl…" at bounding box center [412, 222] width 341 height 10
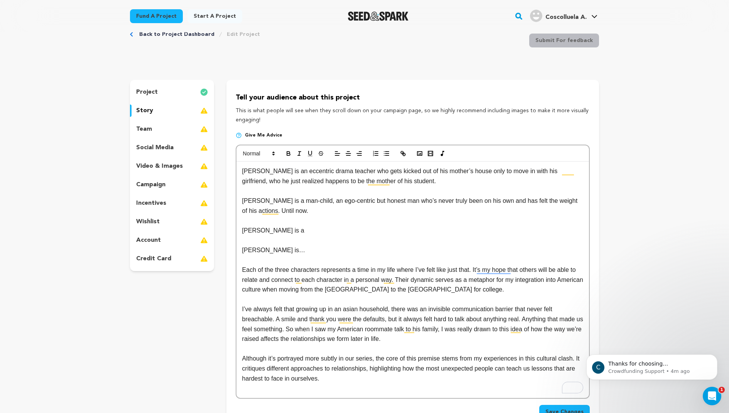
scroll to position [21, 0]
click at [547, 408] on button "Save Changes" at bounding box center [565, 413] width 51 height 14
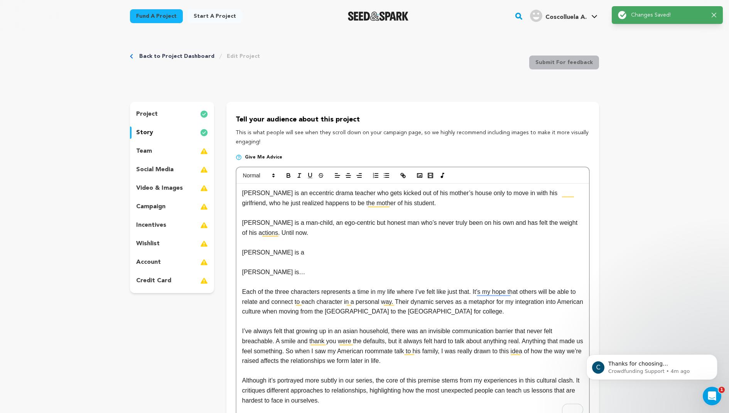
click at [164, 148] on div "team" at bounding box center [172, 151] width 84 height 12
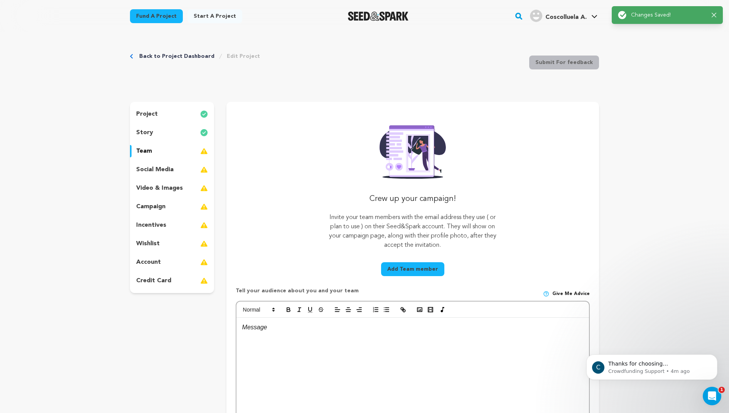
click at [166, 171] on p "social media" at bounding box center [154, 169] width 37 height 9
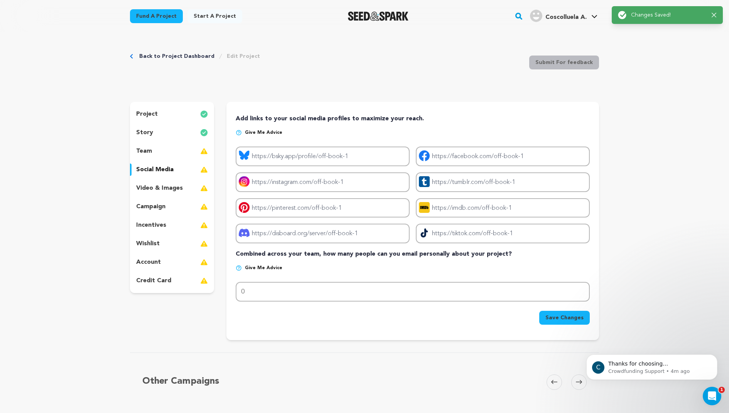
click at [156, 152] on div "team" at bounding box center [172, 151] width 84 height 12
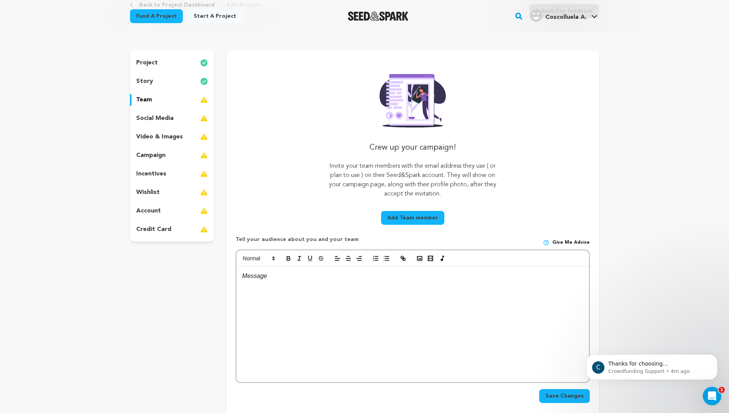
scroll to position [11, 0]
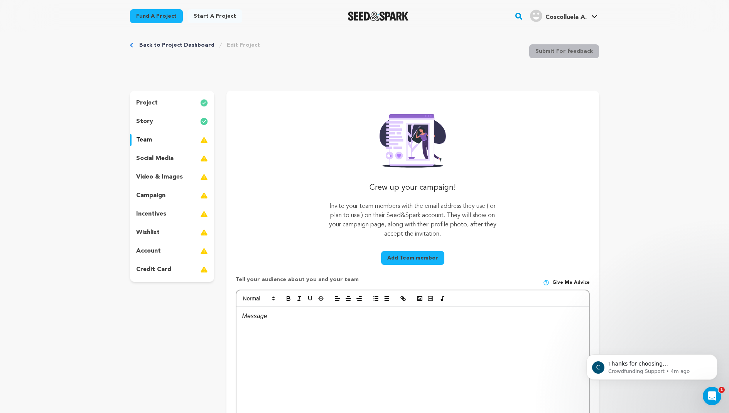
click at [180, 255] on div "account" at bounding box center [172, 251] width 84 height 12
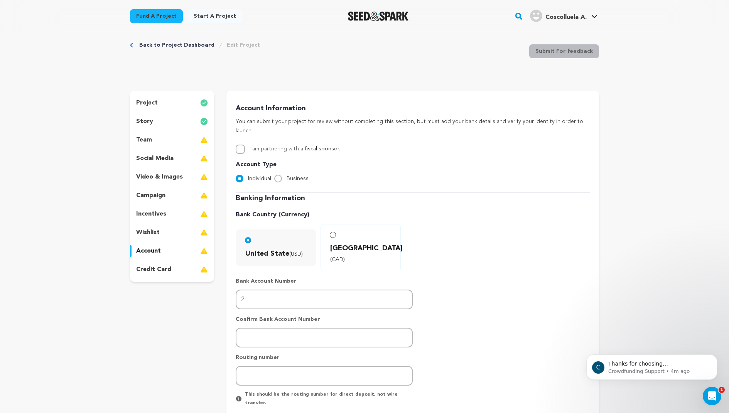
click at [156, 232] on p "wishlist" at bounding box center [148, 232] width 24 height 9
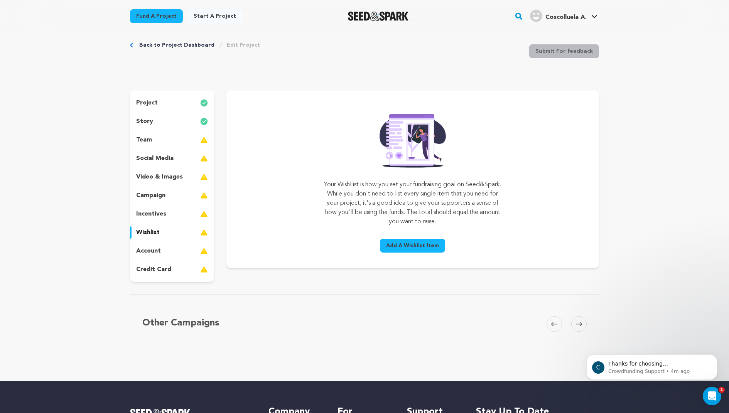
click at [153, 213] on p "incentives" at bounding box center [151, 214] width 30 height 9
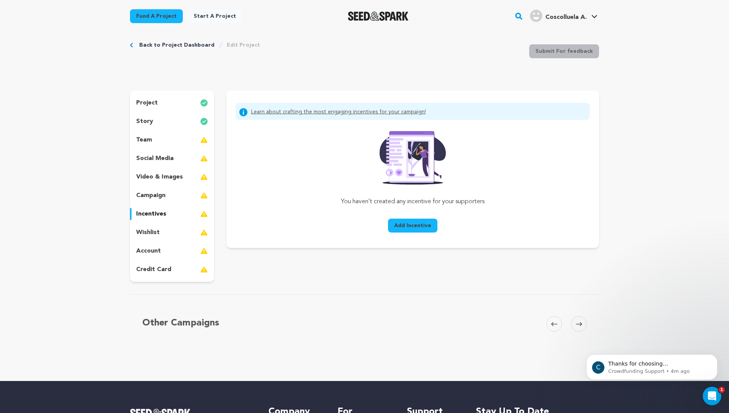
click at [152, 245] on div "account" at bounding box center [172, 251] width 84 height 12
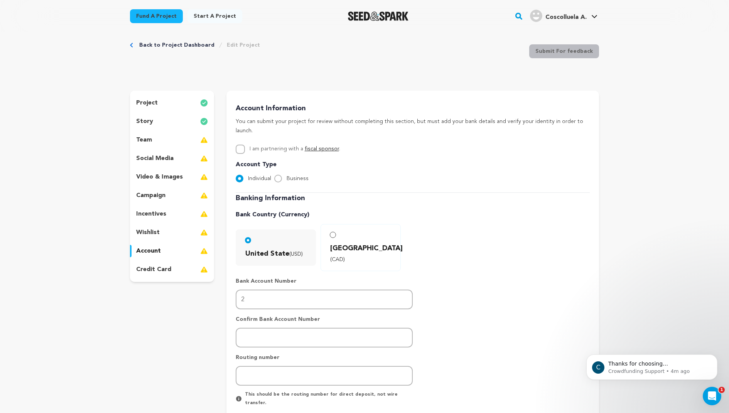
click at [151, 267] on p "credit card" at bounding box center [153, 269] width 35 height 9
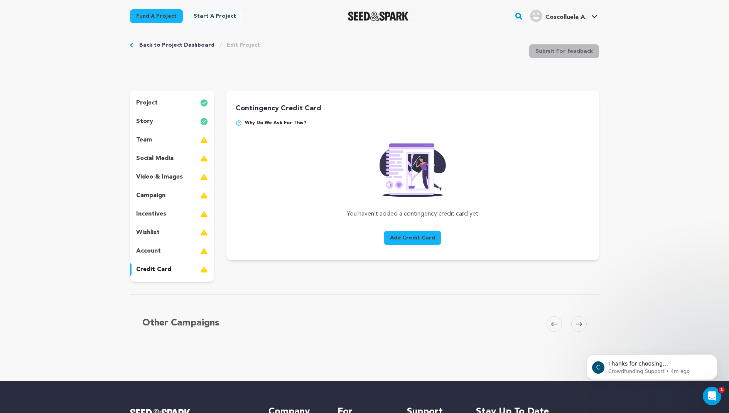
click at [151, 252] on p "account" at bounding box center [148, 251] width 25 height 9
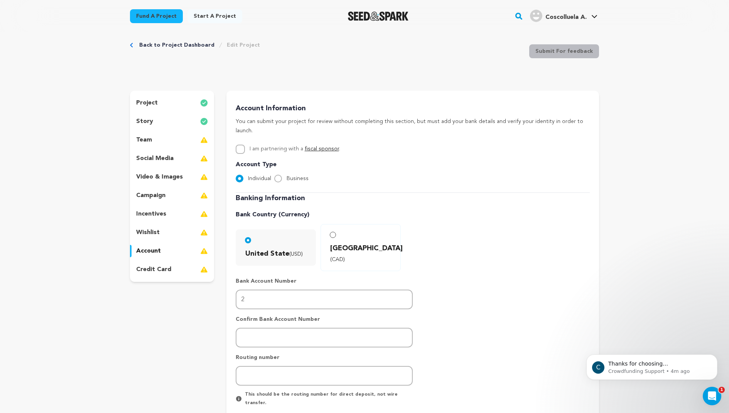
click at [163, 234] on div "wishlist" at bounding box center [172, 233] width 84 height 12
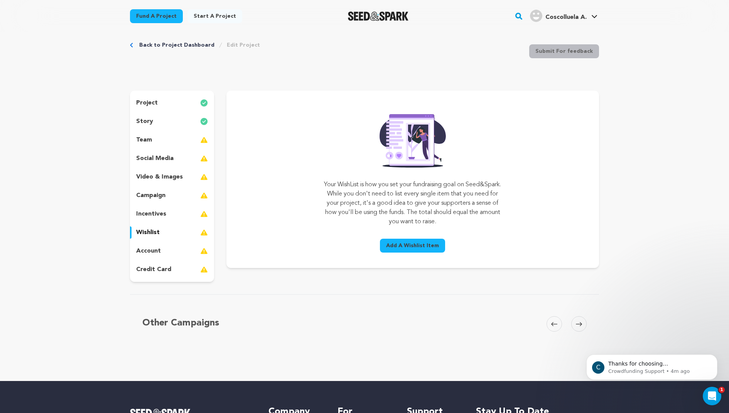
click at [150, 218] on p "incentives" at bounding box center [151, 214] width 30 height 9
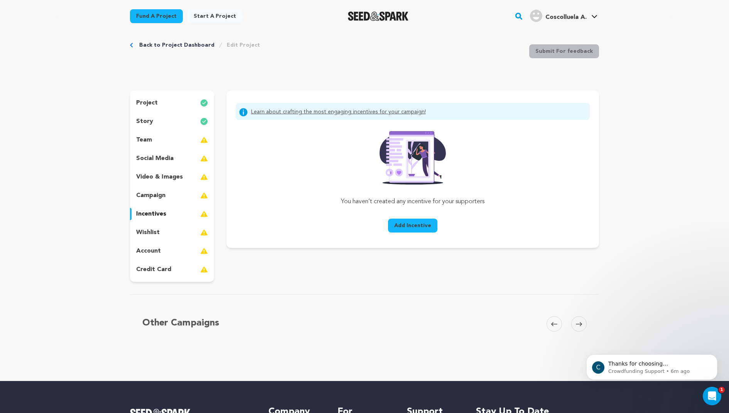
click at [174, 178] on p "video & images" at bounding box center [159, 177] width 47 height 9
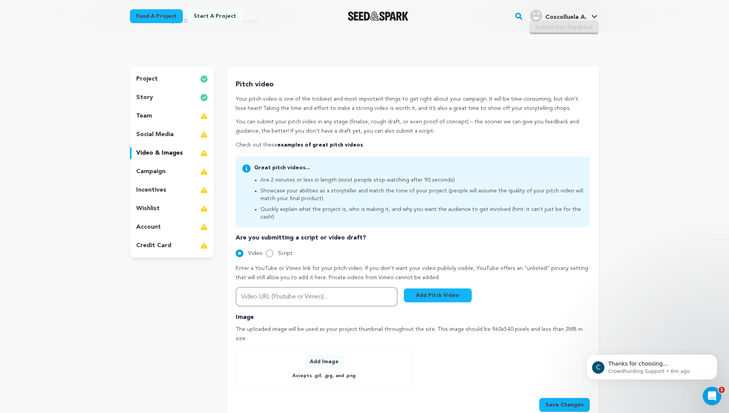
scroll to position [46, 0]
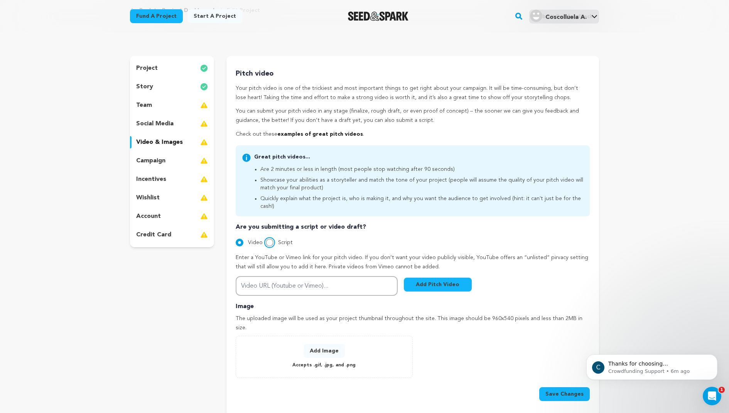
click at [269, 239] on input "Script" at bounding box center [270, 243] width 8 height 8
radio input "true"
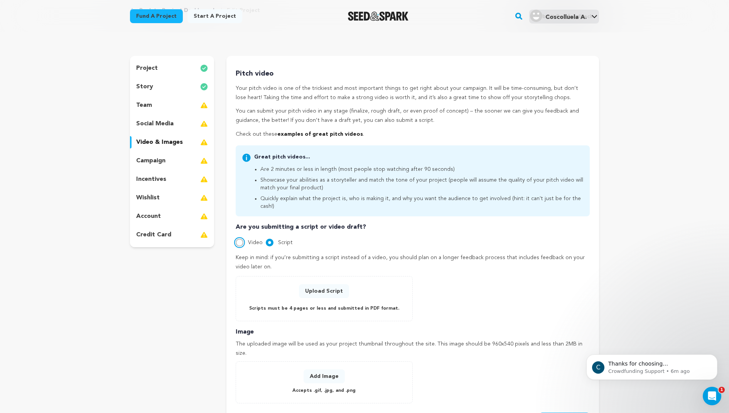
click at [239, 239] on input "Video" at bounding box center [240, 243] width 8 height 8
radio input "true"
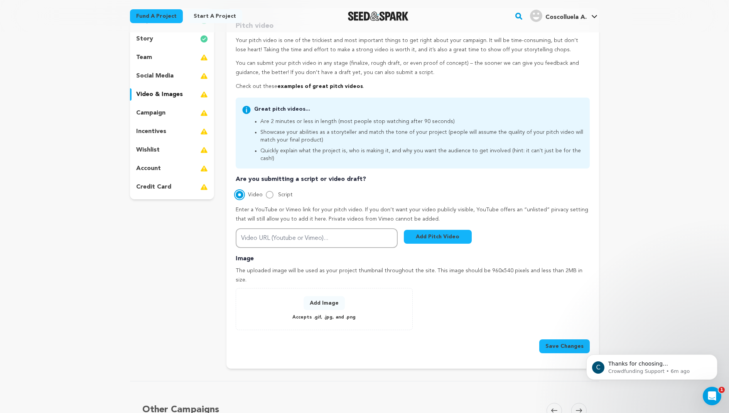
scroll to position [96, 0]
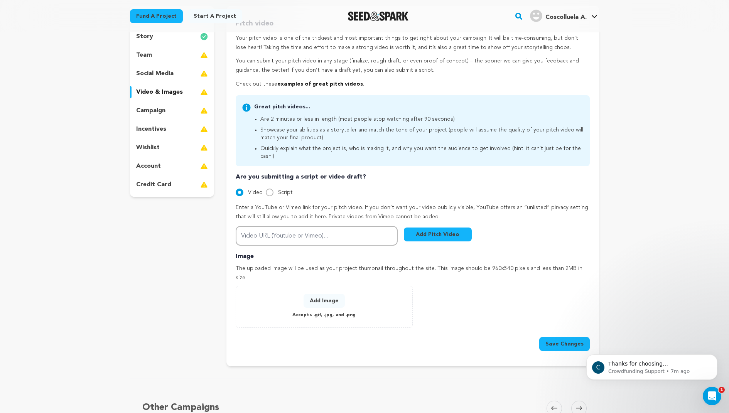
click at [333, 294] on button "Add Image" at bounding box center [324, 301] width 41 height 14
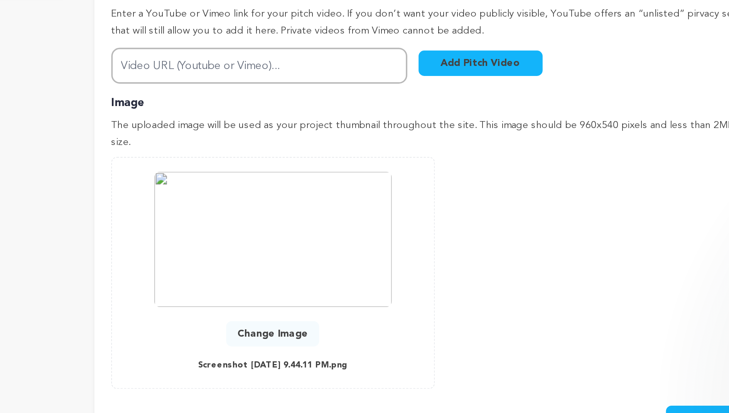
scroll to position [113, 0]
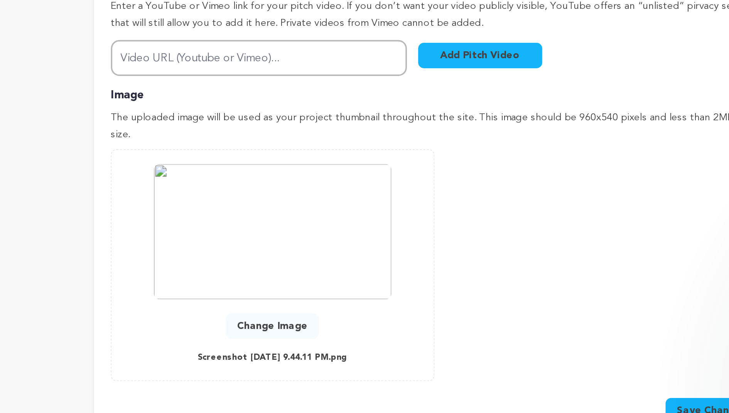
click at [342, 359] on button "Change Image" at bounding box center [324, 366] width 51 height 14
click at [340, 359] on button "Change Image" at bounding box center [324, 366] width 51 height 14
click at [329, 359] on button "Change Image" at bounding box center [324, 366] width 51 height 14
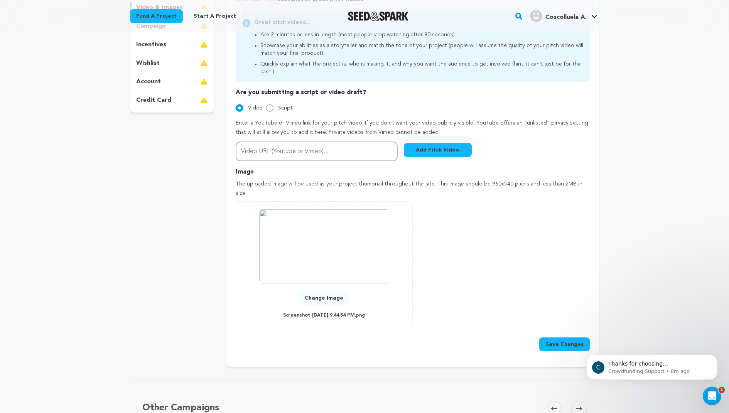
scroll to position [304, 0]
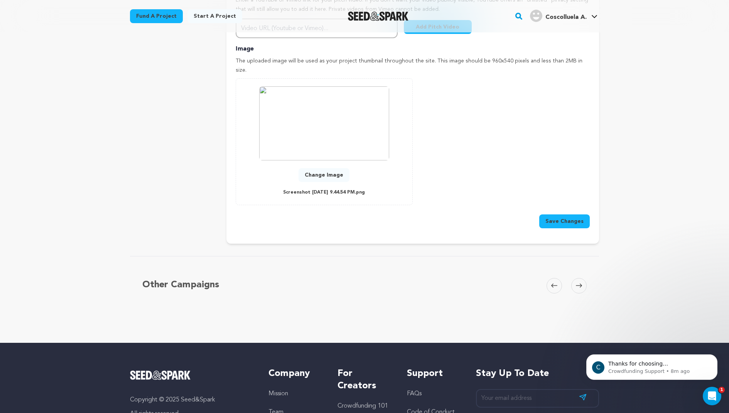
click at [561, 215] on button "Save Changes" at bounding box center [565, 222] width 51 height 14
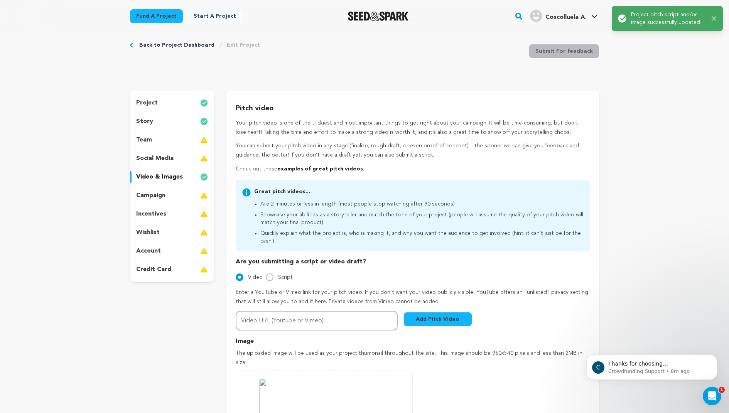
scroll to position [0, 0]
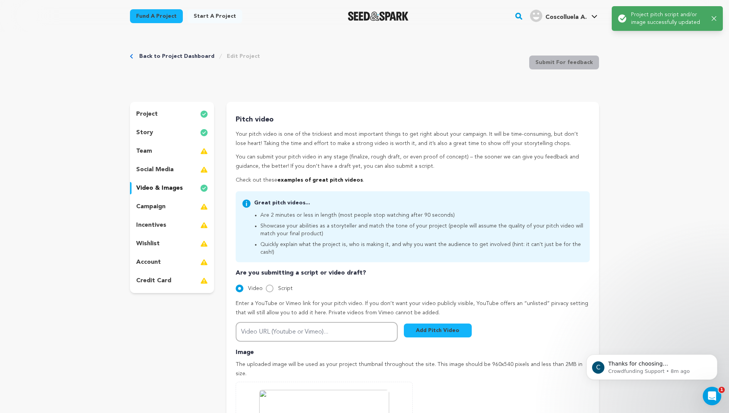
click at [176, 206] on div "campaign" at bounding box center [172, 207] width 84 height 12
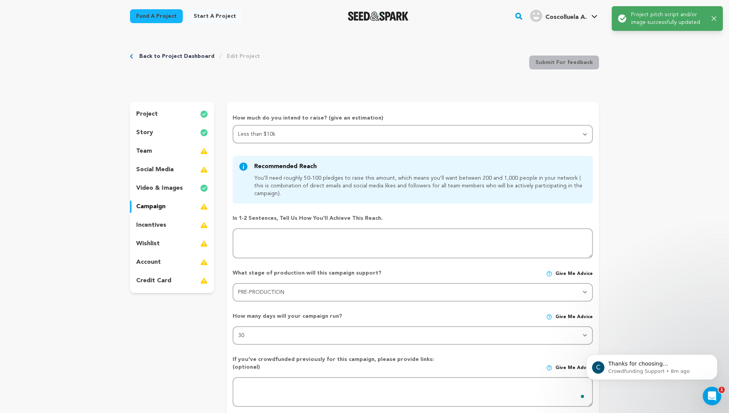
click at [172, 151] on div "team" at bounding box center [172, 151] width 84 height 12
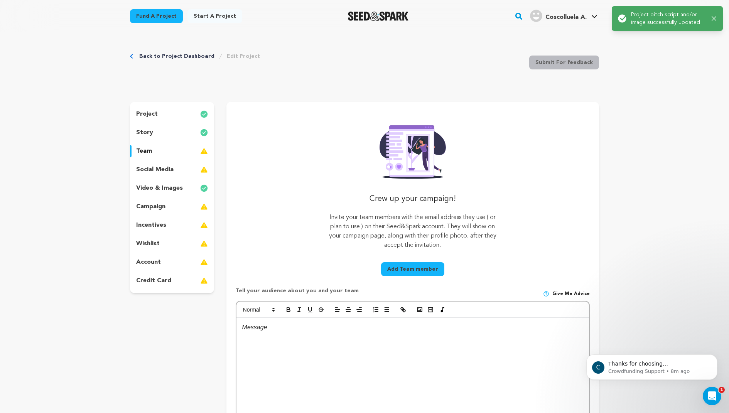
click at [181, 168] on div "social media" at bounding box center [172, 170] width 84 height 12
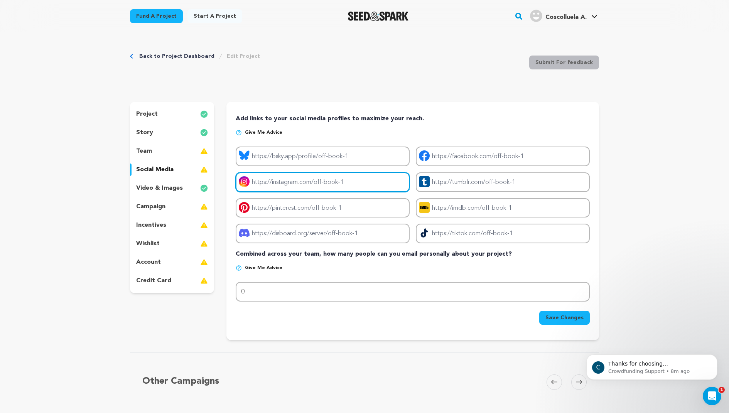
click at [320, 187] on input "Project instagram link" at bounding box center [323, 183] width 174 height 20
type input "@o"
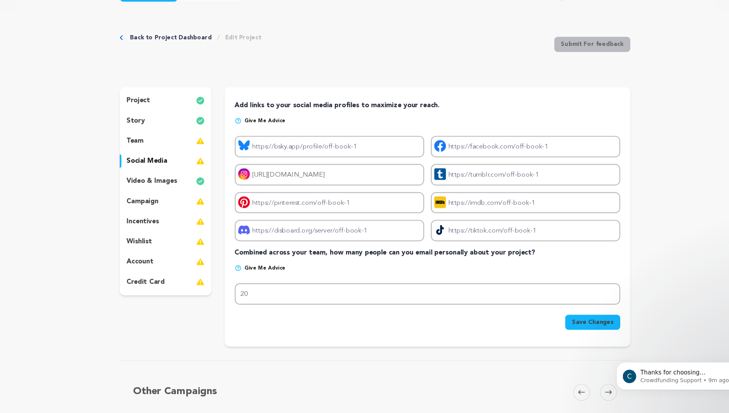
click at [575, 320] on span "Save Changes" at bounding box center [565, 318] width 38 height 8
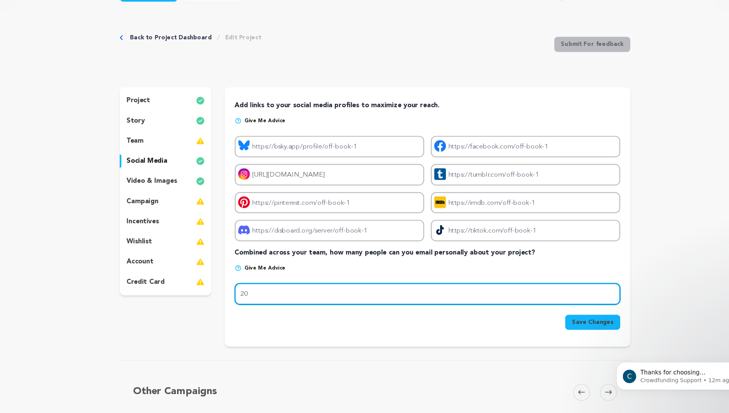
click at [262, 295] on input "20" at bounding box center [413, 292] width 354 height 20
type input "2"
type input "11"
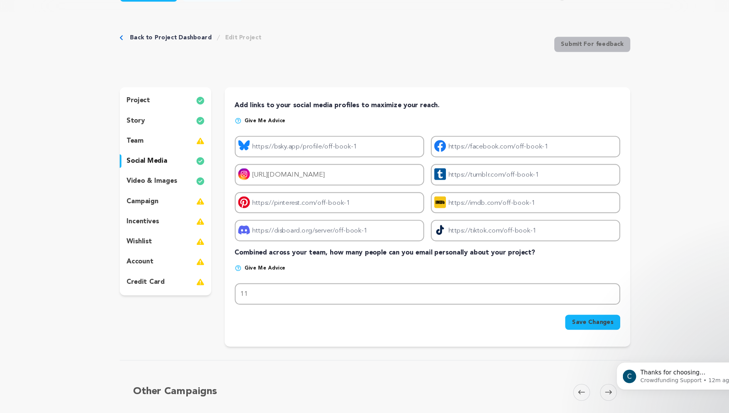
click at [575, 320] on span "Save Changes" at bounding box center [565, 318] width 38 height 8
click at [179, 156] on div "team" at bounding box center [172, 151] width 84 height 12
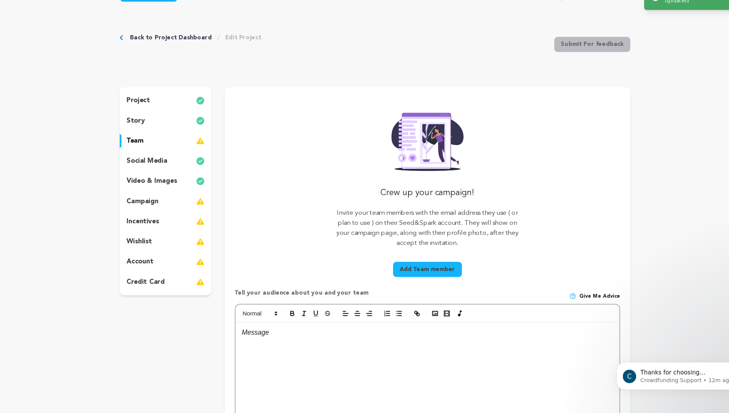
click at [174, 212] on div "campaign" at bounding box center [172, 207] width 84 height 12
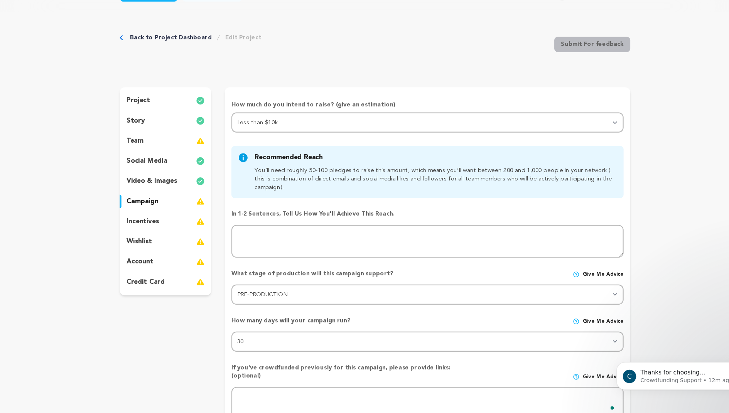
click at [183, 225] on div "incentives" at bounding box center [172, 225] width 84 height 12
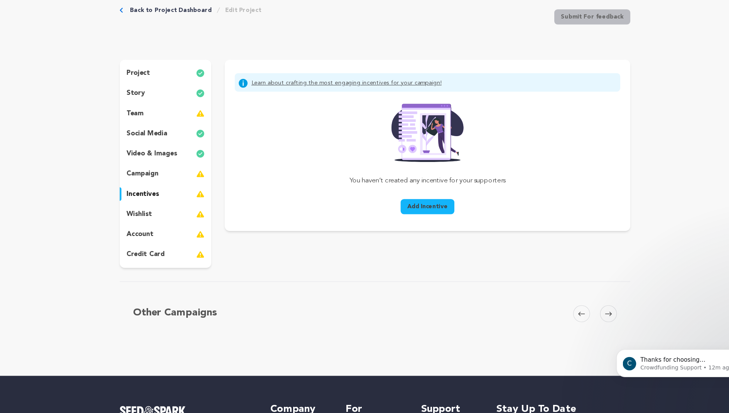
scroll to position [14, 0]
click at [399, 218] on button "Add Incentive" at bounding box center [412, 223] width 49 height 14
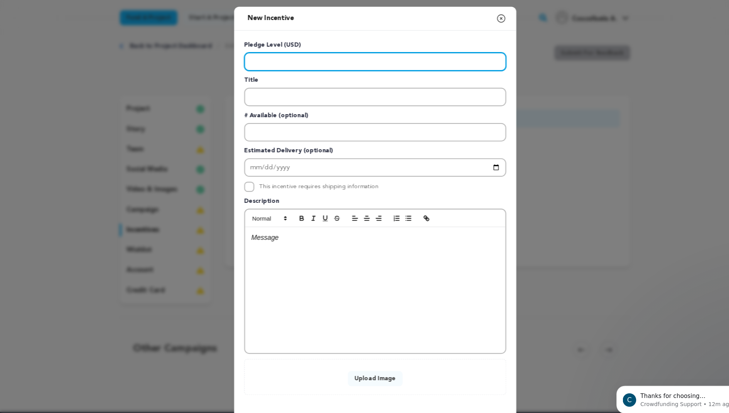
click at [271, 61] on input "Enter level" at bounding box center [364, 56] width 241 height 17
type input "50"
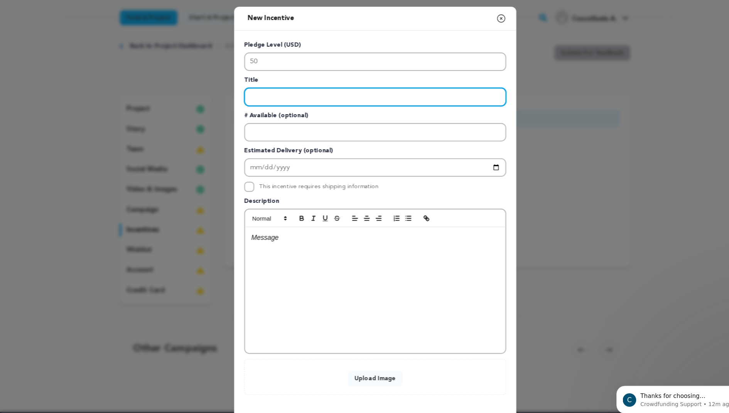
click at [283, 89] on input "Enter title" at bounding box center [364, 89] width 241 height 17
type input "z"
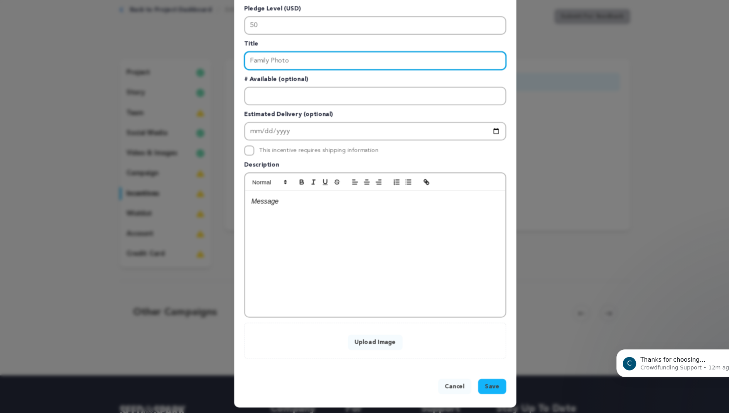
scroll to position [14, 0]
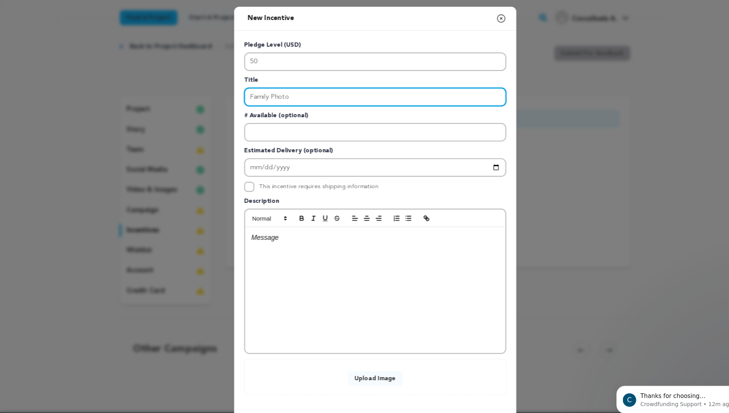
type input "Family Photo"
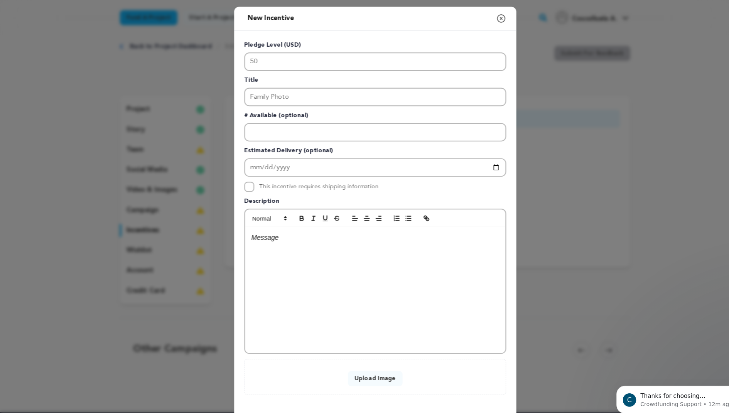
click at [482, 16] on icon "button" at bounding box center [480, 16] width 9 height 9
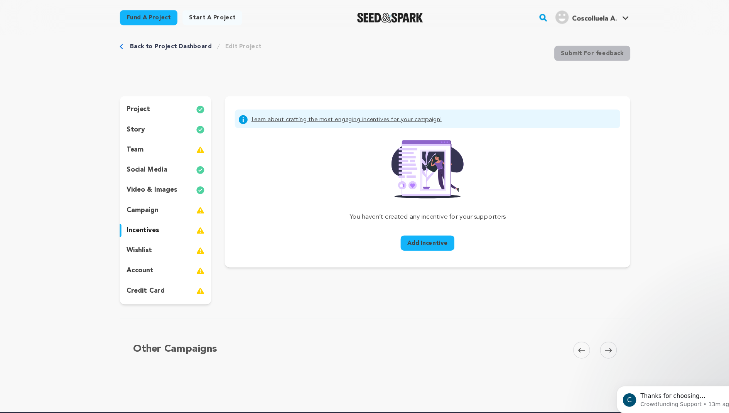
click at [173, 103] on div "project" at bounding box center [172, 101] width 84 height 12
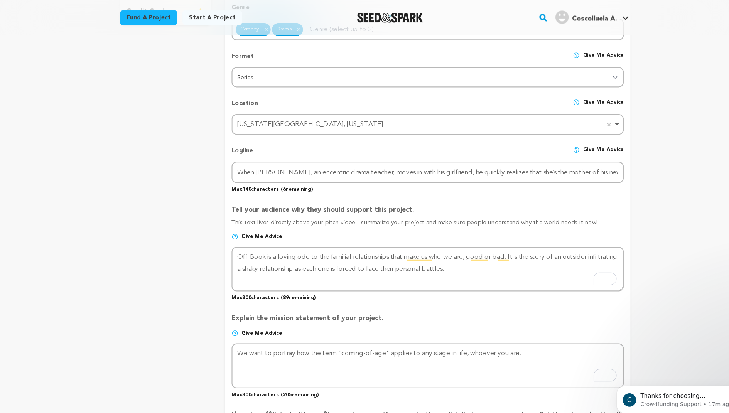
scroll to position [37, 0]
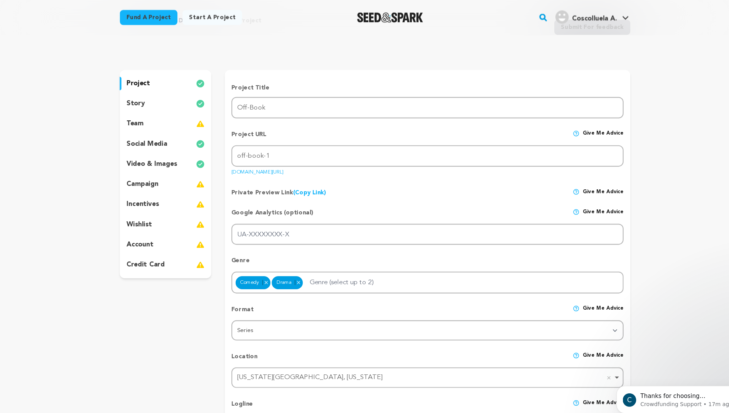
click at [171, 189] on div "incentives" at bounding box center [172, 188] width 84 height 12
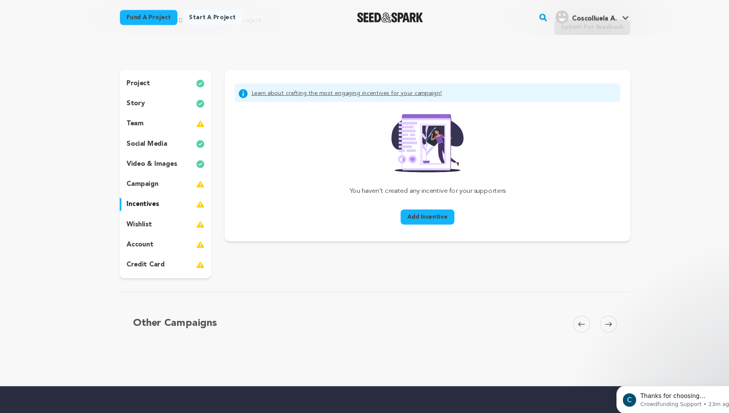
click at [169, 76] on div "project" at bounding box center [172, 77] width 84 height 12
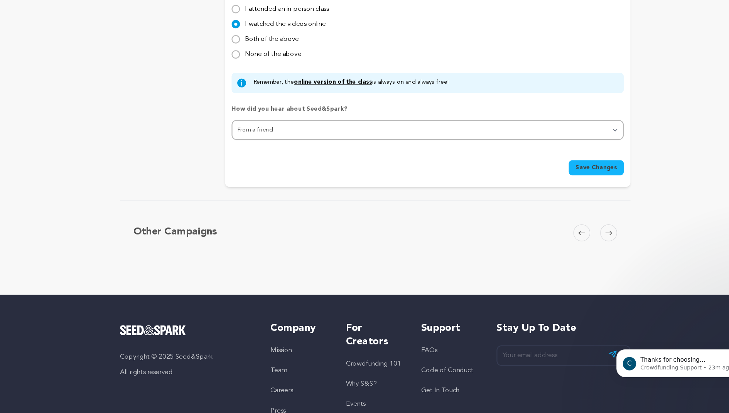
scroll to position [719, 0]
